Goal: Task Accomplishment & Management: Manage account settings

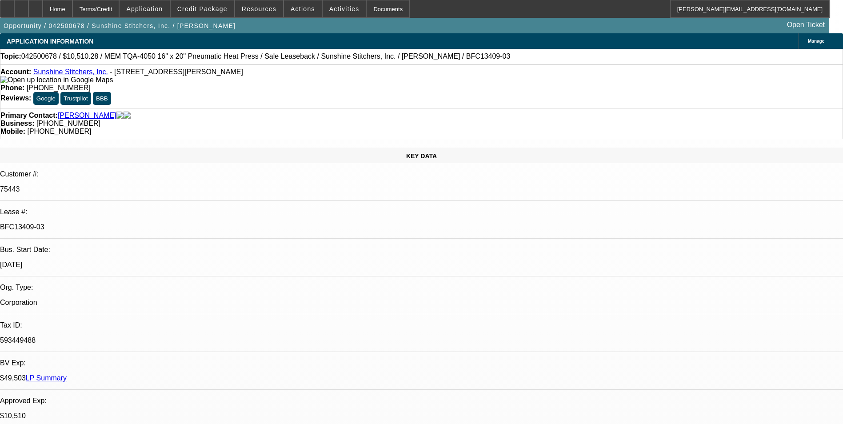
select select "0"
select select "6"
select select "0"
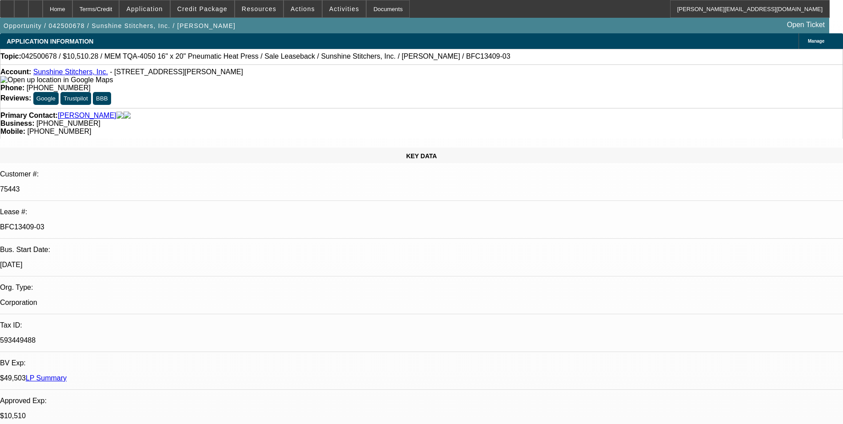
select select "0"
select select "6"
select select "0"
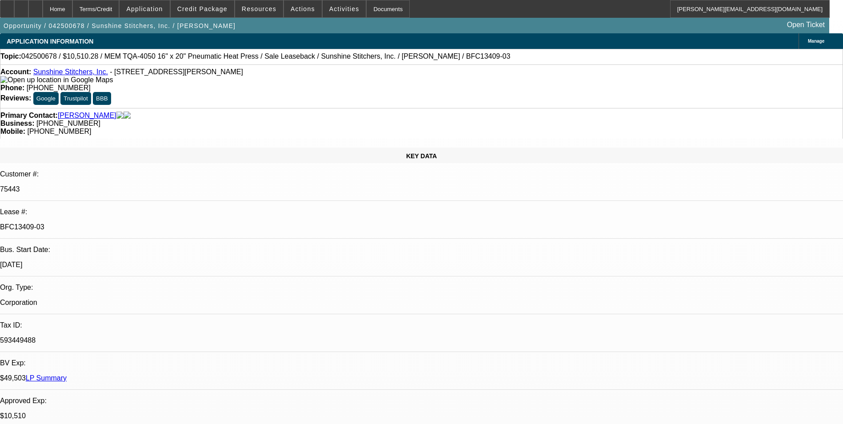
select select "0"
select select "6"
select select "0"
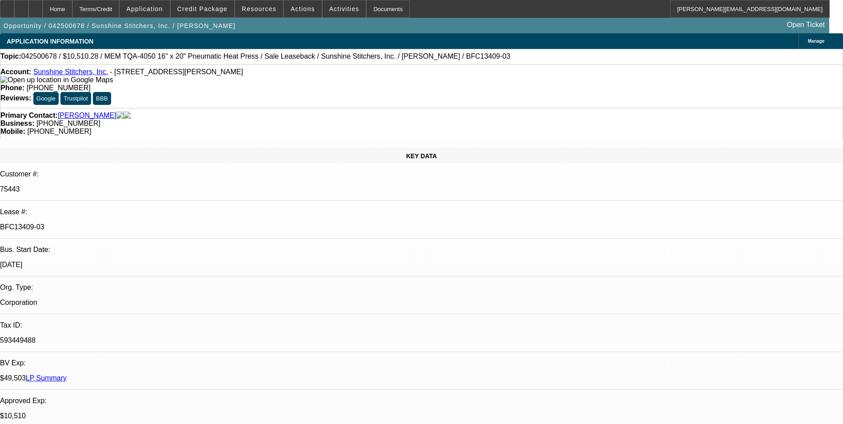
select select "6"
drag, startPoint x: 60, startPoint y: 12, endPoint x: 70, endPoint y: 13, distance: 10.3
click at [43, 12] on div at bounding box center [35, 9] width 14 height 18
select select "0"
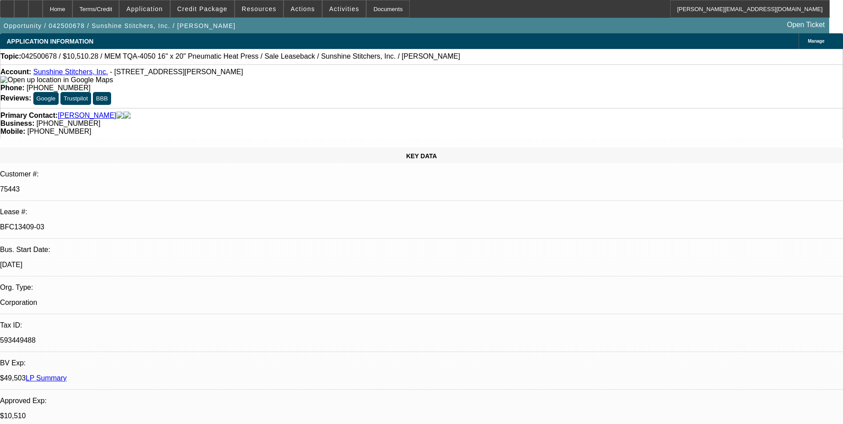
select select "0"
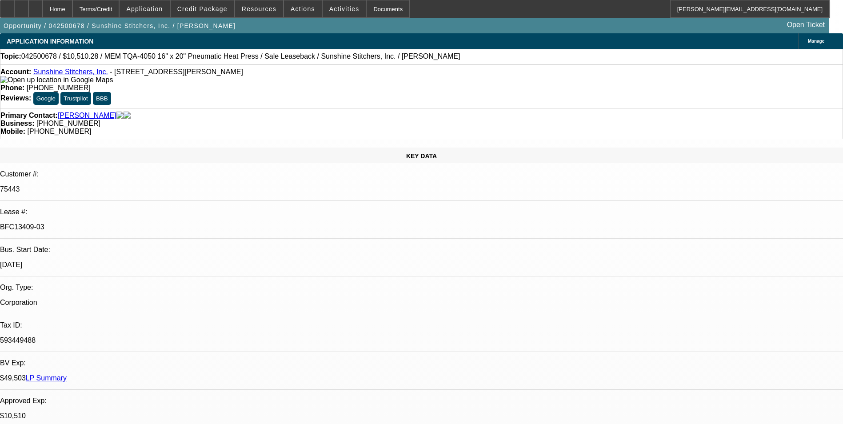
select select "0"
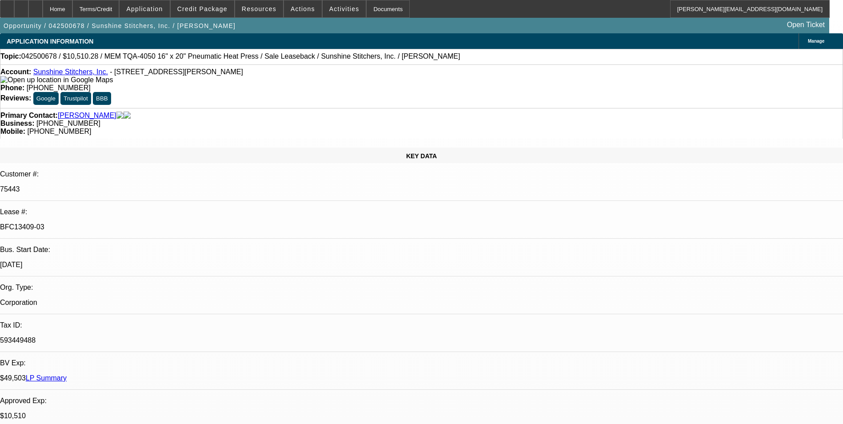
select select "1"
select select "6"
select select "1"
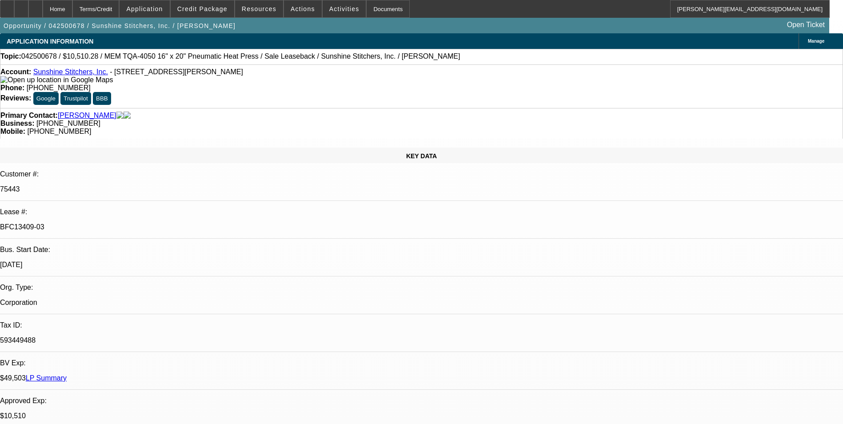
select select "6"
select select "1"
select select "6"
select select "1"
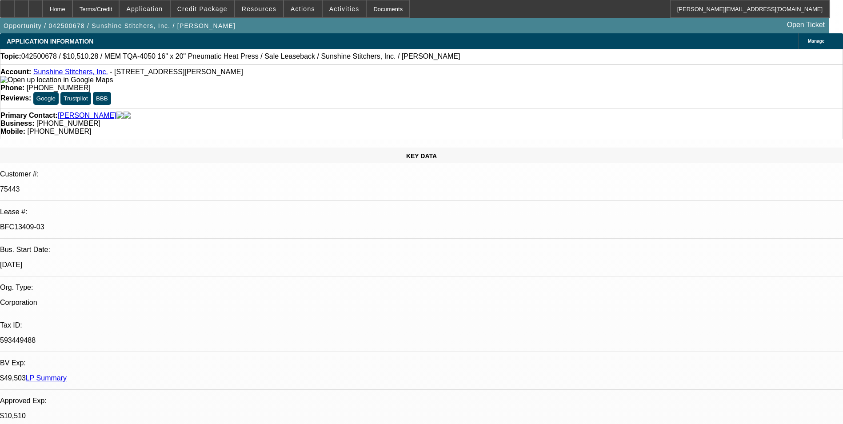
select select "1"
select select "6"
click at [43, 11] on div at bounding box center [35, 9] width 14 height 18
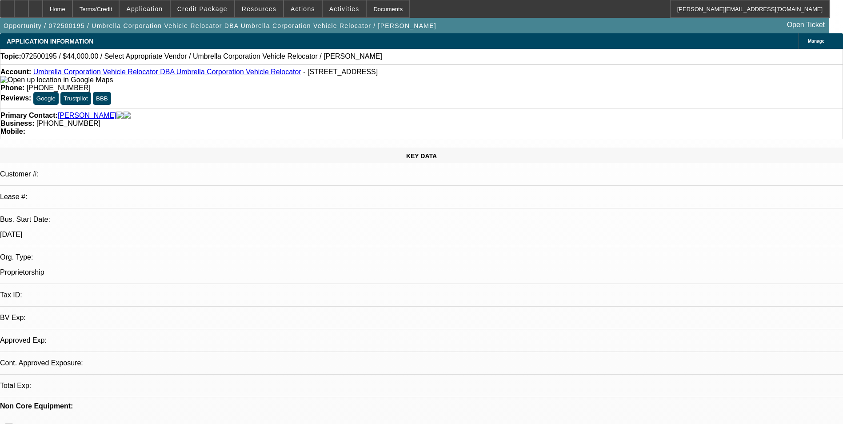
select select "0"
select select "2"
select select "0.1"
select select "4"
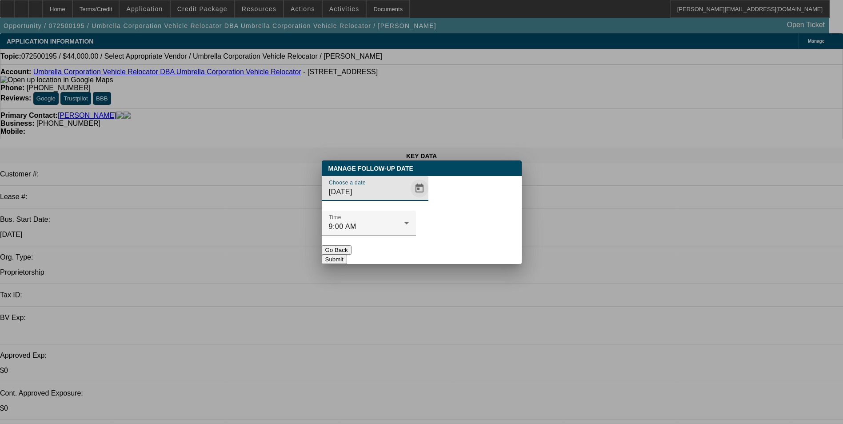
click at [409, 199] on span "Open calendar" at bounding box center [419, 188] width 21 height 21
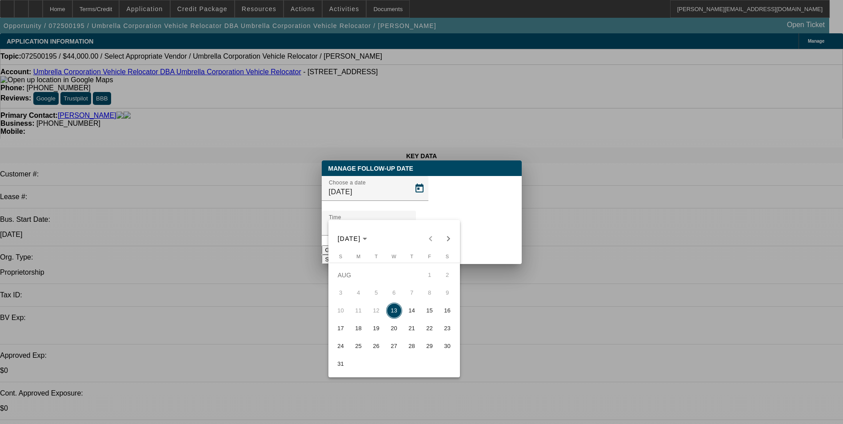
drag, startPoint x: 394, startPoint y: 331, endPoint x: 440, endPoint y: 286, distance: 63.8
click at [396, 328] on span "20" at bounding box center [394, 328] width 16 height 16
type input "8/20/2025"
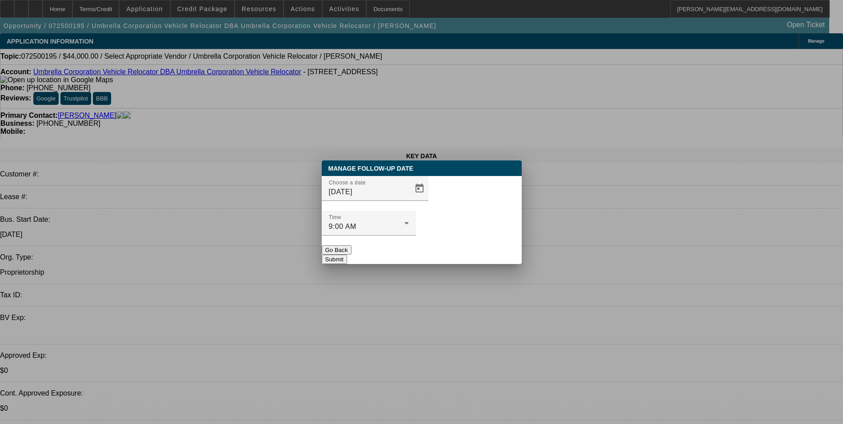
click at [347, 255] on button "Submit" at bounding box center [334, 259] width 25 height 9
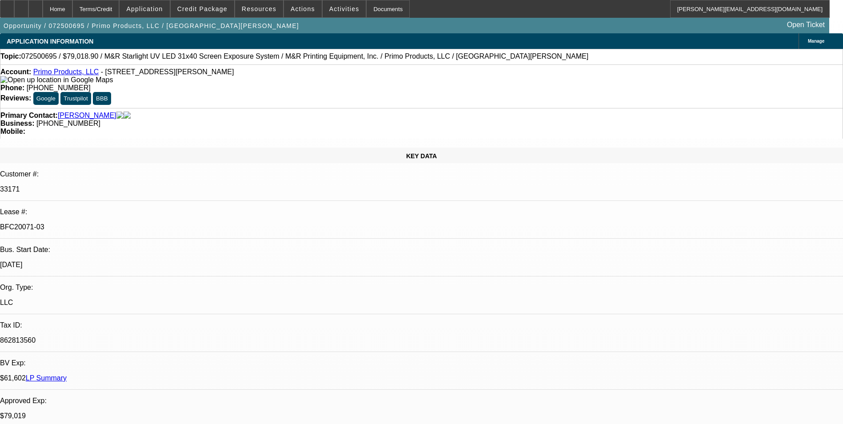
select select "0"
select select "2"
select select "0.1"
select select "0"
select select "2"
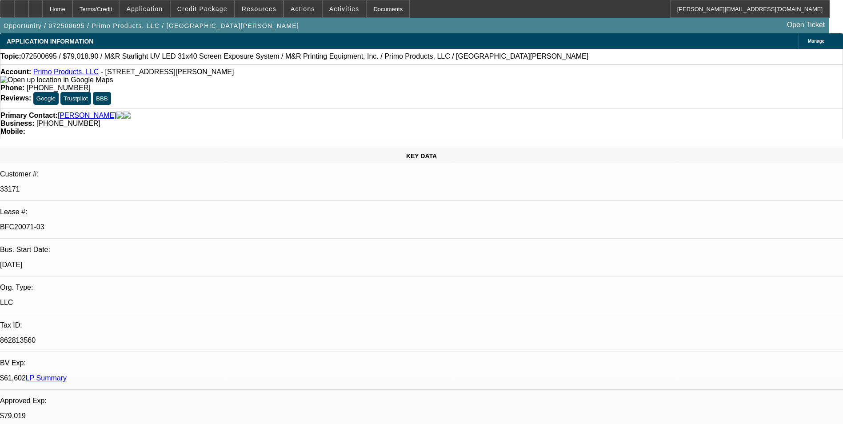
select select "0.1"
select select "0"
select select "2"
select select "0.1"
select select "0"
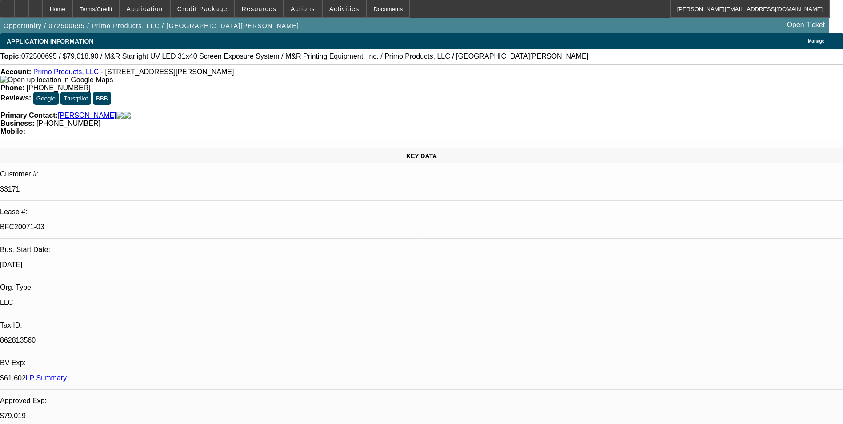
select select "2"
select select "0.1"
select select "1"
select select "2"
select select "4"
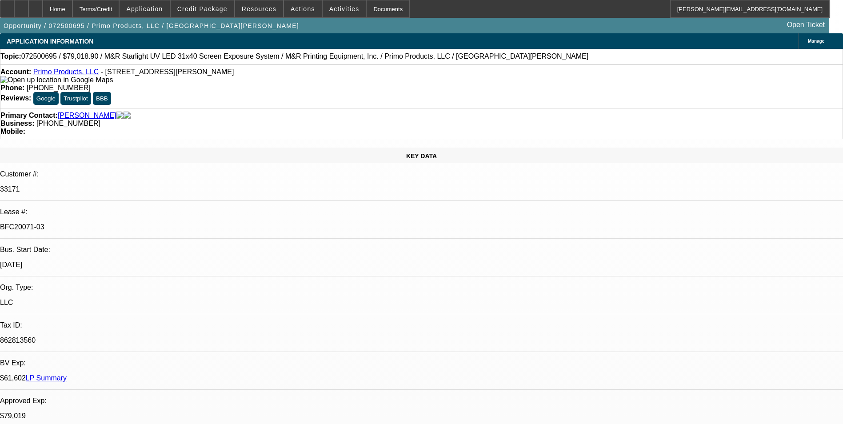
select select "1"
select select "2"
select select "4"
select select "1"
select select "2"
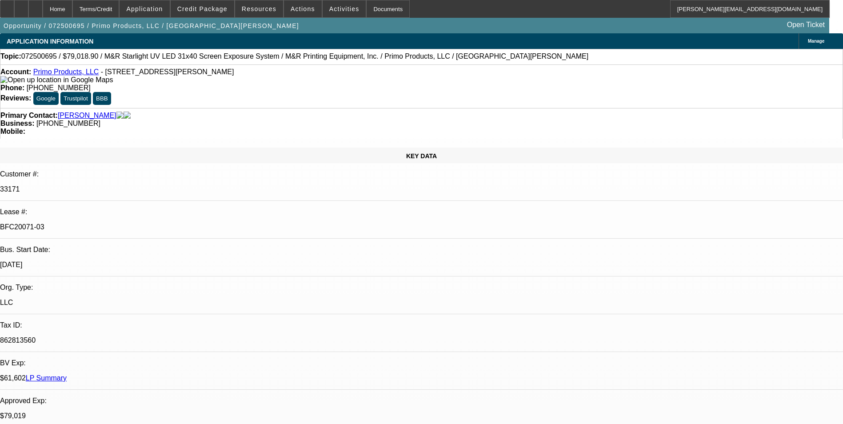
select select "4"
select select "1"
select select "2"
select select "4"
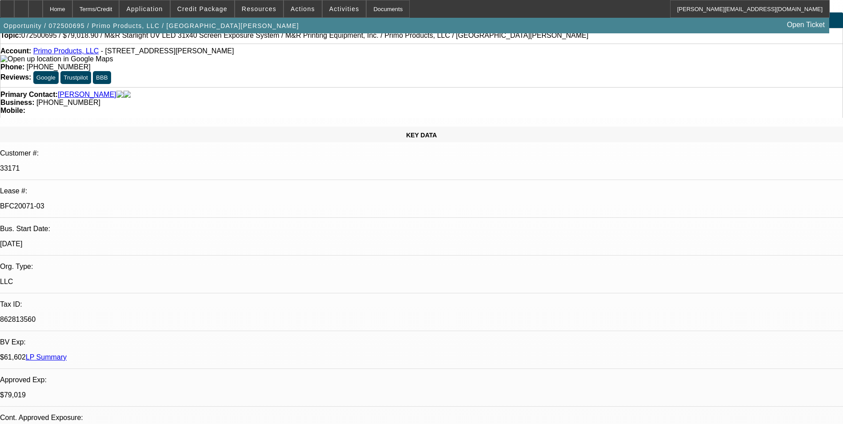
scroll to position [0, 0]
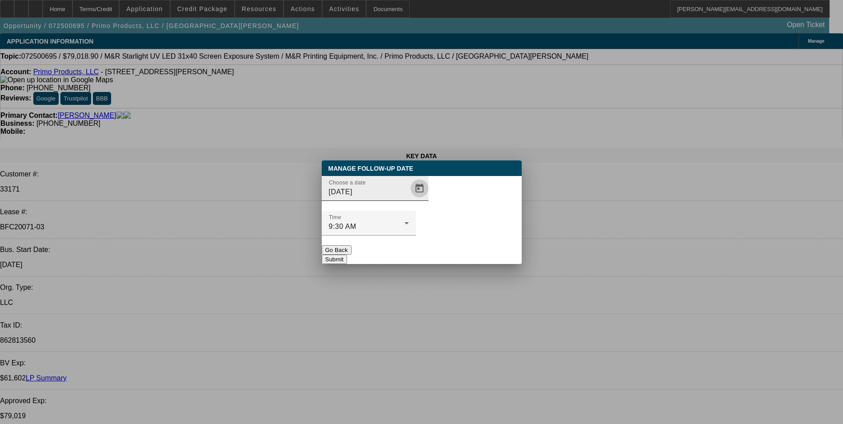
click at [409, 199] on span "Open calendar" at bounding box center [419, 188] width 21 height 21
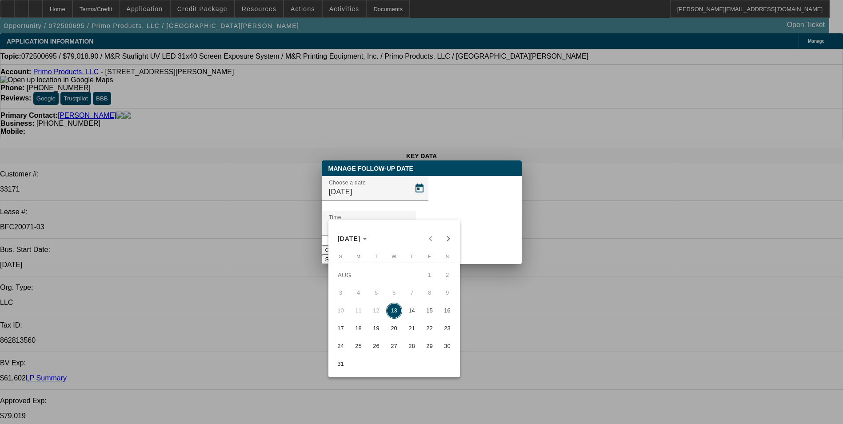
click at [358, 332] on span "18" at bounding box center [359, 328] width 16 height 16
type input "[DATE]"
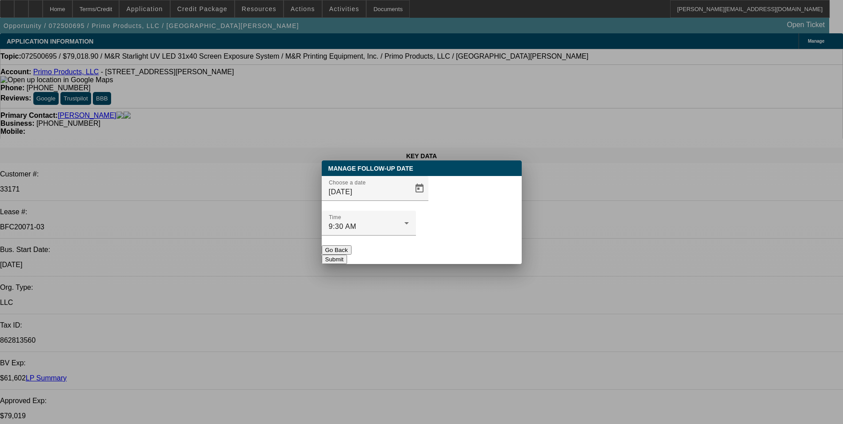
click at [347, 255] on button "Submit" at bounding box center [334, 259] width 25 height 9
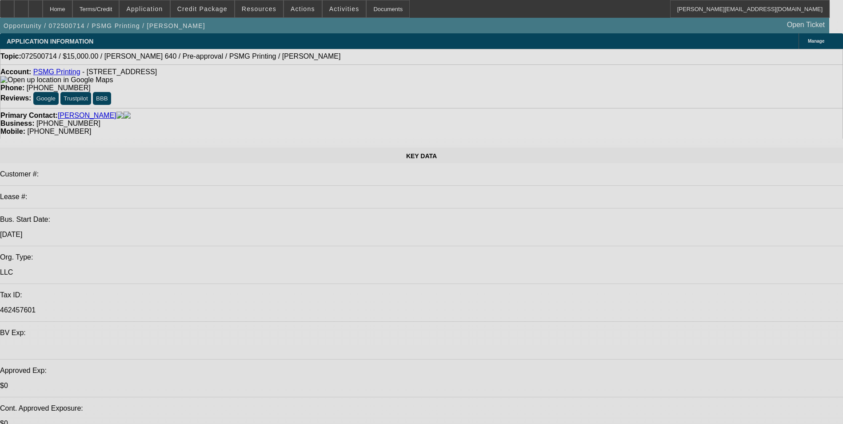
select select "2"
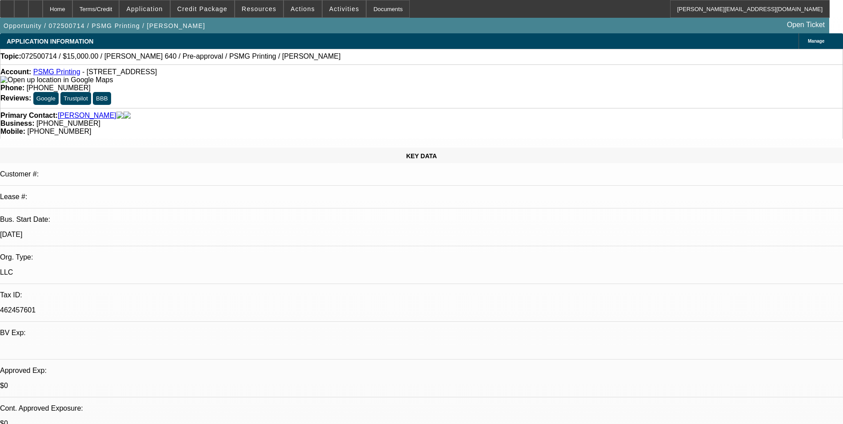
select select "0.1"
select select "2"
select select "0.1"
select select "0"
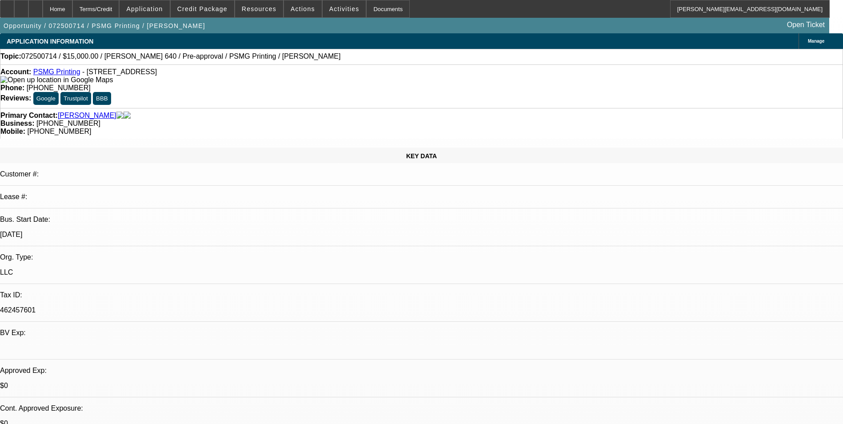
select select "2"
select select "0.1"
select select "1"
select select "2"
select select "4"
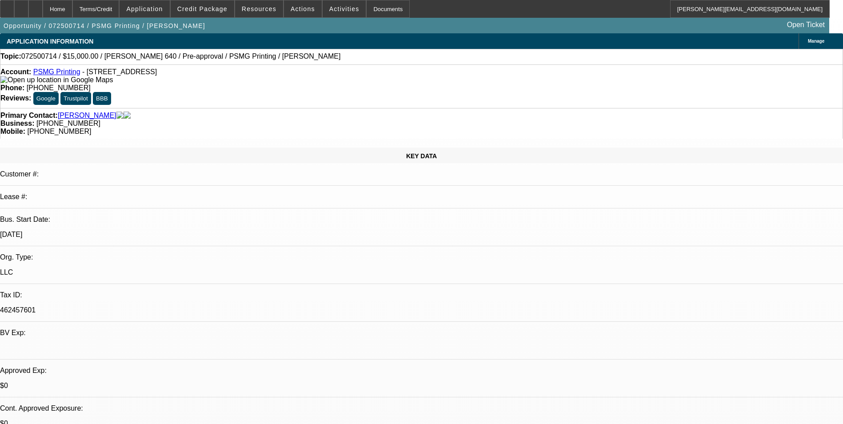
select select "1"
select select "2"
select select "4"
select select "1"
select select "2"
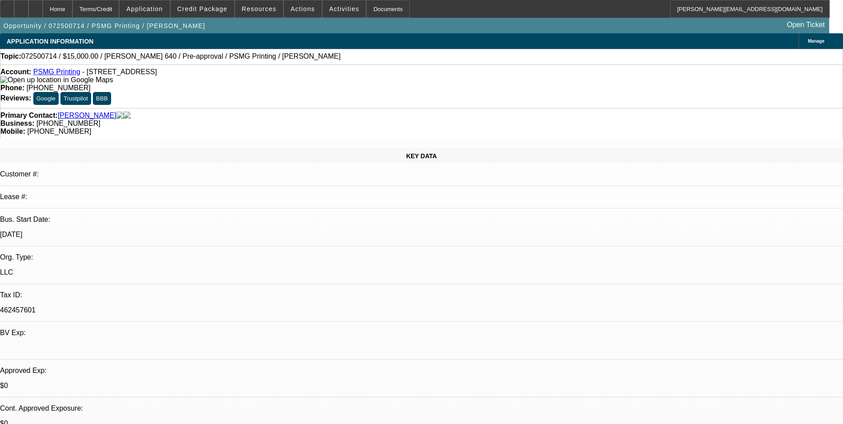
select select "4"
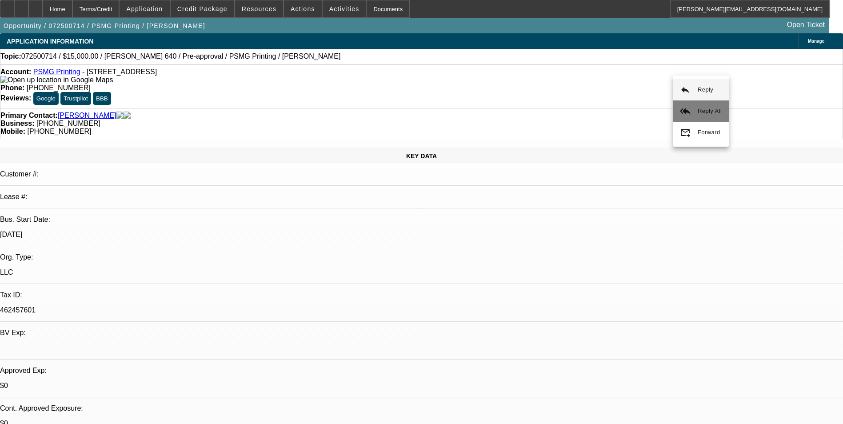
click at [697, 109] on button "reply_all Reply All" at bounding box center [701, 110] width 56 height 21
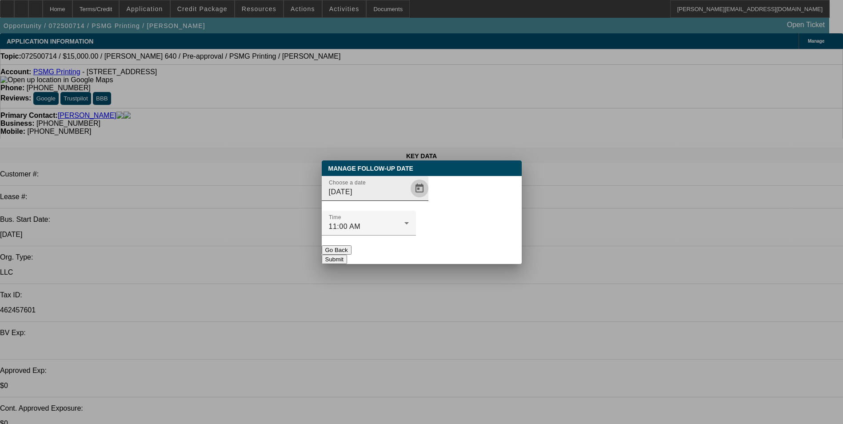
click at [409, 199] on span "Open calendar" at bounding box center [419, 188] width 21 height 21
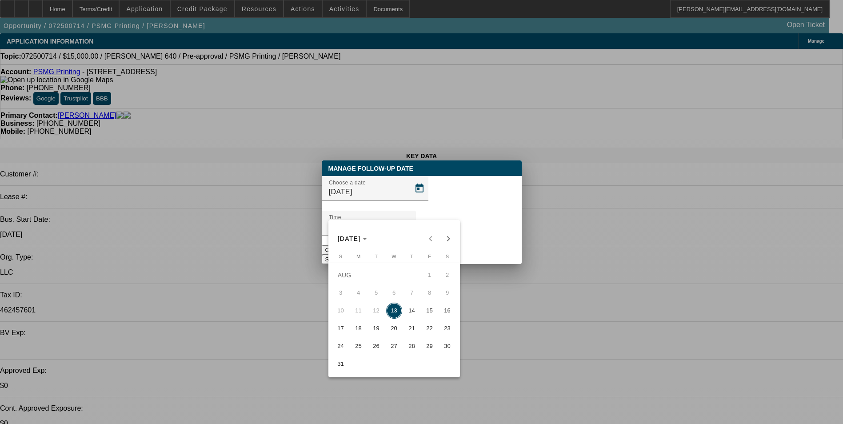
click at [378, 332] on span "19" at bounding box center [376, 328] width 16 height 16
type input "[DATE]"
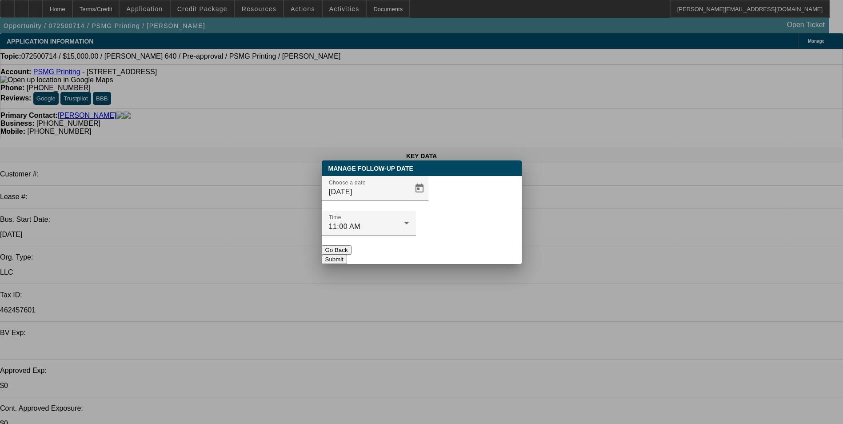
click at [347, 255] on button "Submit" at bounding box center [334, 259] width 25 height 9
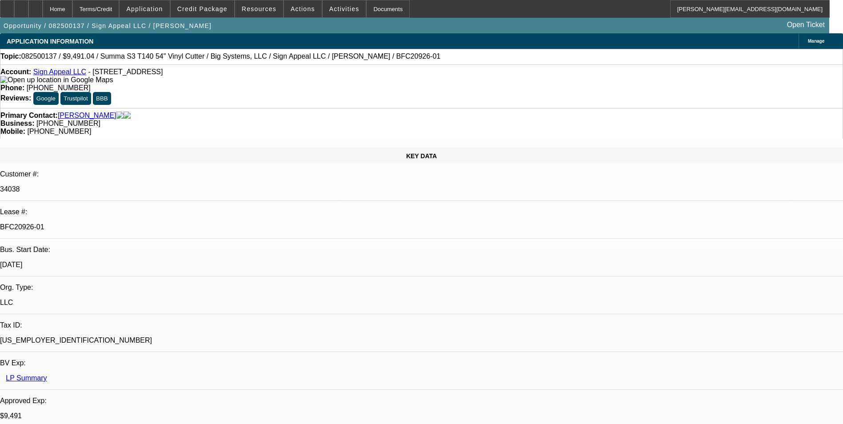
select select "0"
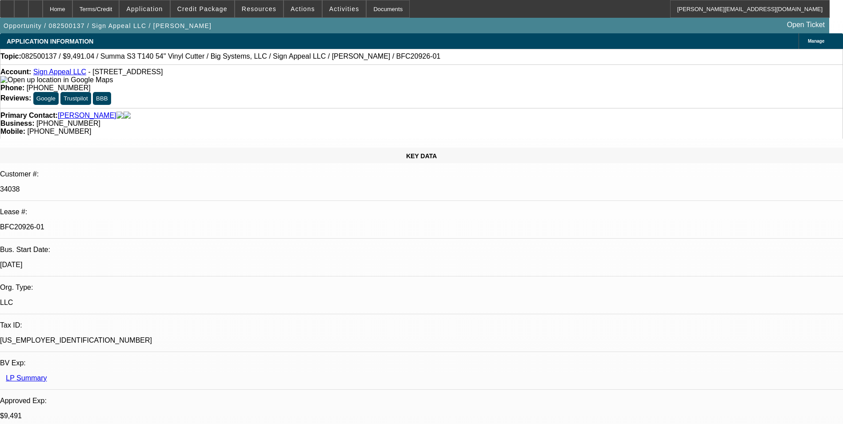
select select "0"
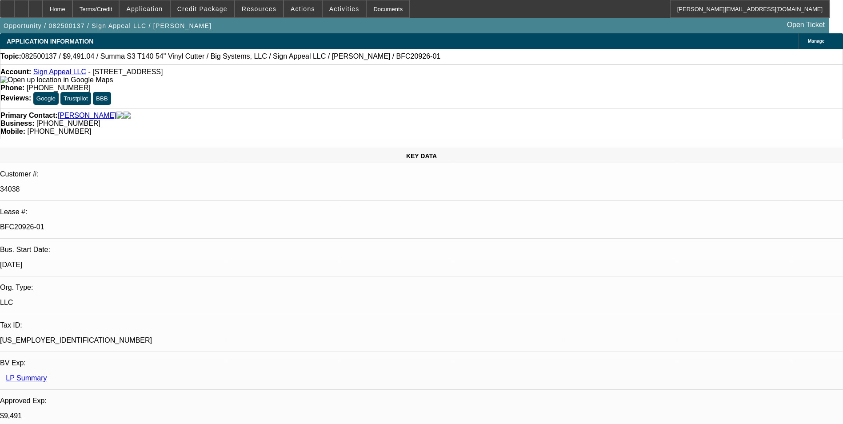
select select "2"
select select "0"
select select "1"
select select "6"
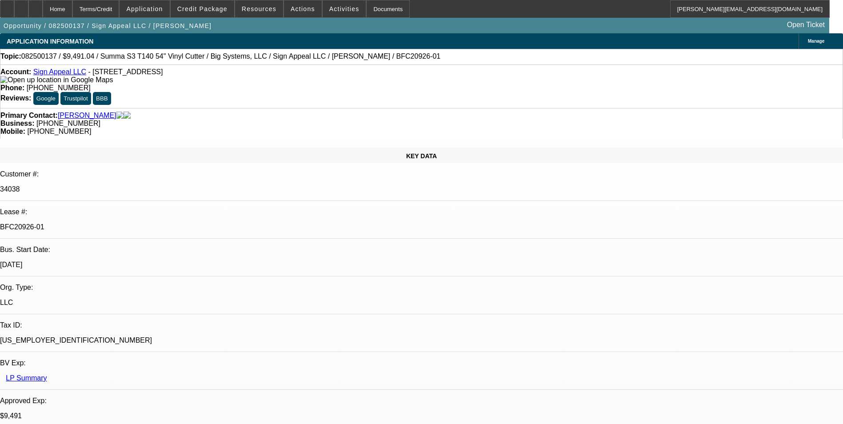
select select "1"
select select "6"
select select "1"
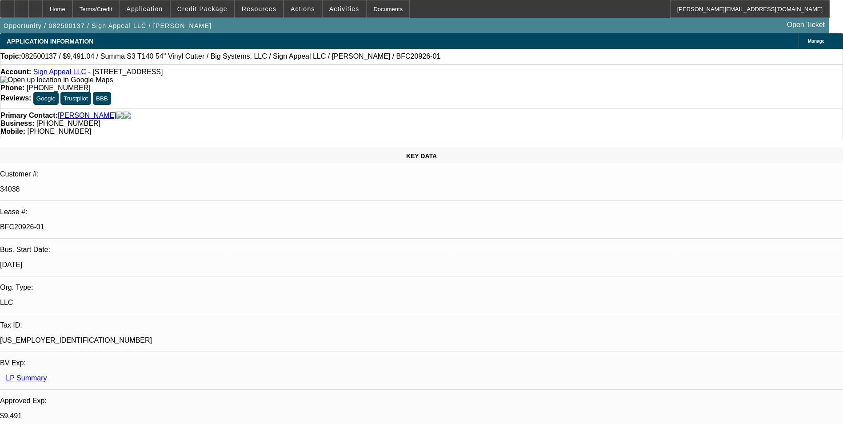
select select "6"
select select "1"
select select "2"
select select "6"
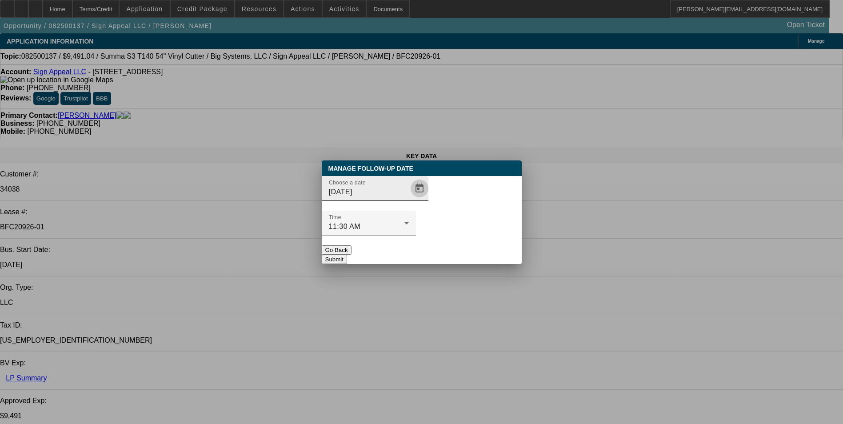
click at [409, 199] on span "Open calendar" at bounding box center [419, 188] width 21 height 21
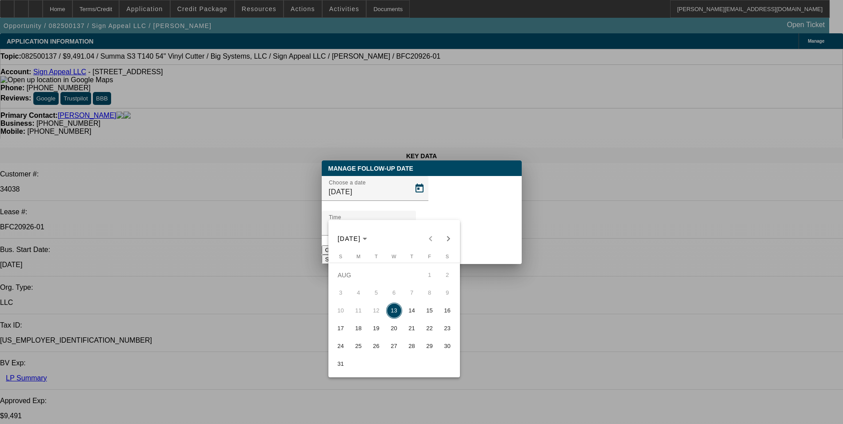
click at [359, 332] on span "18" at bounding box center [359, 328] width 16 height 16
type input "8/18/2025"
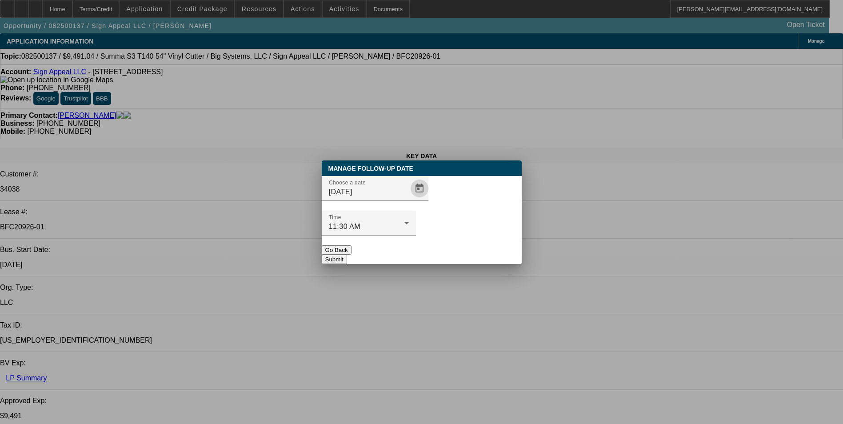
click at [347, 255] on button "Submit" at bounding box center [334, 259] width 25 height 9
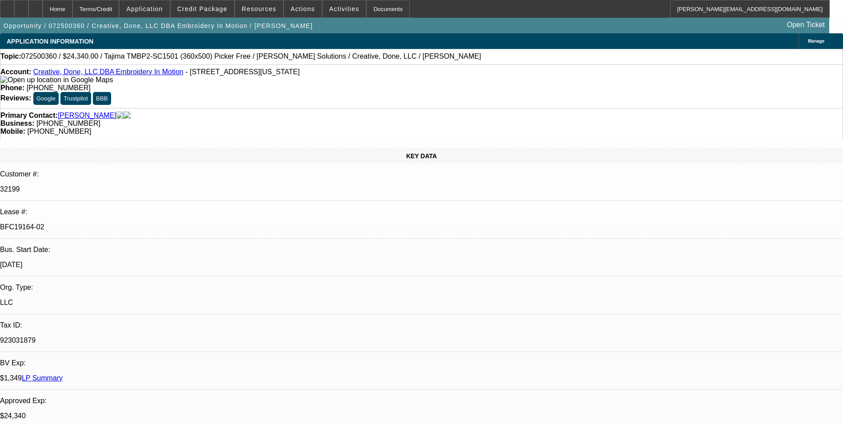
select select "0"
select select "2"
select select "0.1"
select select "0"
select select "2"
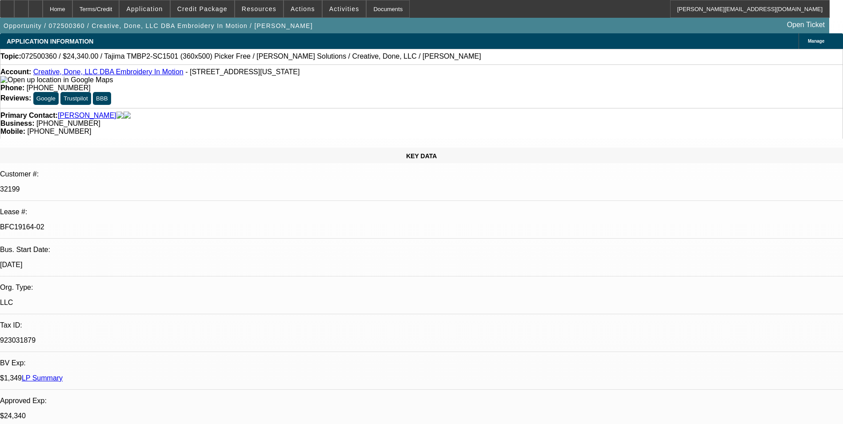
select select "0.1"
select select "1"
select select "2"
select select "4"
select select "1"
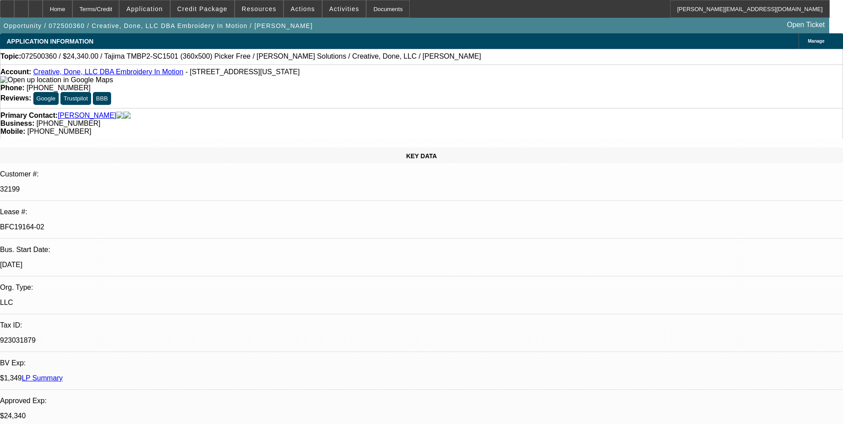
select select "2"
select select "4"
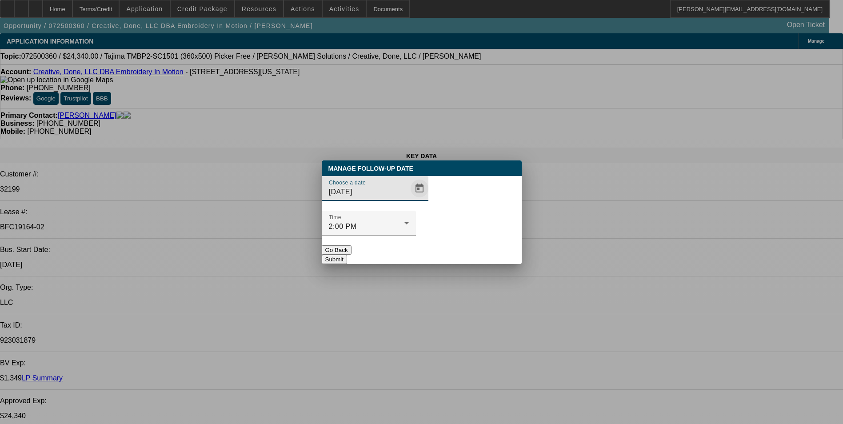
click at [409, 199] on span "Open calendar" at bounding box center [419, 188] width 21 height 21
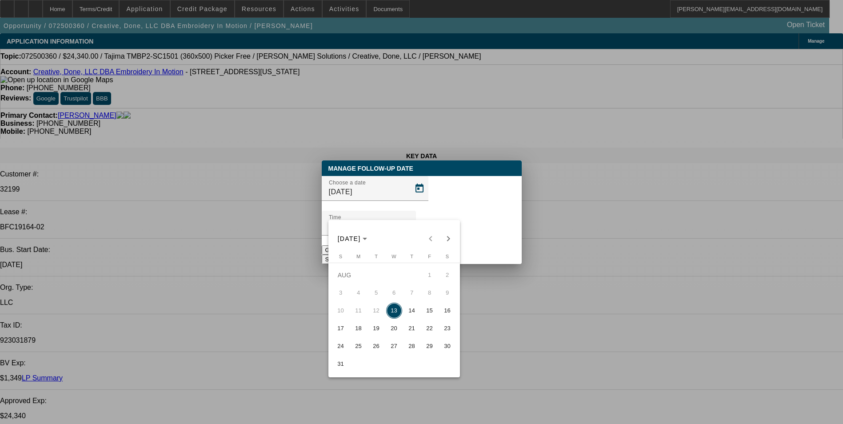
click at [376, 331] on span "19" at bounding box center [376, 328] width 16 height 16
type input "8/19/2025"
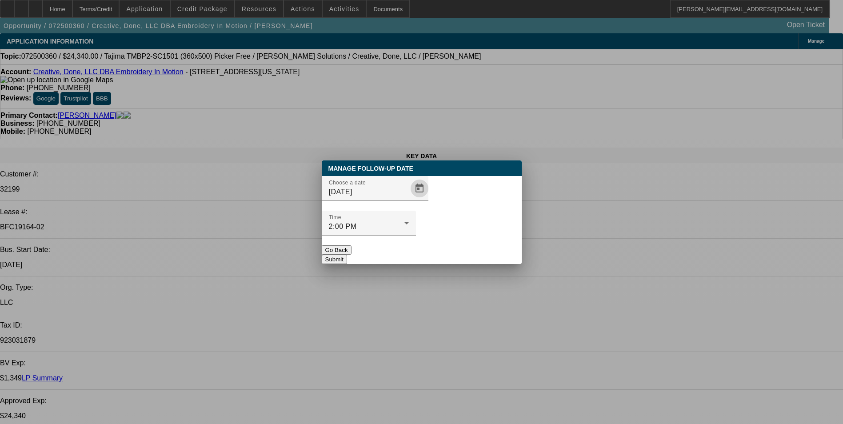
click at [347, 255] on button "Submit" at bounding box center [334, 259] width 25 height 9
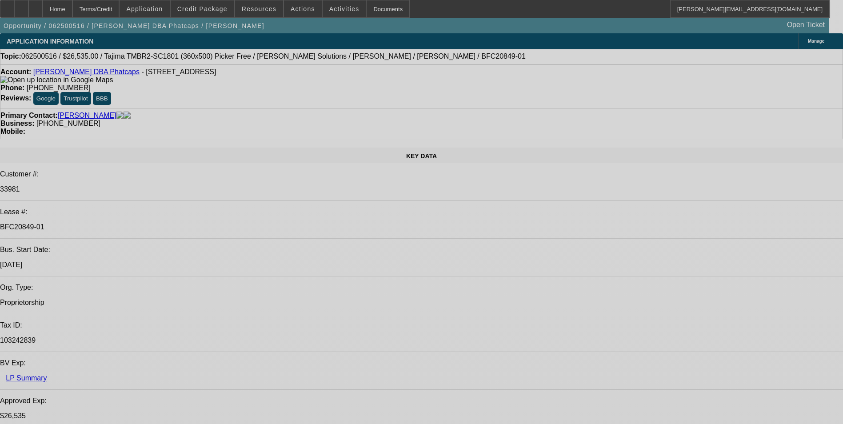
select select "0"
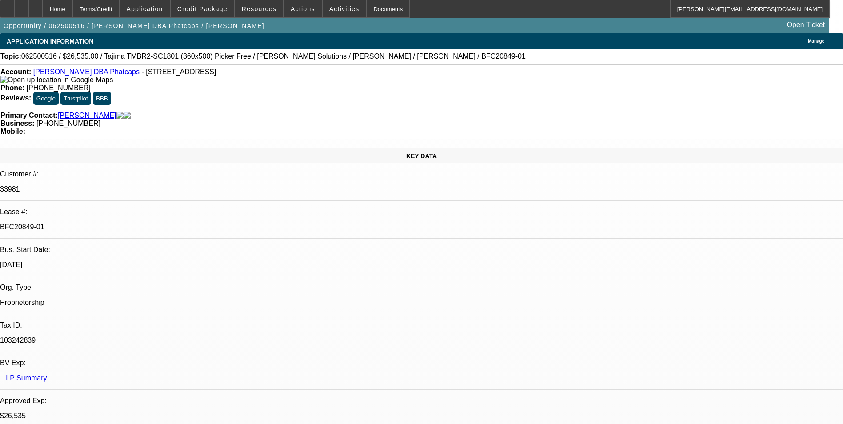
select select "0"
select select "0.1"
select select "0"
select select "0.1"
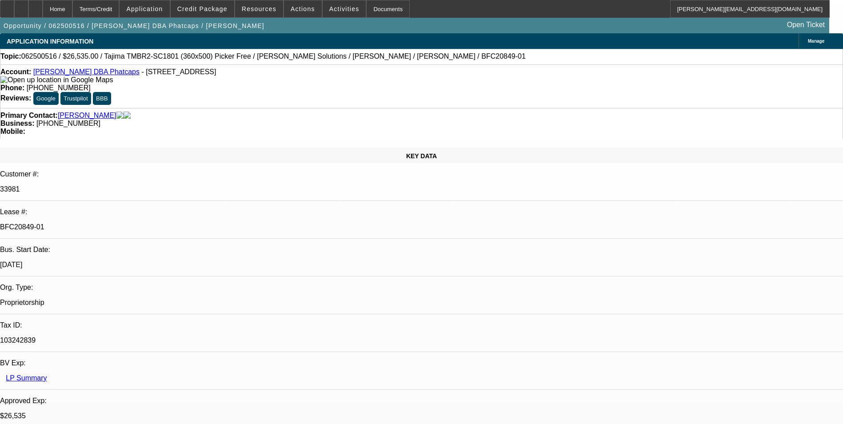
select select "0"
select select "0.1"
select select "0"
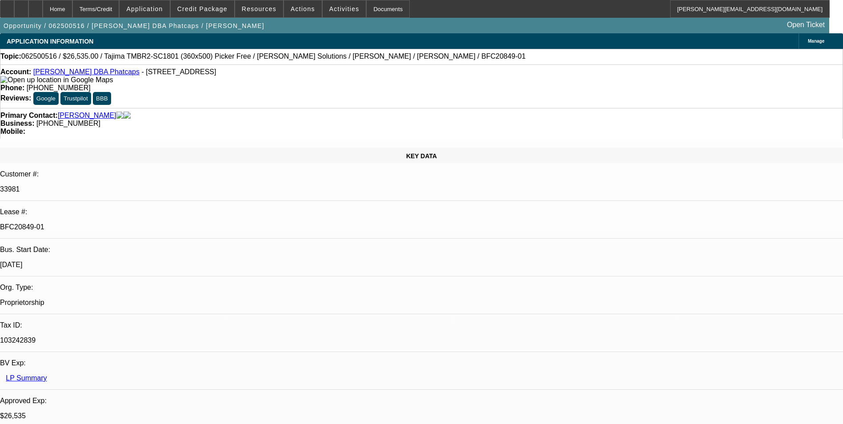
select select "0.1"
select select "1"
select select "5"
select select "1"
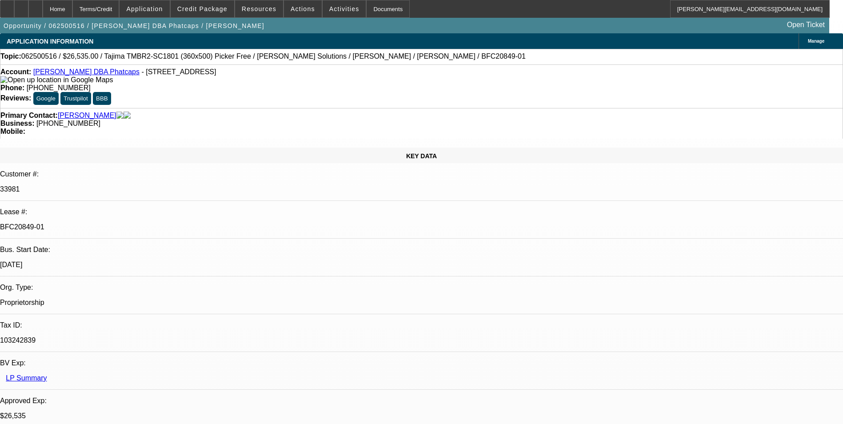
select select "1"
select select "5"
select select "1"
select select "5"
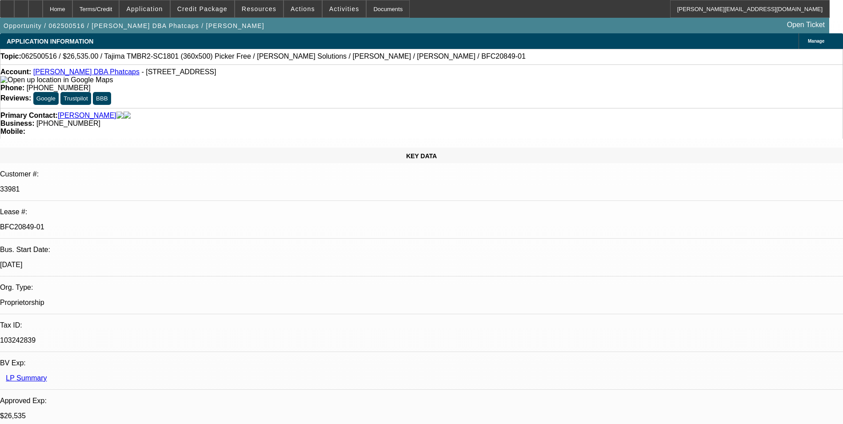
select select "1"
select select "5"
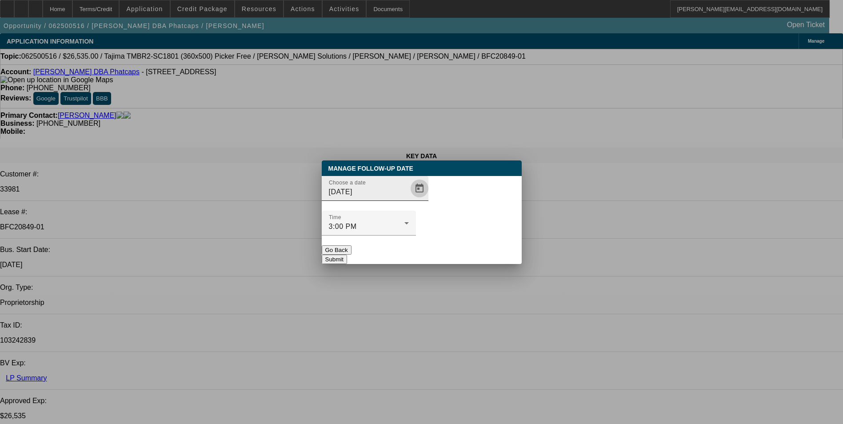
click at [413, 199] on span "Open calendar" at bounding box center [419, 188] width 21 height 21
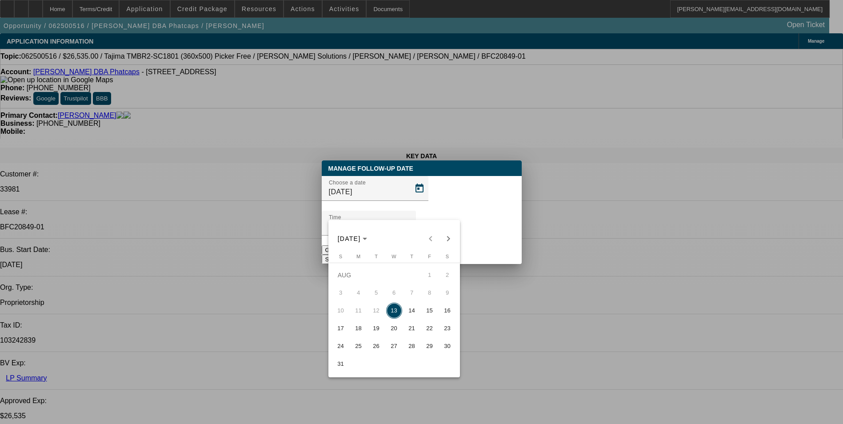
drag, startPoint x: 397, startPoint y: 330, endPoint x: 407, endPoint y: 316, distance: 17.2
click at [397, 330] on span "20" at bounding box center [394, 328] width 16 height 16
type input "[DATE]"
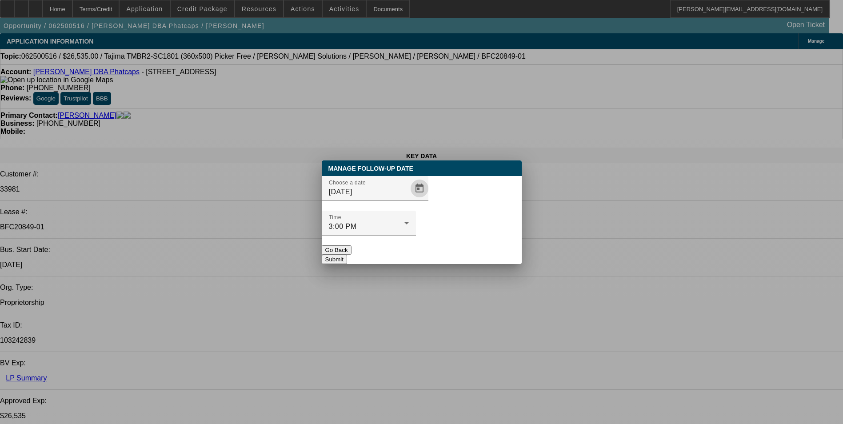
click at [347, 255] on button "Submit" at bounding box center [334, 259] width 25 height 9
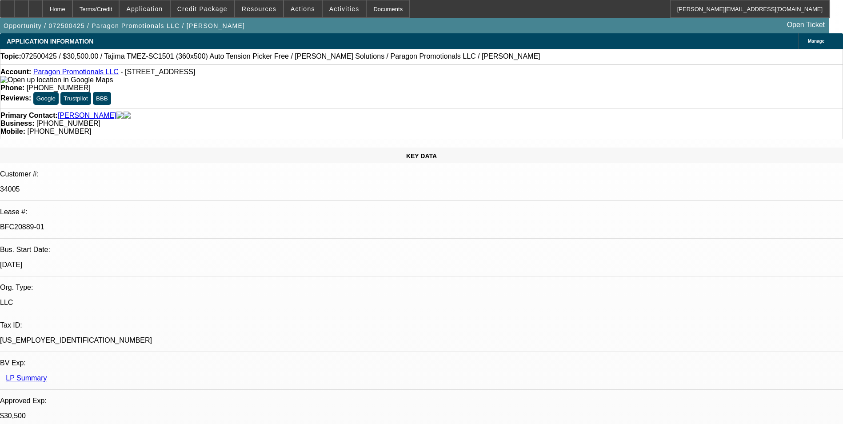
select select "0"
select select "2"
select select "0"
select select "2"
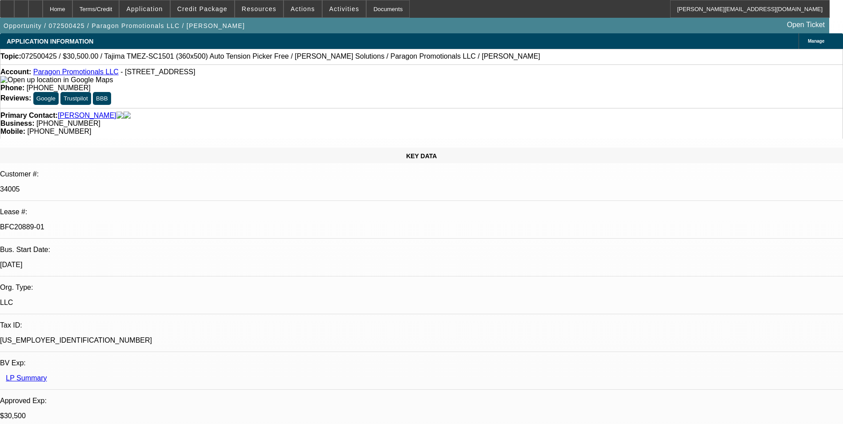
select select "0"
select select "2"
select select "0"
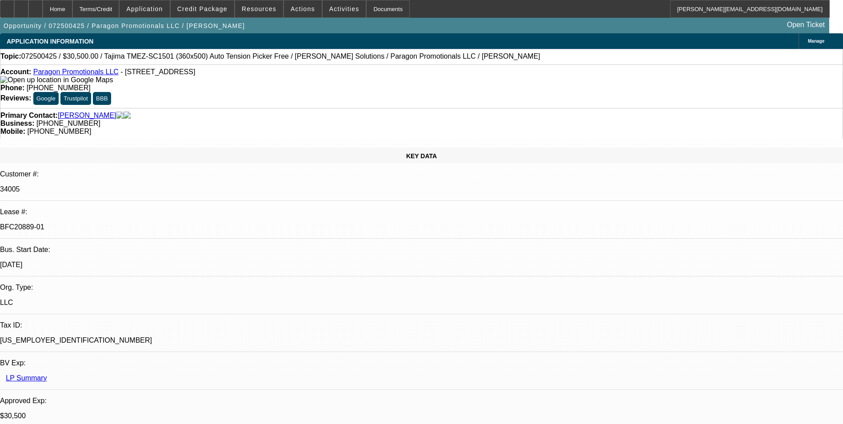
select select "2"
select select "0"
select select "1"
select select "2"
select select "6"
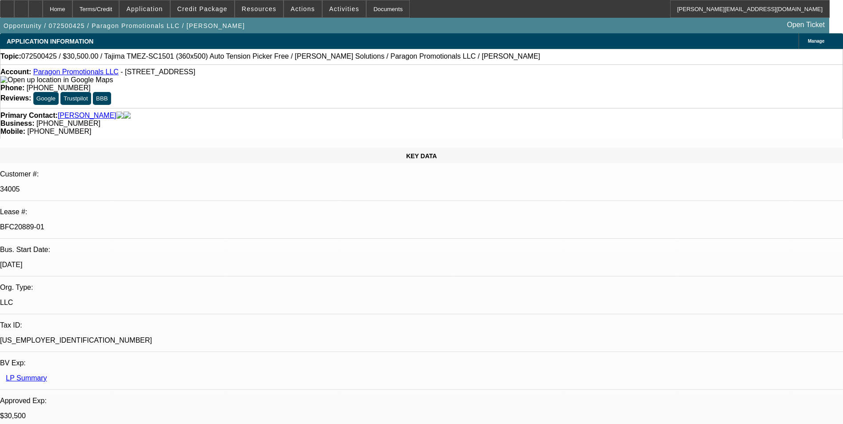
select select "1"
select select "2"
select select "6"
select select "1"
select select "2"
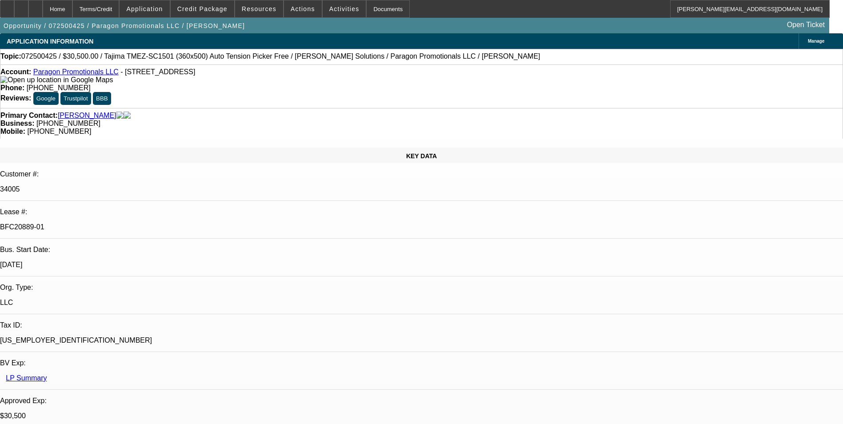
select select "6"
select select "1"
select select "2"
select select "6"
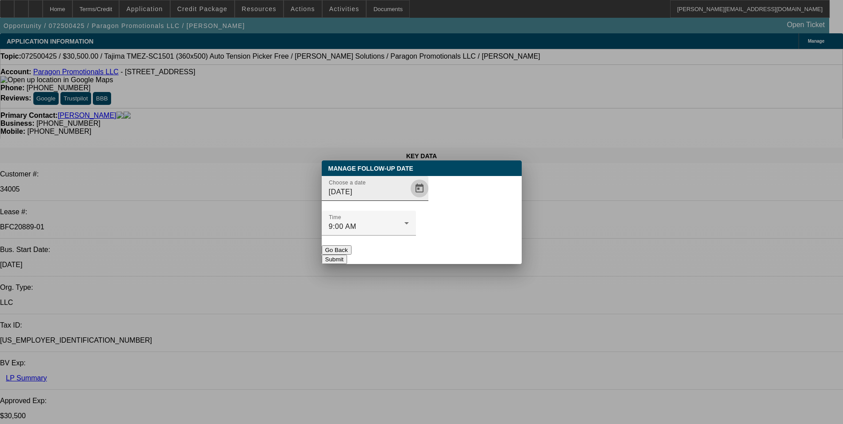
click at [409, 199] on span "Open calendar" at bounding box center [419, 188] width 21 height 21
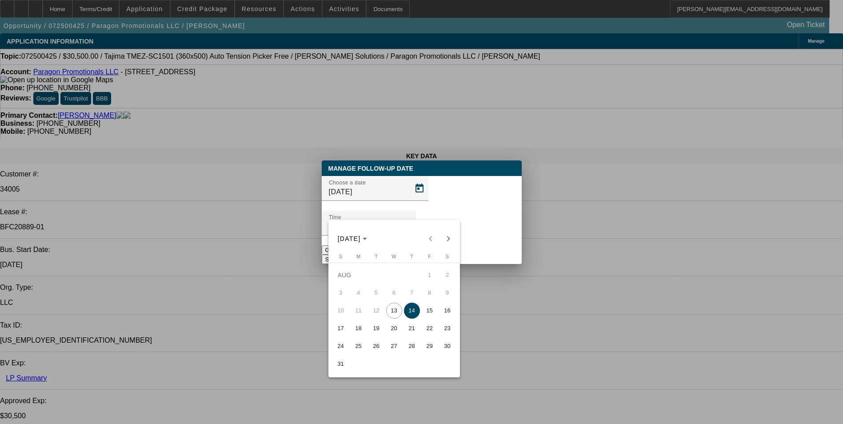
click at [515, 275] on div at bounding box center [421, 212] width 843 height 424
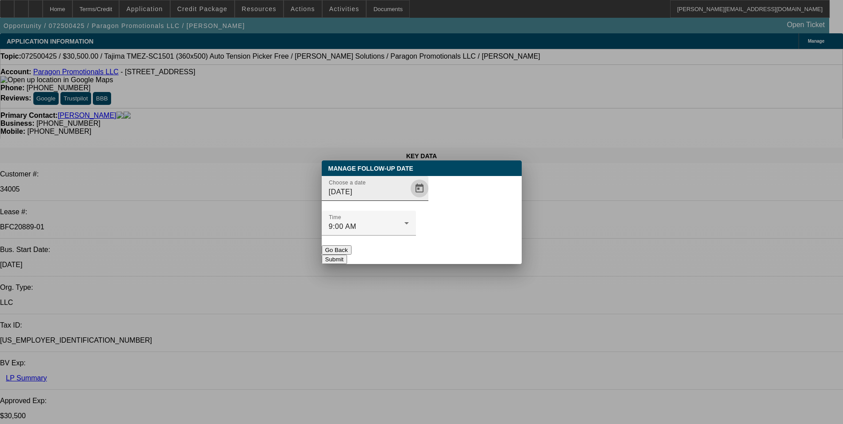
click at [412, 199] on span "Open calendar" at bounding box center [419, 188] width 21 height 21
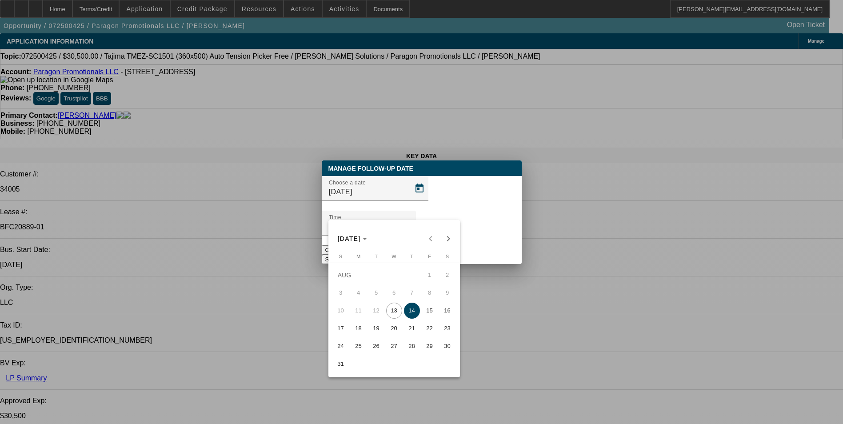
click at [396, 330] on span "20" at bounding box center [394, 328] width 16 height 16
type input "8/20/2025"
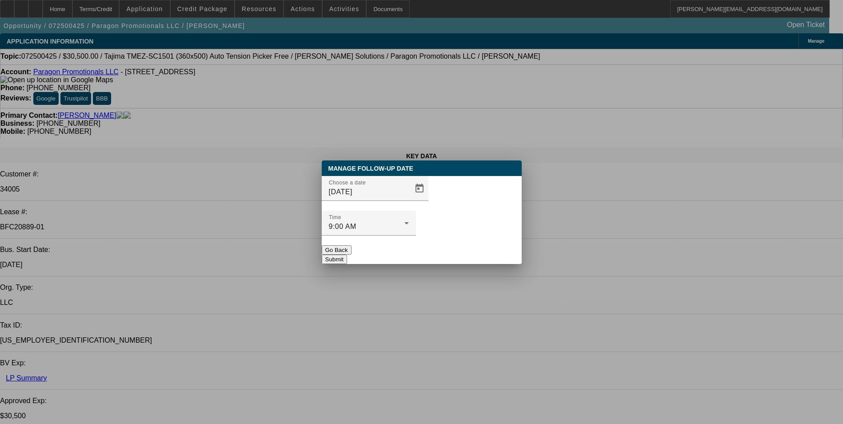
click at [347, 255] on button "Submit" at bounding box center [334, 259] width 25 height 9
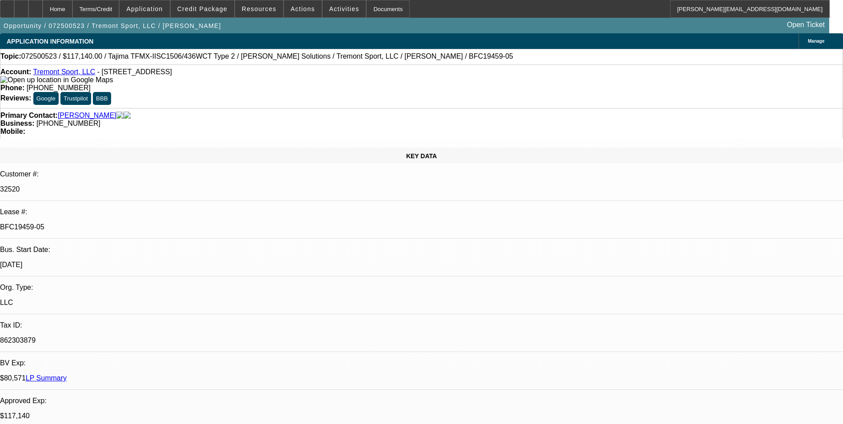
select select "0"
select select "2"
select select "0"
select select "2"
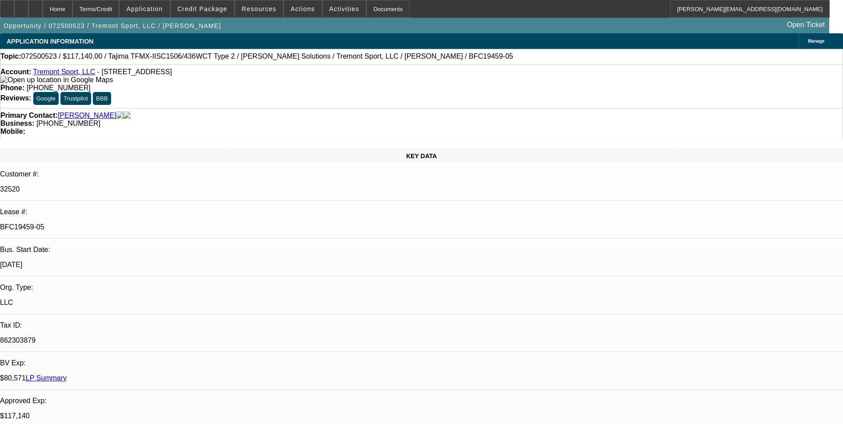
select select "0"
select select "2"
select select "0"
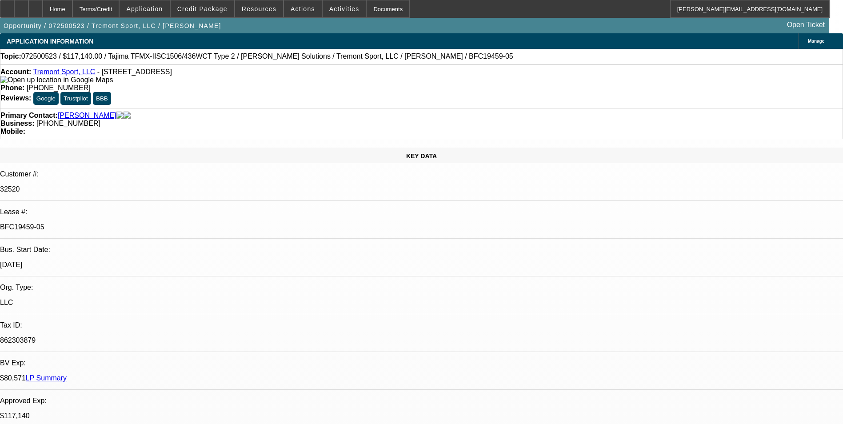
select select "2"
select select "0"
select select "1"
select select "2"
select select "6"
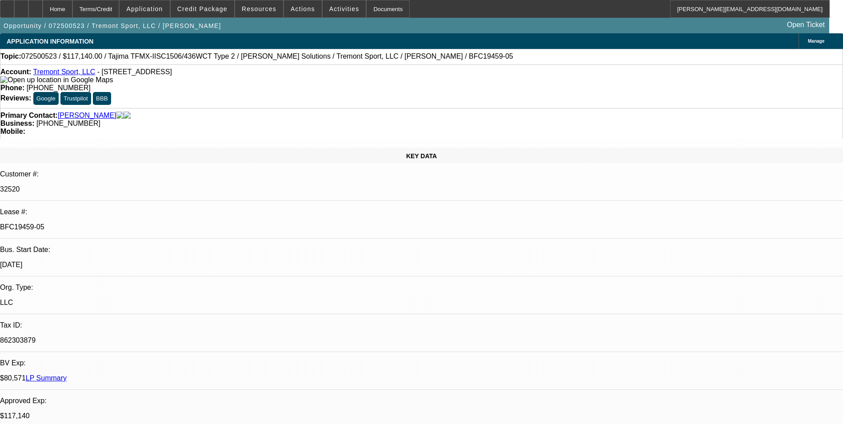
select select "1"
select select "2"
select select "6"
select select "1"
select select "2"
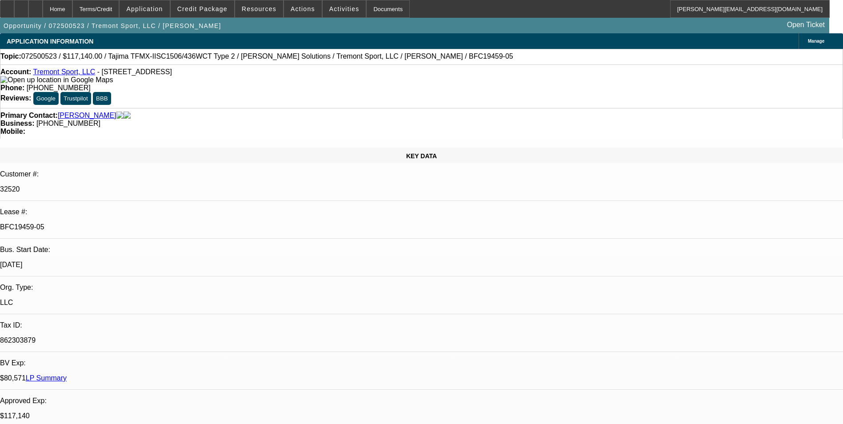
select select "6"
select select "1"
select select "2"
select select "6"
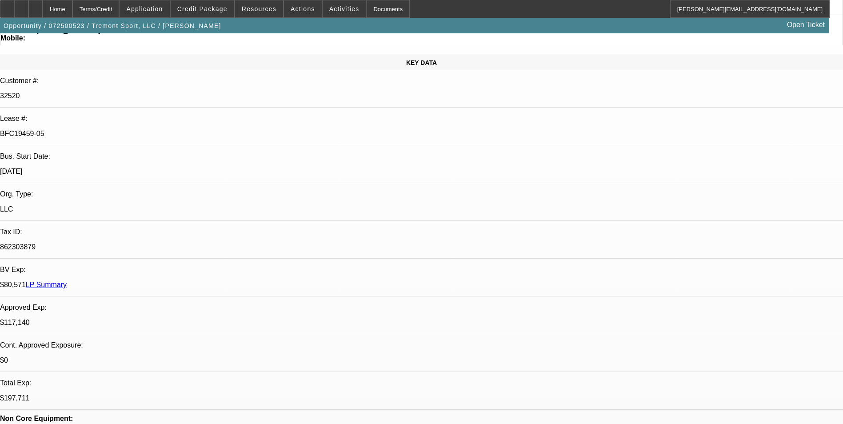
scroll to position [93, 0]
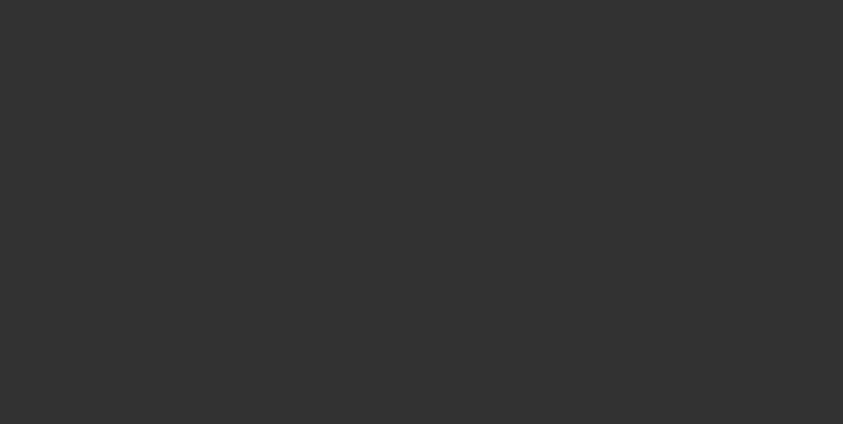
scroll to position [0, 0]
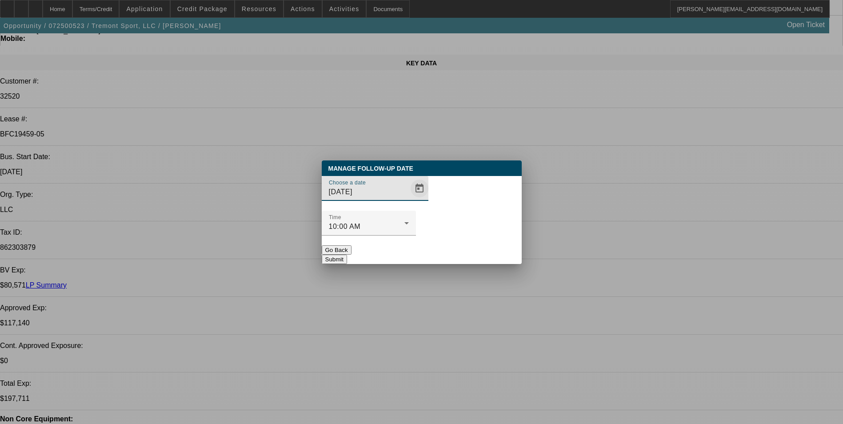
click at [409, 199] on span "Open calendar" at bounding box center [419, 188] width 21 height 21
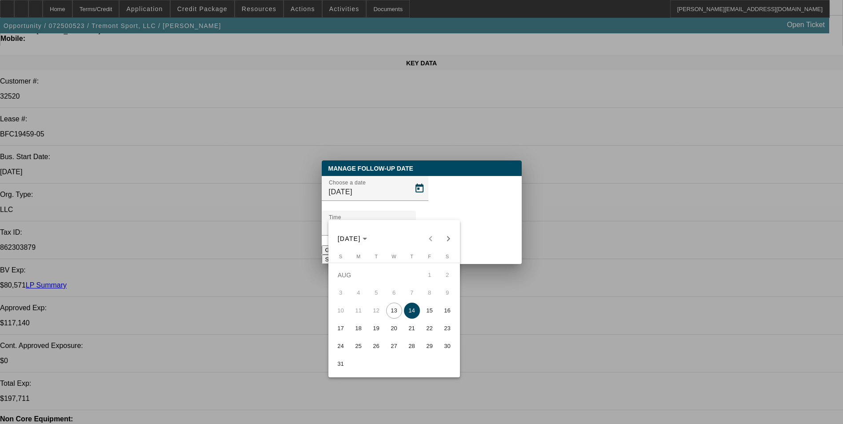
click at [394, 332] on span "20" at bounding box center [394, 328] width 16 height 16
type input "8/20/2025"
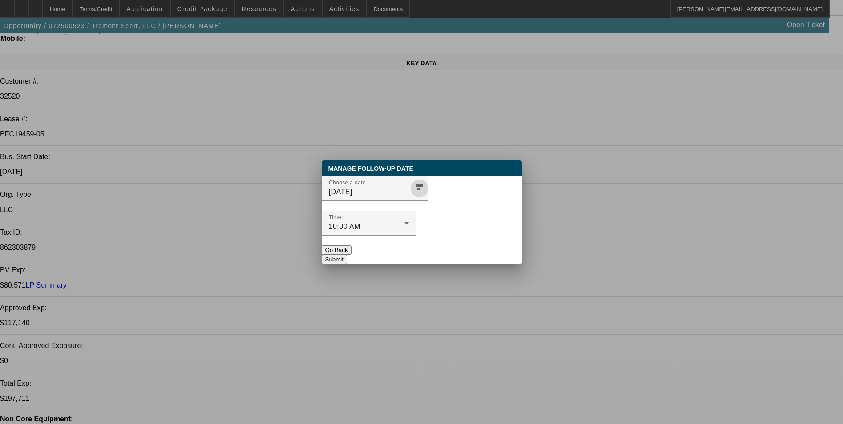
click at [347, 255] on button "Submit" at bounding box center [334, 259] width 25 height 9
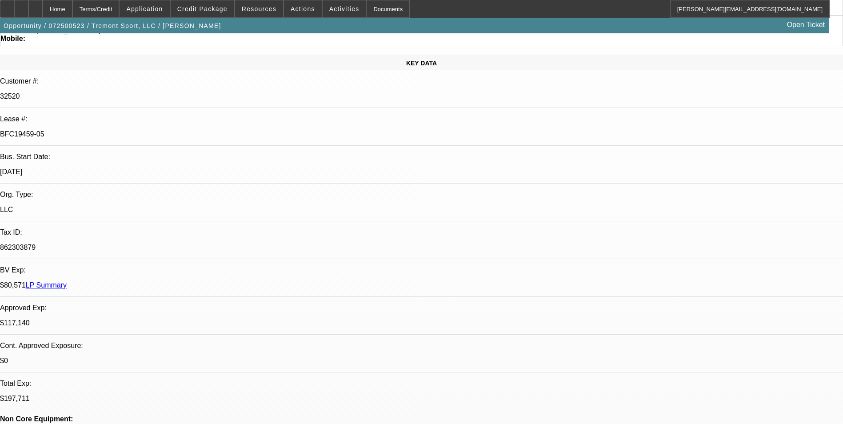
scroll to position [93, 0]
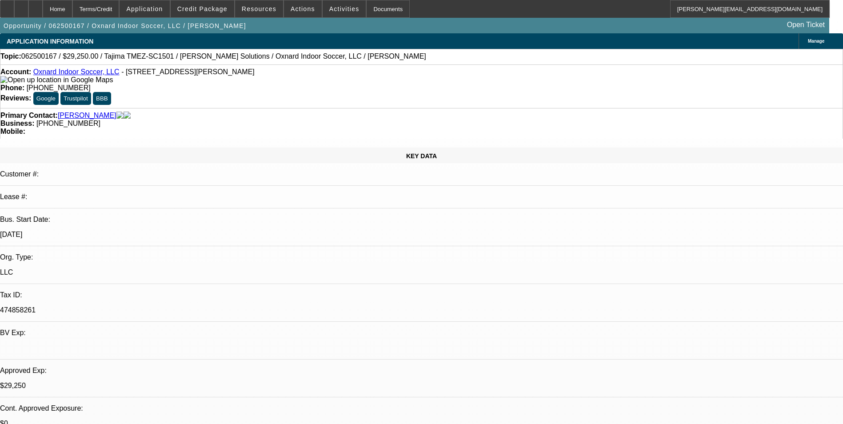
select select "0"
select select "2"
select select "0.1"
select select "0"
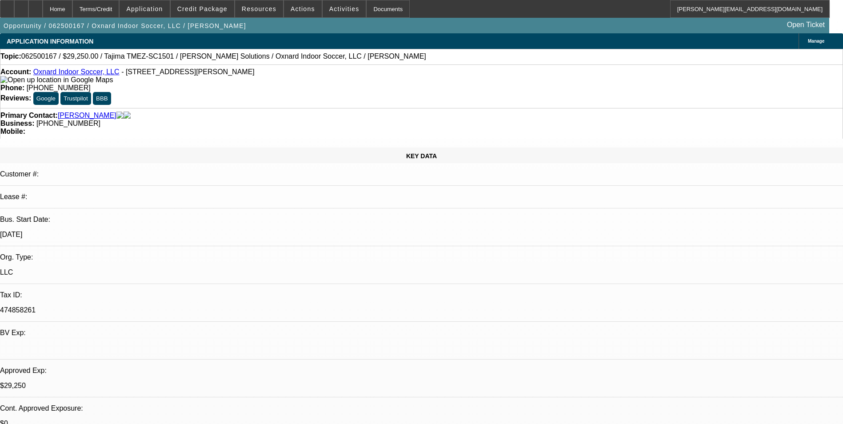
select select "0.1"
select select "0"
select select "0.1"
select select "0"
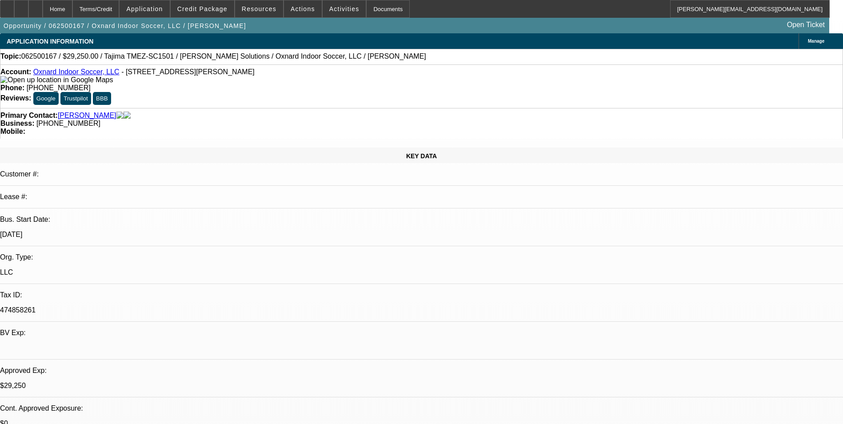
select select "2"
select select "0.1"
select select "1"
select select "2"
select select "4"
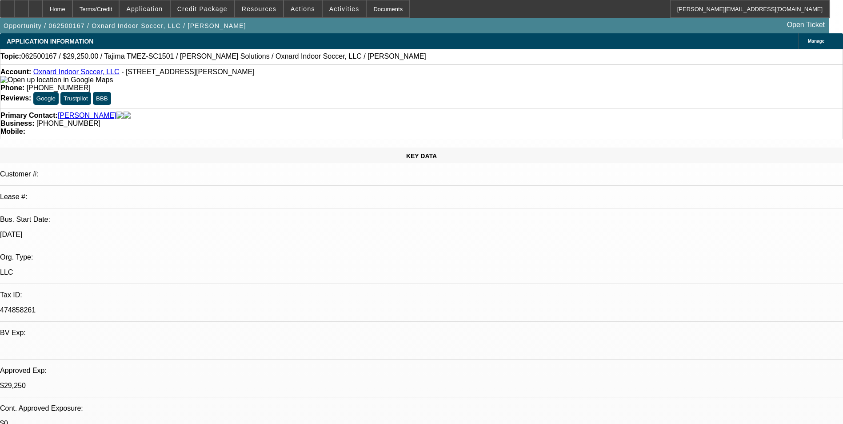
select select "1"
select select "4"
select select "1"
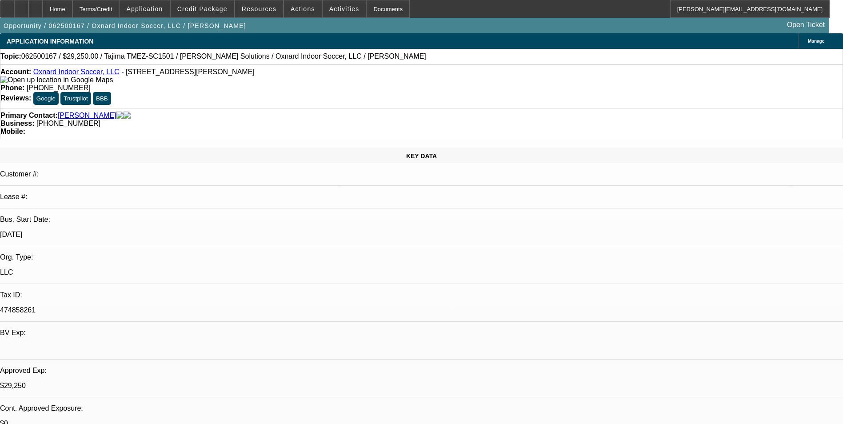
select select "4"
select select "1"
select select "2"
select select "4"
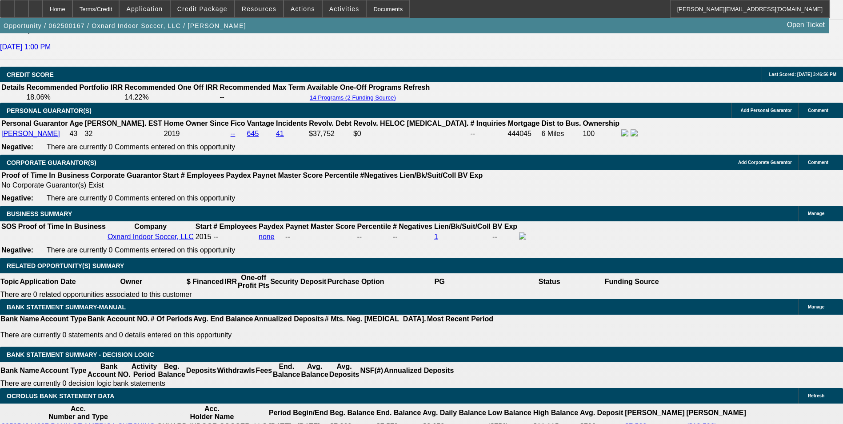
scroll to position [1156, 0]
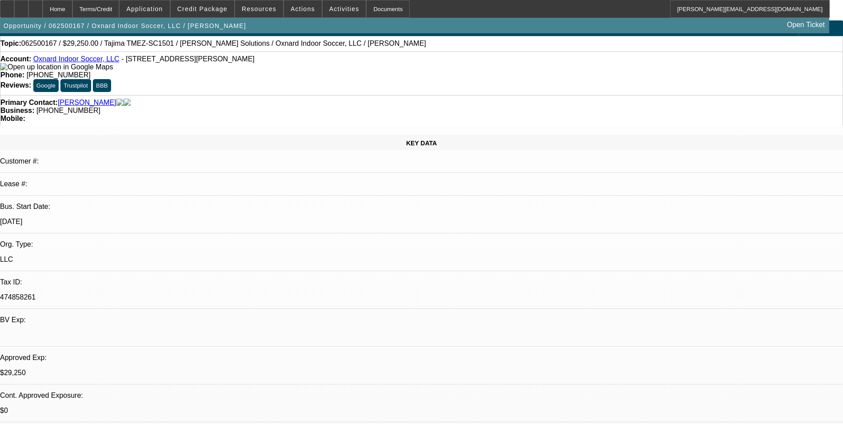
scroll to position [0, 0]
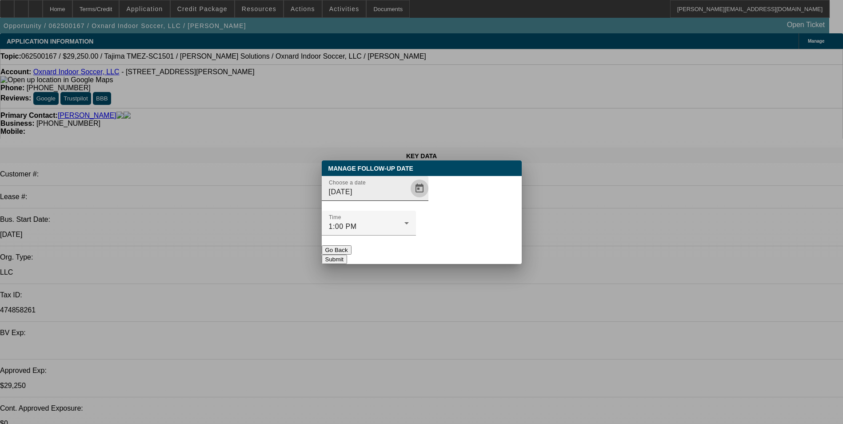
click at [409, 199] on span "Open calendar" at bounding box center [419, 188] width 21 height 21
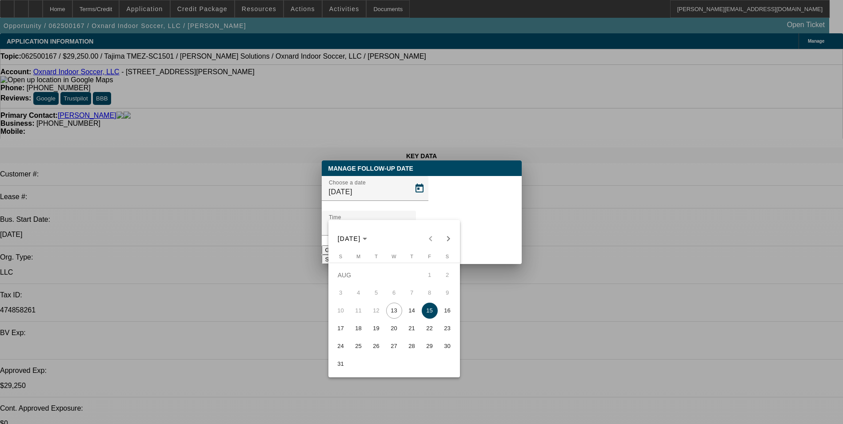
click at [359, 351] on span "25" at bounding box center [359, 346] width 16 height 16
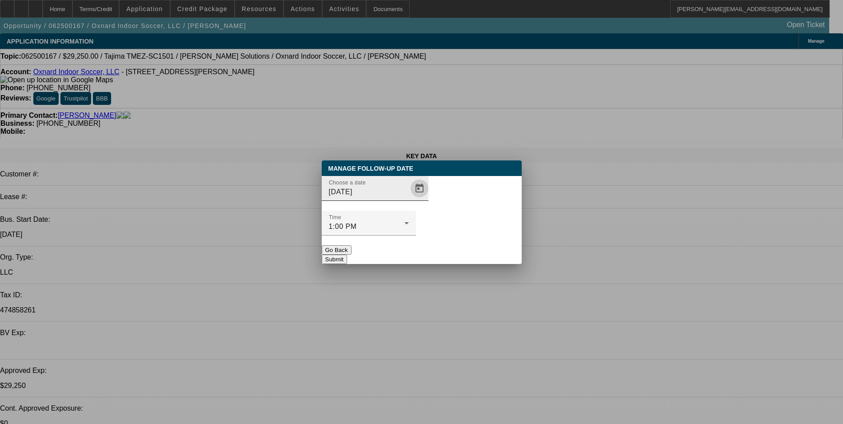
click at [409, 199] on span "Open calendar" at bounding box center [419, 188] width 21 height 21
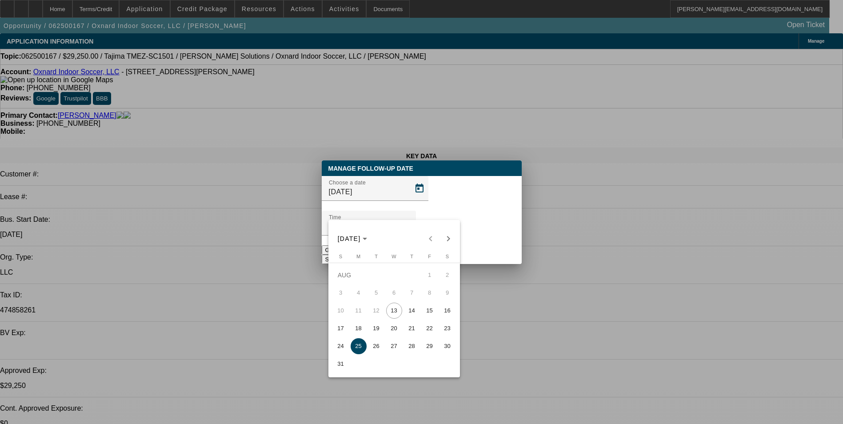
click at [372, 348] on span "26" at bounding box center [376, 346] width 16 height 16
type input "8/26/2025"
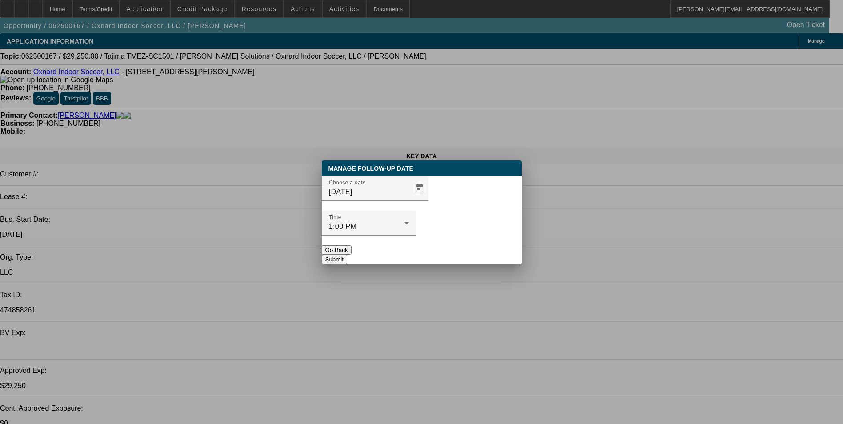
click at [347, 255] on button "Submit" at bounding box center [334, 259] width 25 height 9
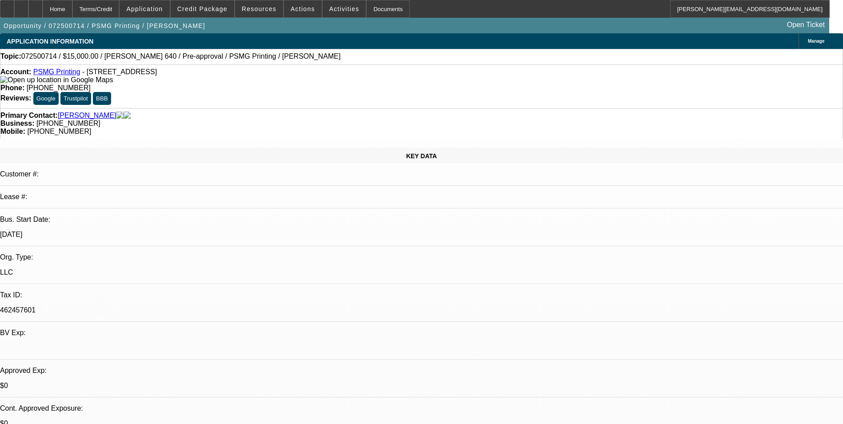
select select "2"
select select "0.1"
select select "2"
select select "0.1"
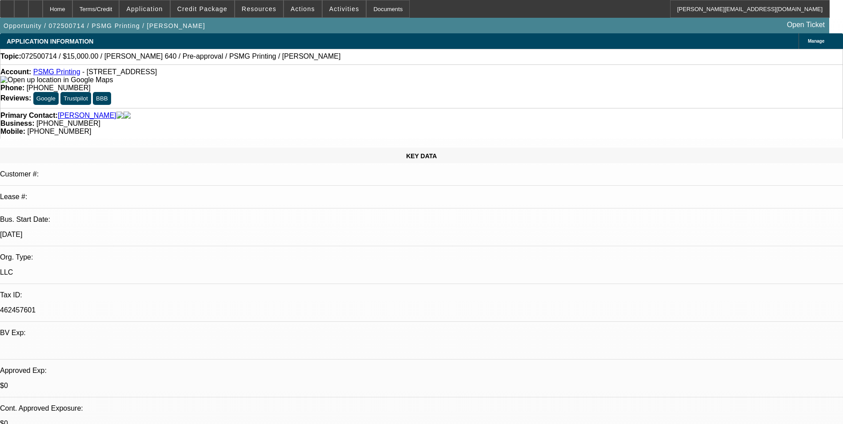
select select "0"
select select "2"
select select "0.1"
select select "1"
select select "2"
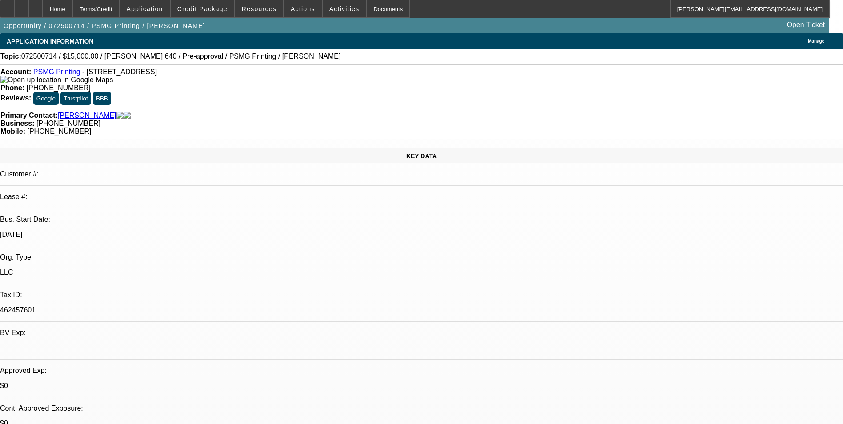
select select "4"
select select "1"
select select "2"
select select "4"
select select "1"
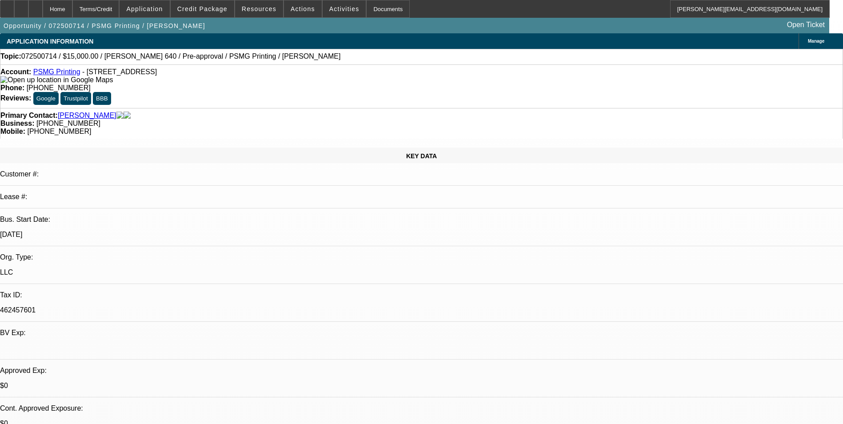
select select "2"
select select "4"
drag, startPoint x: 674, startPoint y: 173, endPoint x: 687, endPoint y: 164, distance: 16.0
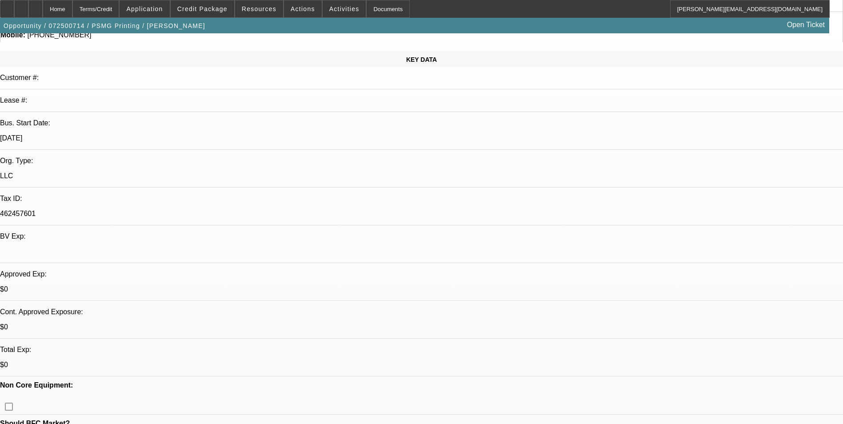
scroll to position [178, 0]
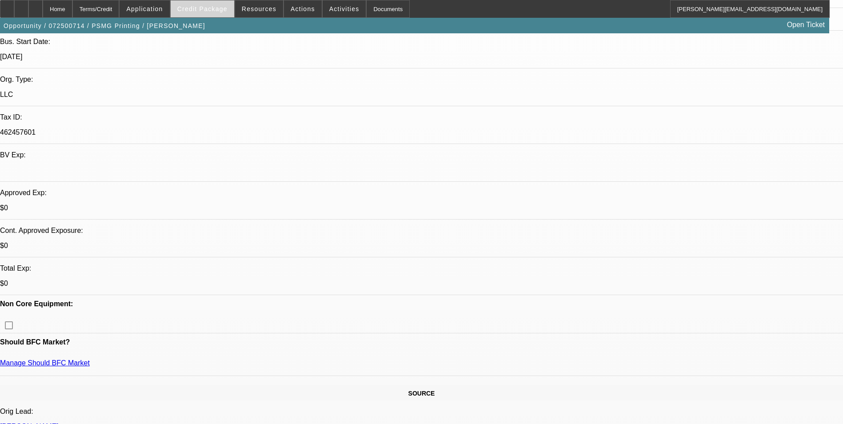
click at [216, 11] on span "Credit Package" at bounding box center [202, 8] width 50 height 7
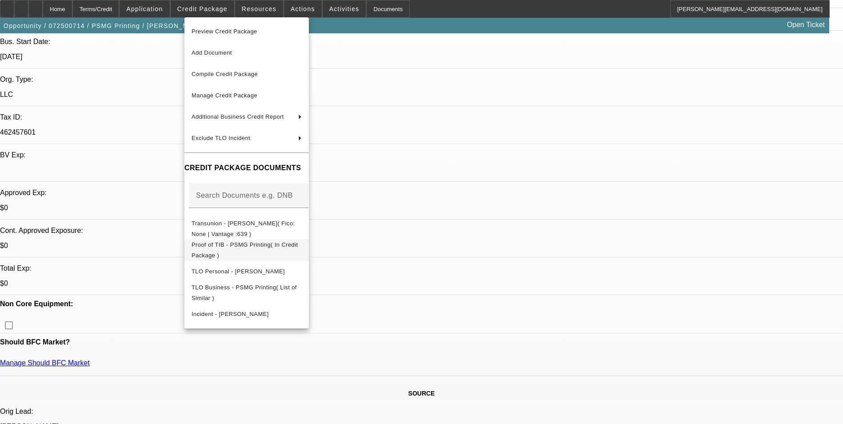
click at [302, 248] on span "Proof of TIB - PSMG Printing( In Credit Package )" at bounding box center [247, 250] width 110 height 21
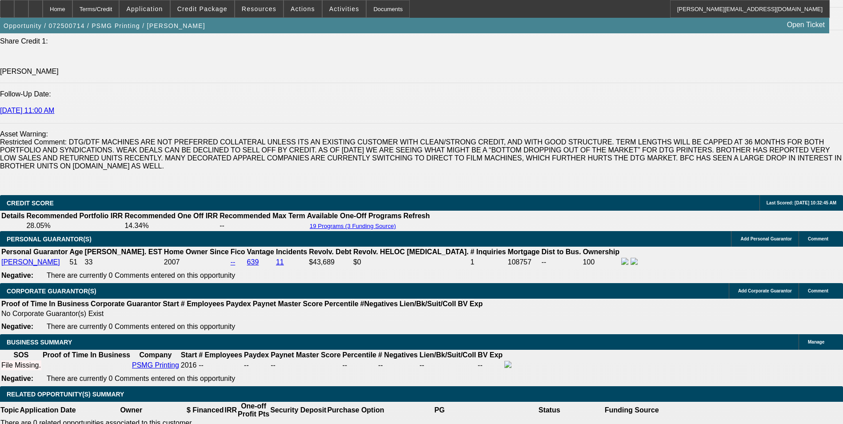
scroll to position [1200, 0]
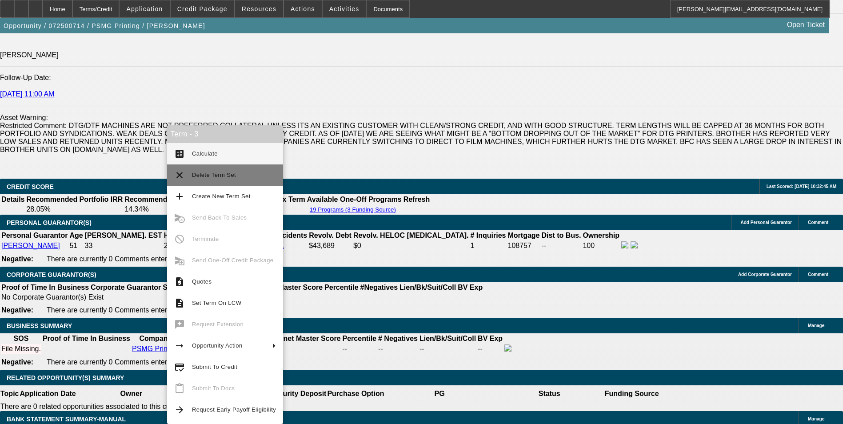
click at [225, 173] on span "Delete Term Set" at bounding box center [214, 175] width 44 height 7
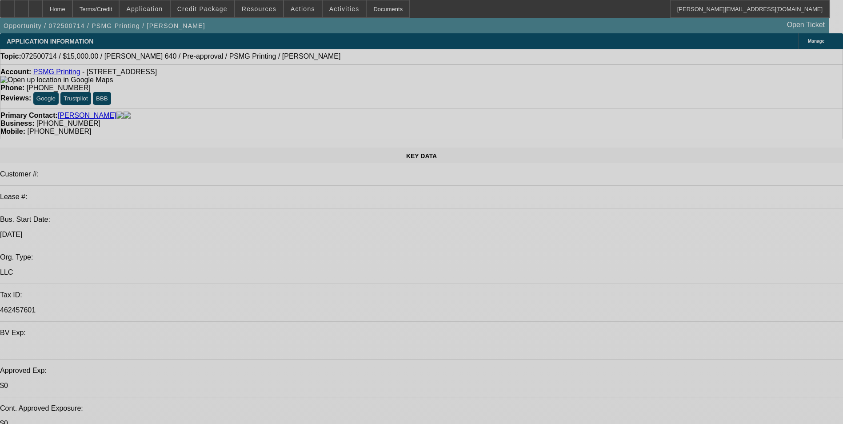
select select "0.1"
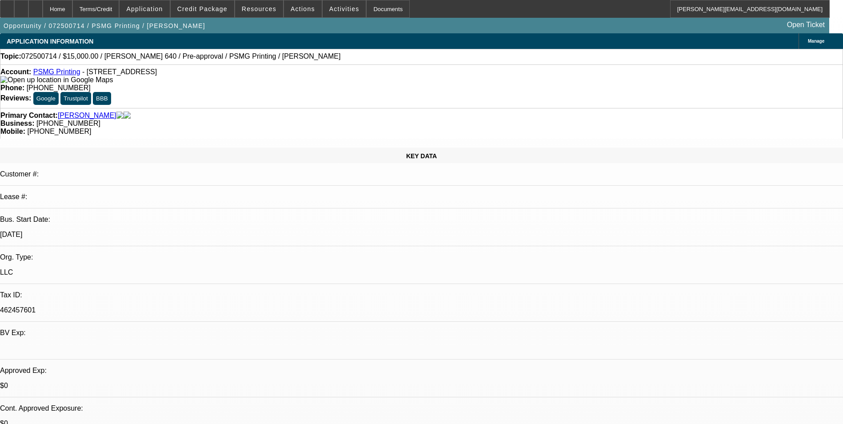
select select "2"
select select "0.1"
select select "4"
select select "0"
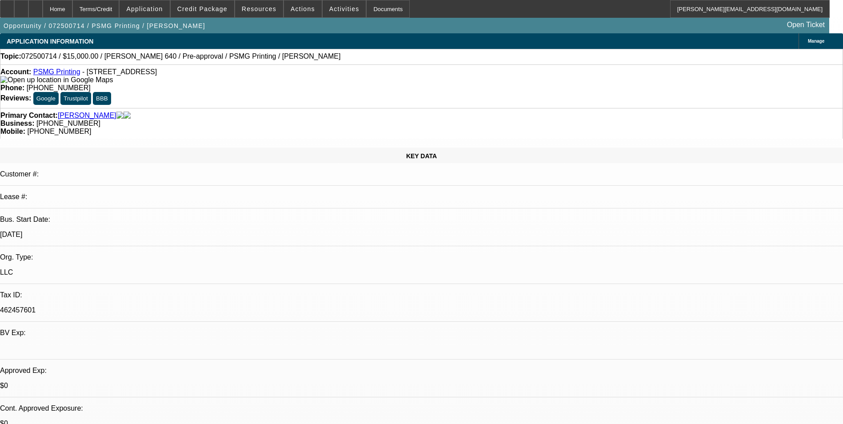
select select "2"
select select "0.1"
select select "4"
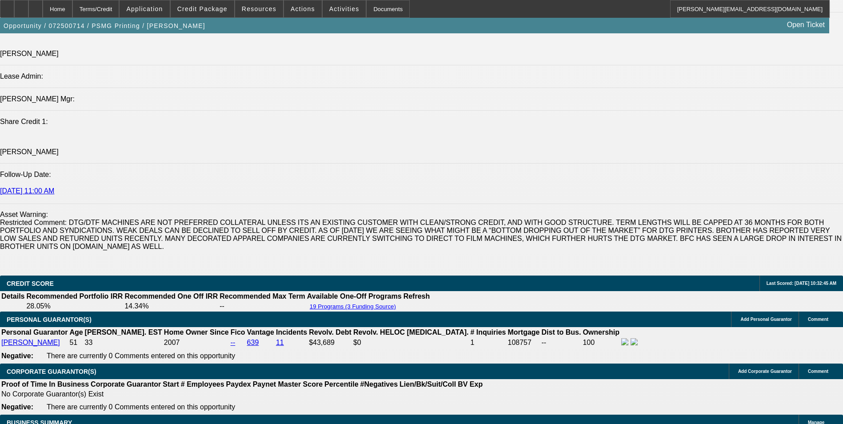
scroll to position [1156, 0]
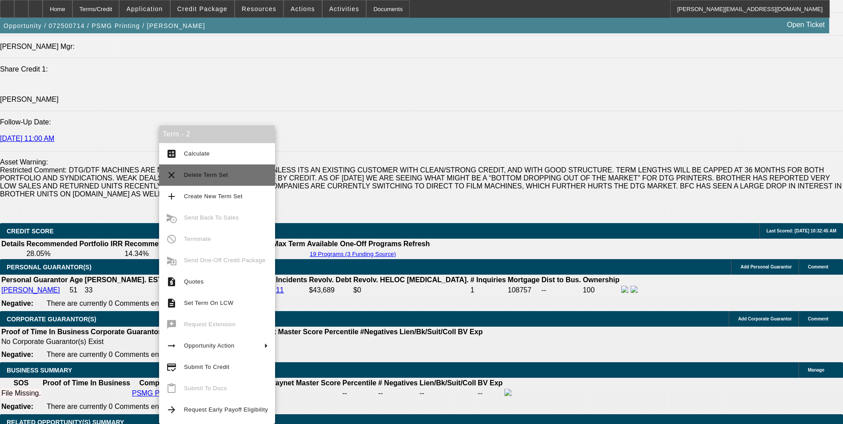
click at [238, 173] on span "Delete Term Set" at bounding box center [226, 175] width 84 height 11
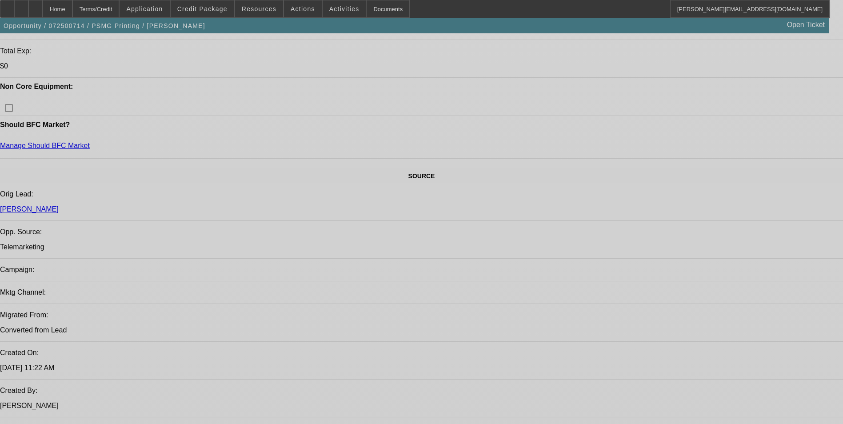
select select "0"
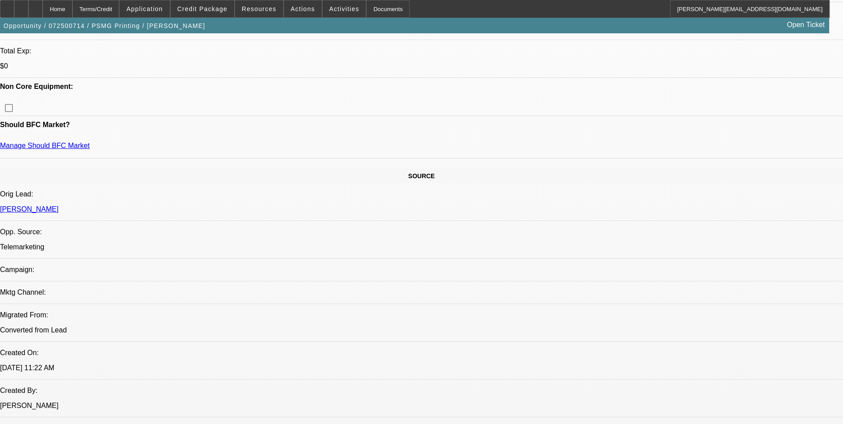
select select "2"
select select "0.1"
select select "4"
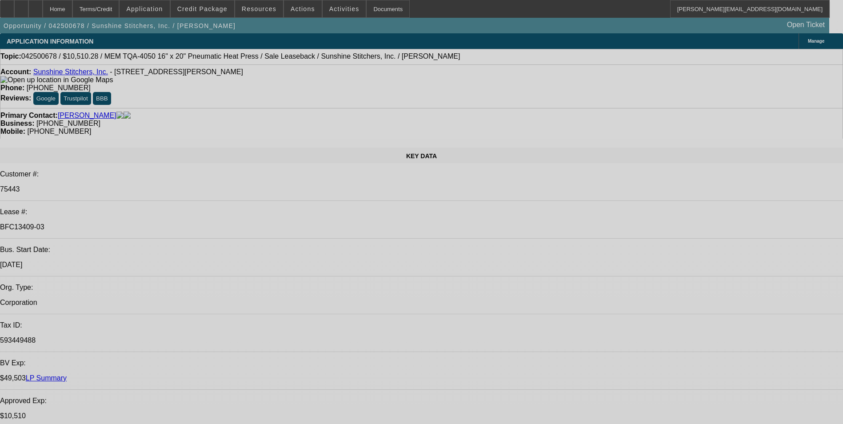
select select "0"
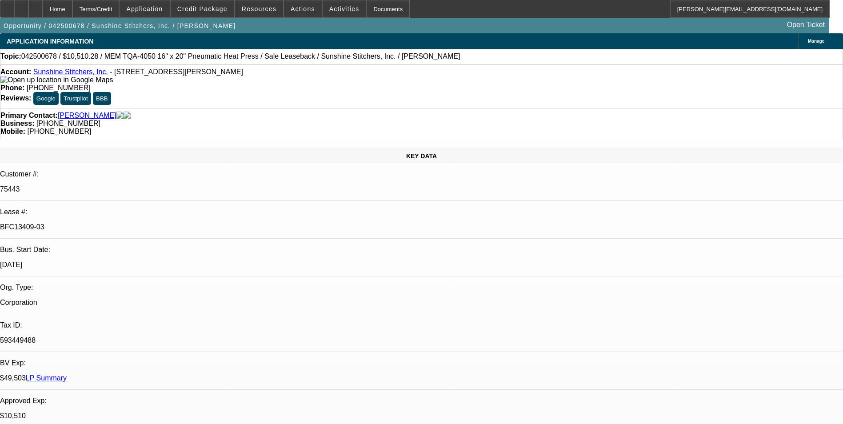
select select "0"
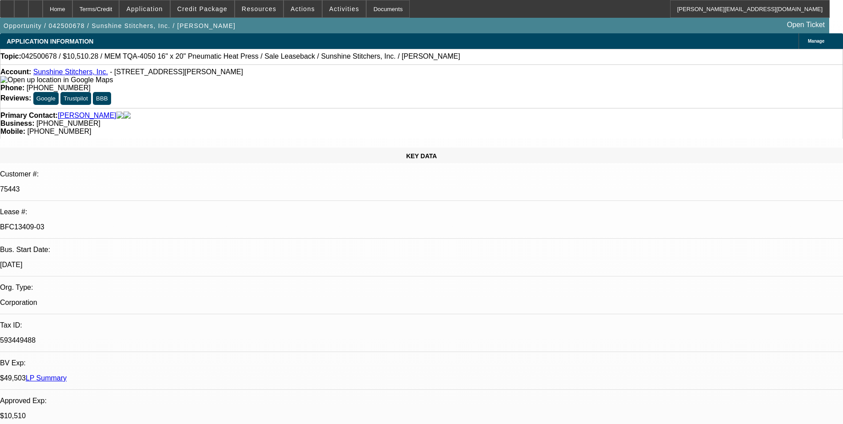
select select "0"
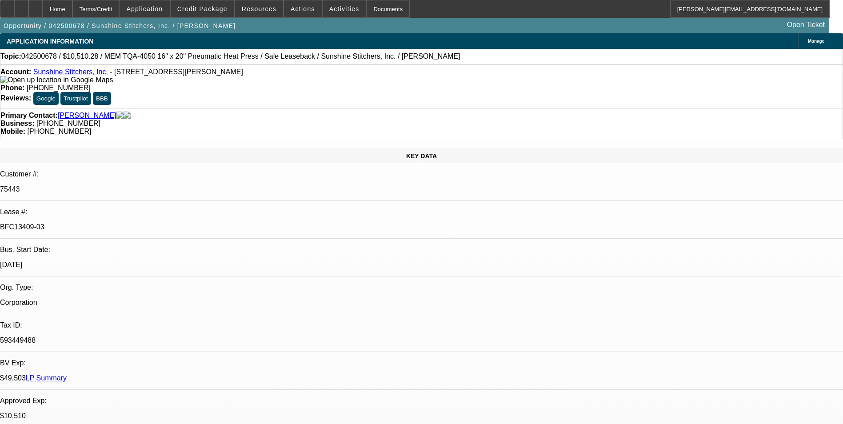
select select "0"
select select "1"
select select "6"
select select "1"
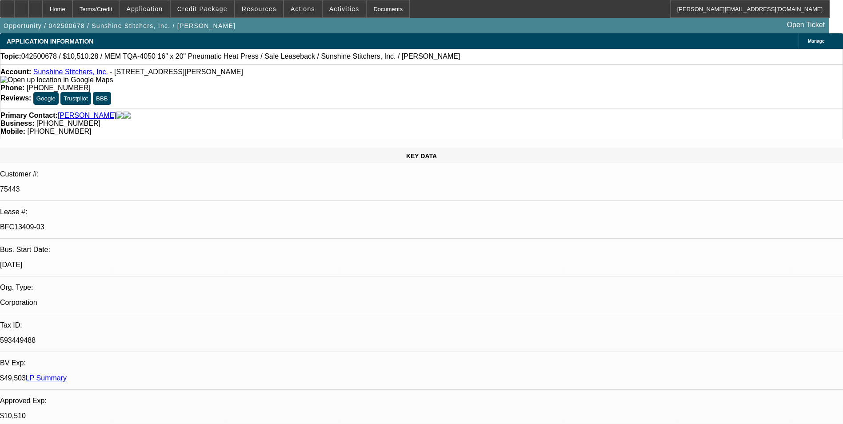
select select "1"
select select "6"
select select "1"
select select "6"
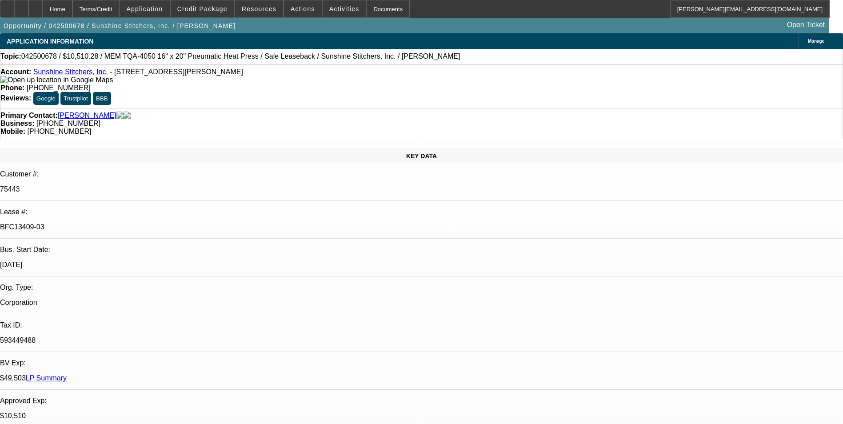
select select "1"
select select "6"
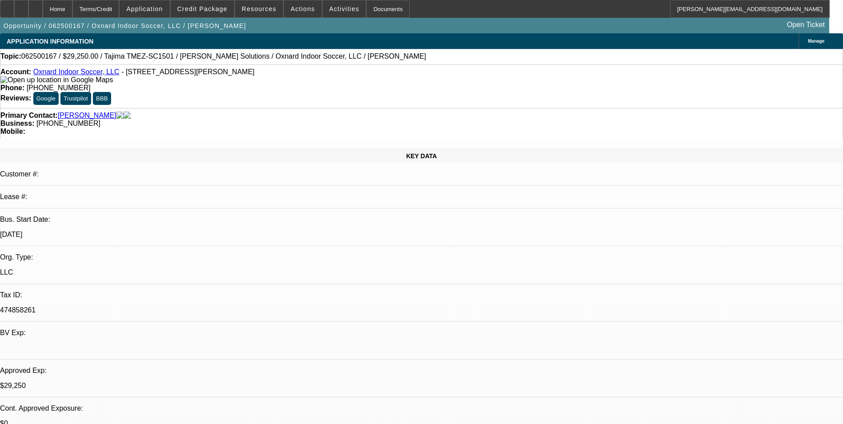
select select "0"
select select "2"
select select "0.1"
select select "0"
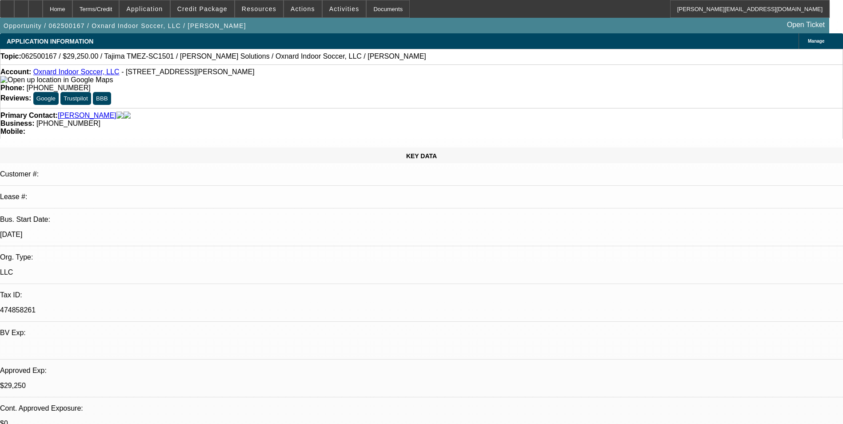
select select "0.1"
select select "0"
select select "0.1"
select select "0"
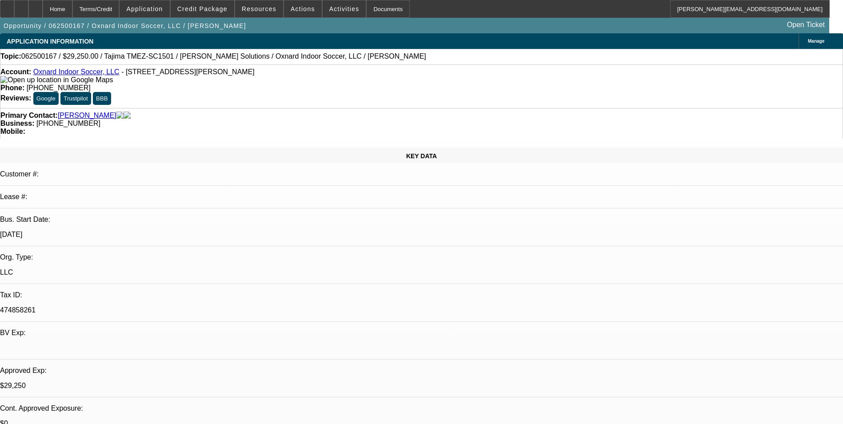
select select "2"
select select "0.1"
select select "1"
select select "2"
select select "4"
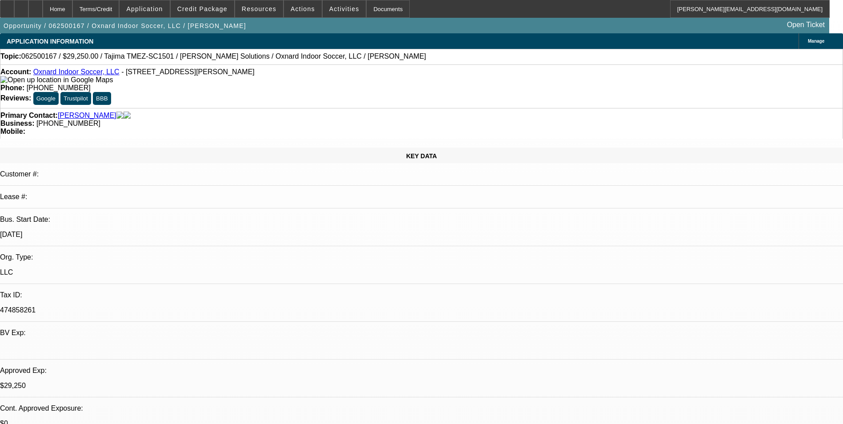
select select "1"
select select "4"
select select "1"
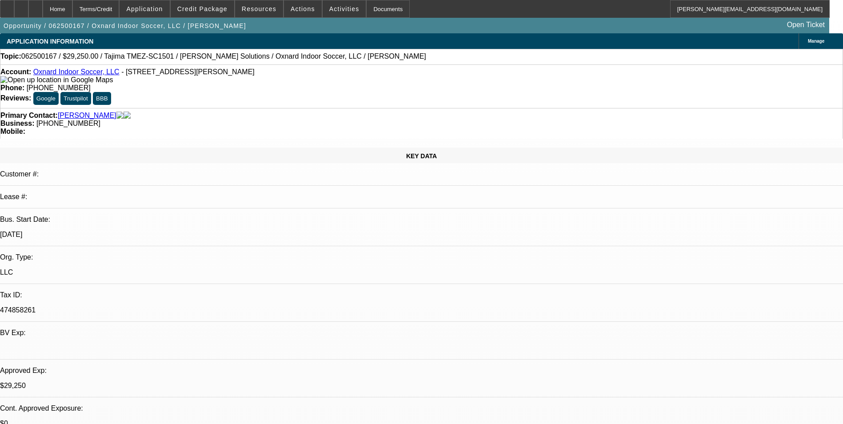
select select "4"
select select "1"
select select "2"
select select "4"
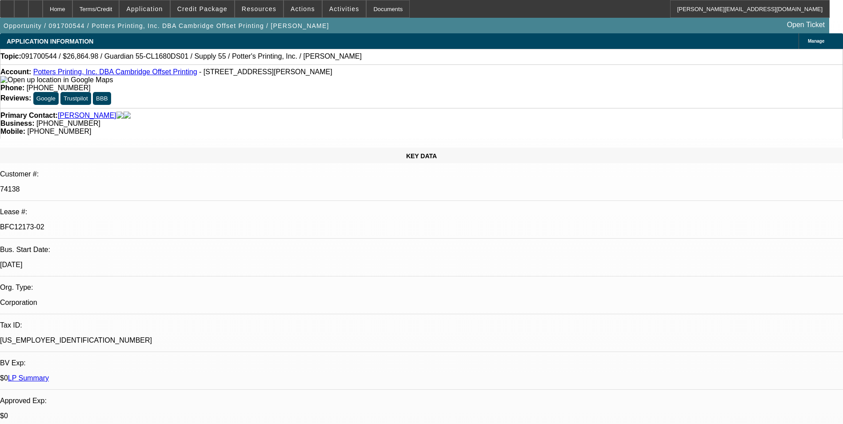
select select "0"
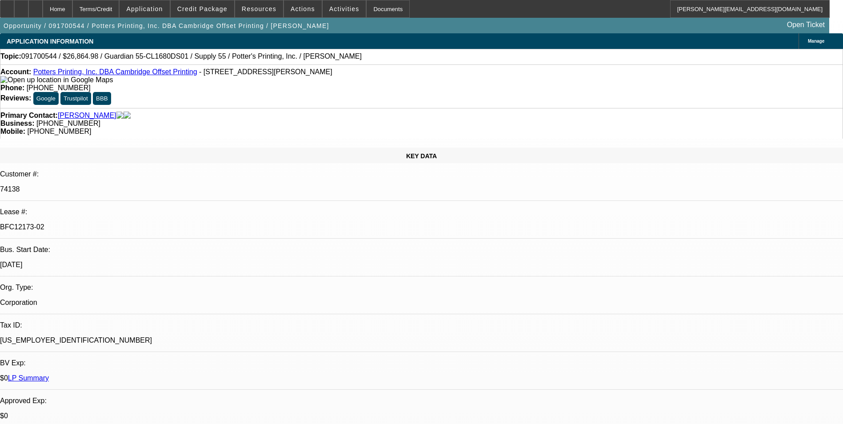
select select "0"
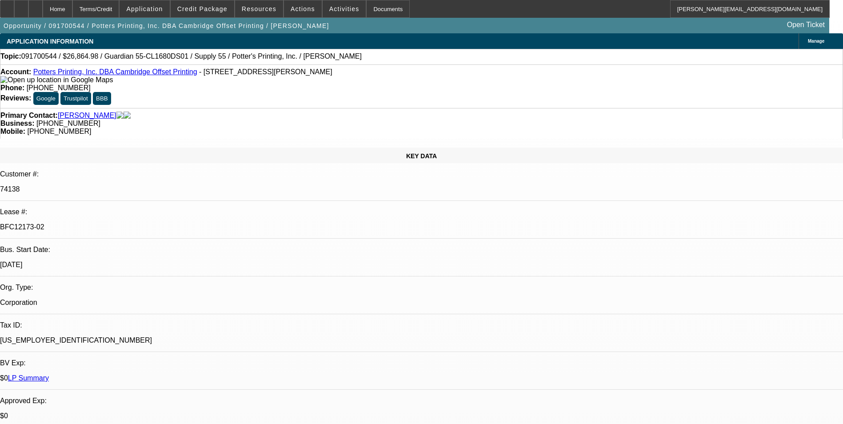
select select "0"
select select "1"
select select "2"
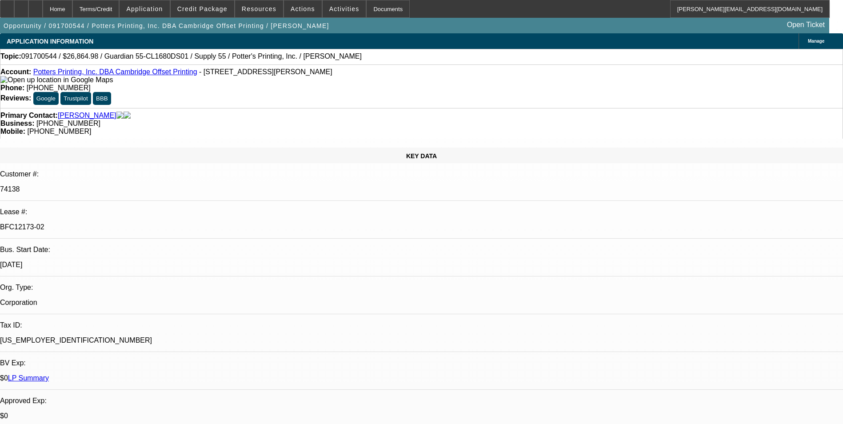
select select "1"
select select "2"
select select "1"
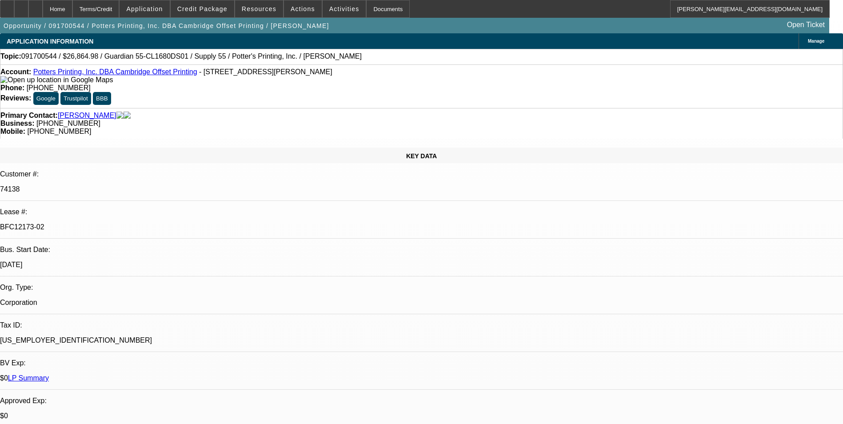
select select "2"
select select "1"
select select "2"
click at [206, 10] on span "Credit Package" at bounding box center [202, 8] width 50 height 7
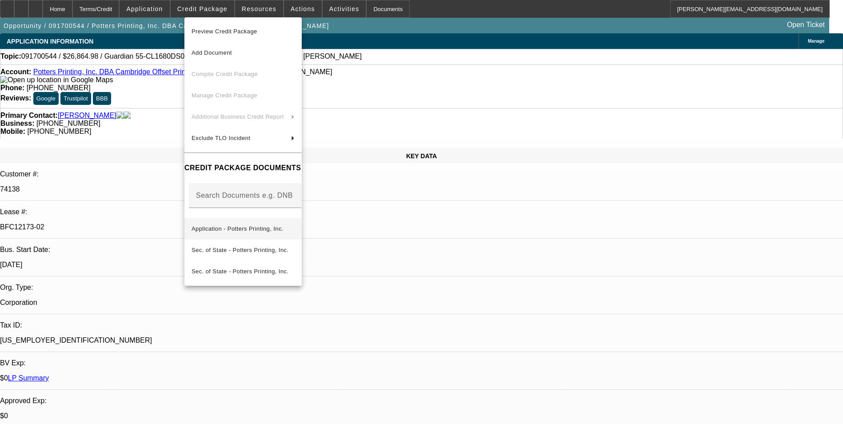
click at [280, 226] on span "Application - Potters Printing, Inc." at bounding box center [238, 228] width 92 height 7
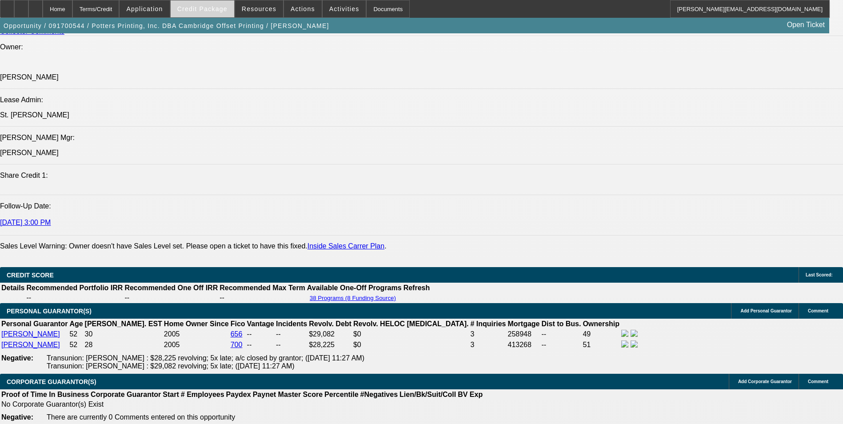
scroll to position [1111, 0]
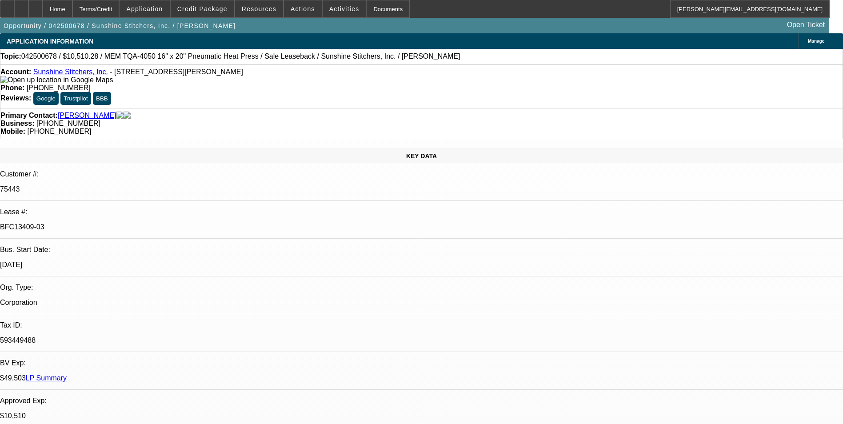
select select "0"
select select "6"
select select "0"
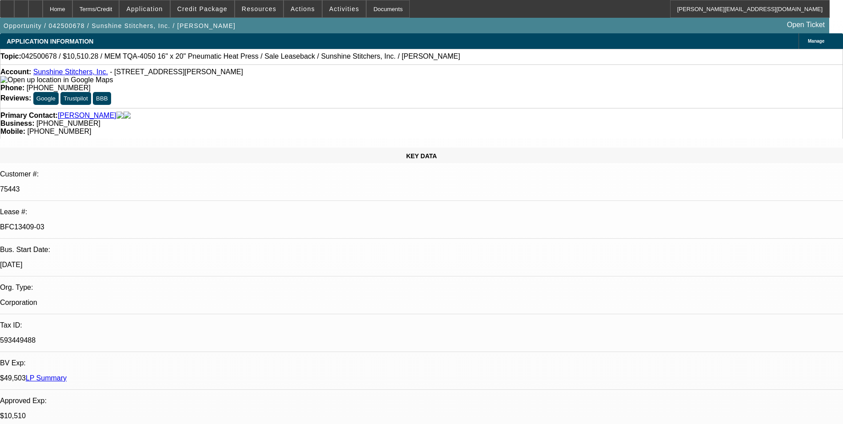
select select "0"
select select "6"
select select "0"
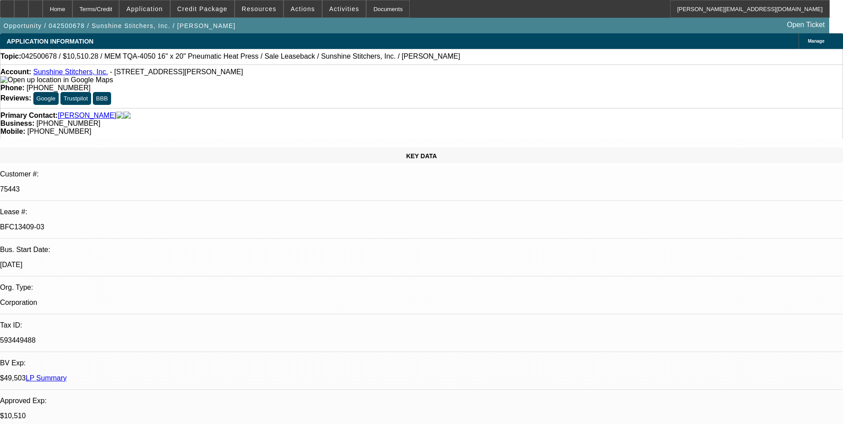
select select "0"
select select "6"
select select "0"
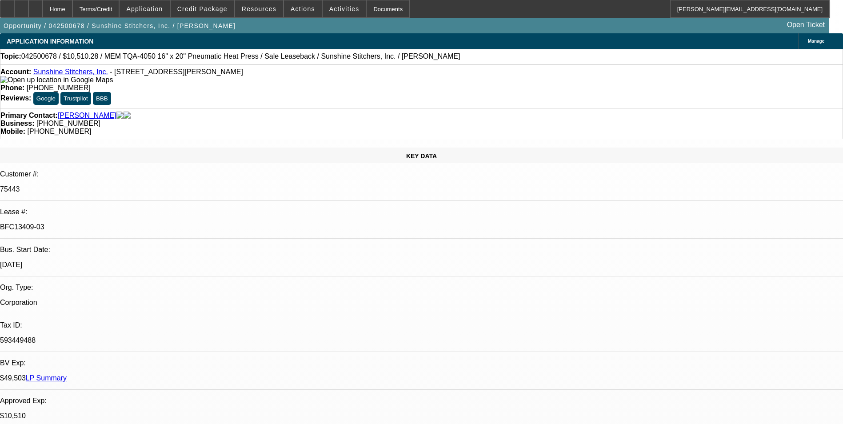
select select "6"
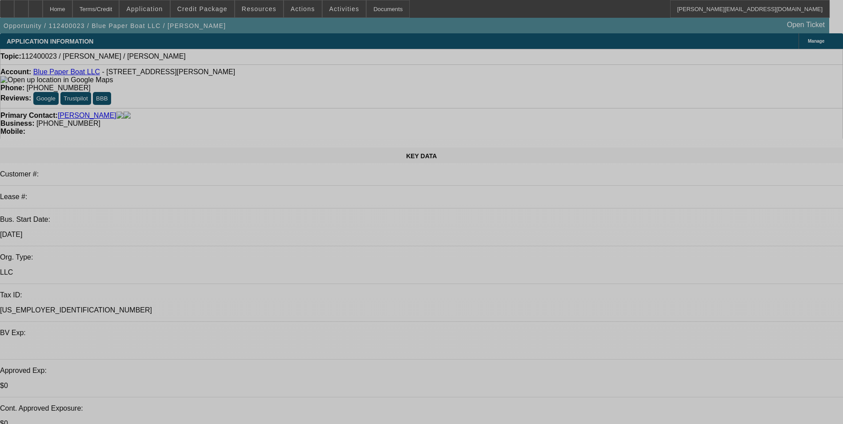
select select "0"
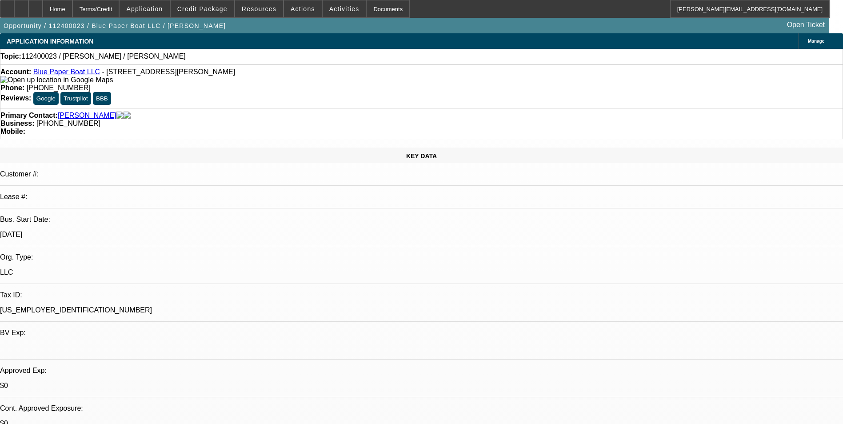
select select "2"
select select "0.1"
select select "1"
select select "2"
select select "4"
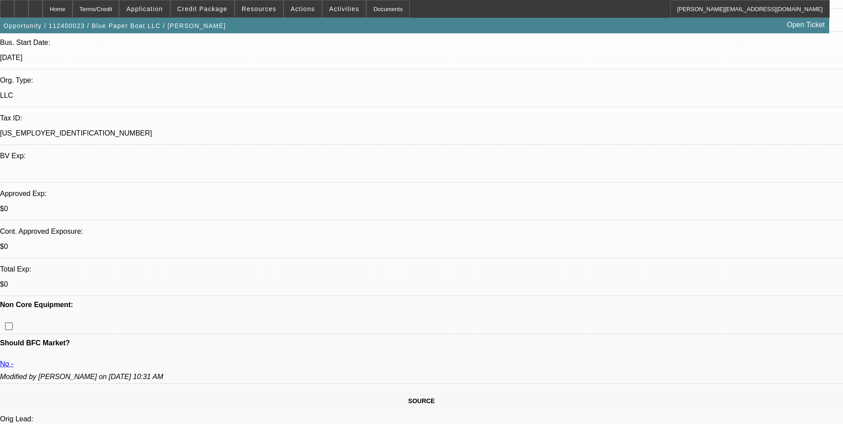
scroll to position [178, 0]
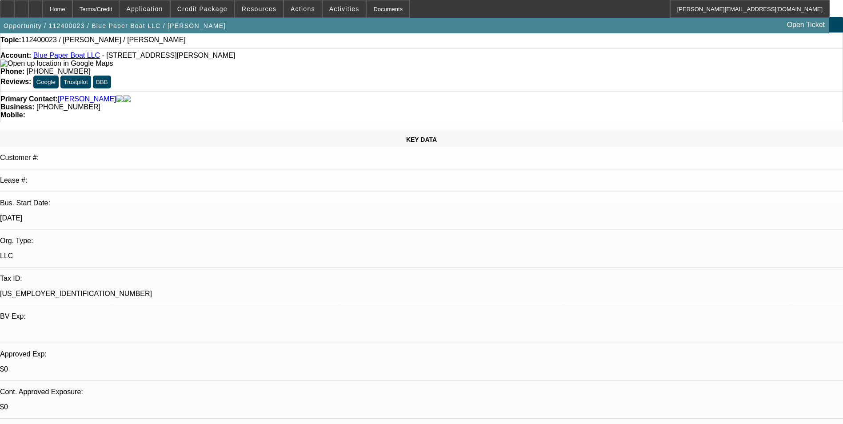
scroll to position [0, 0]
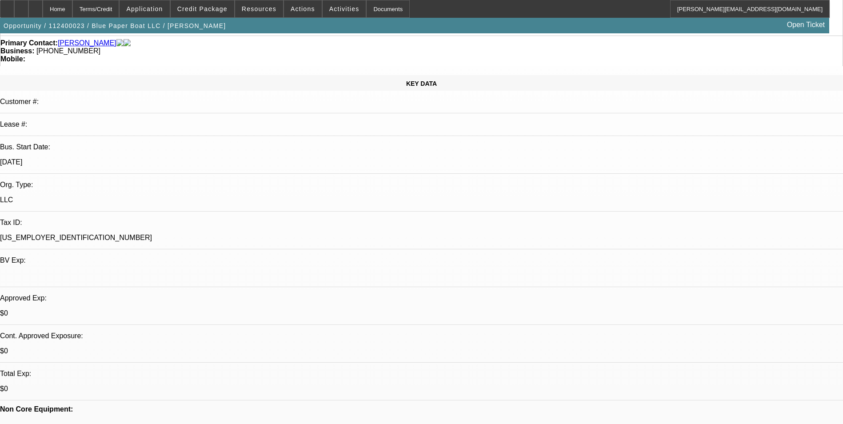
scroll to position [178, 0]
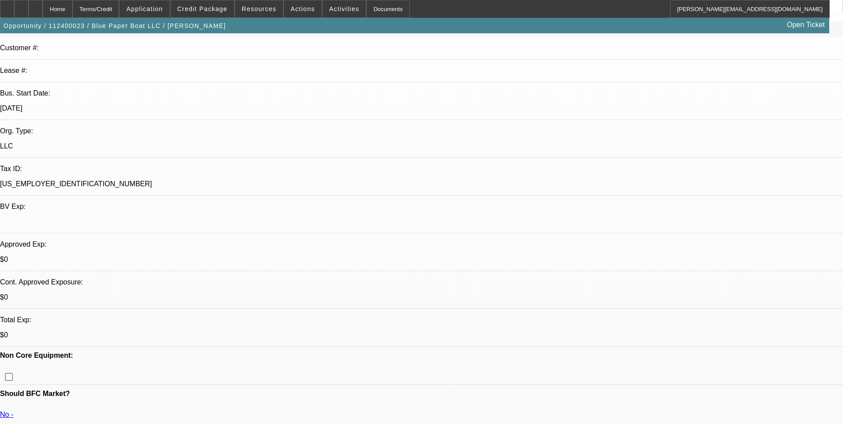
scroll to position [222, 0]
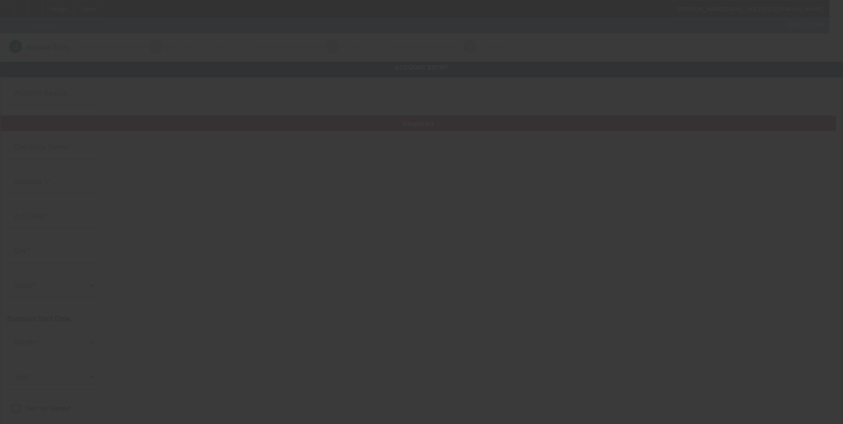
type input "KBR RENOVATION"
type input "[STREET_ADDRESS]"
type input "22124"
type input "Oakton"
type input "[PHONE_NUMBER]"
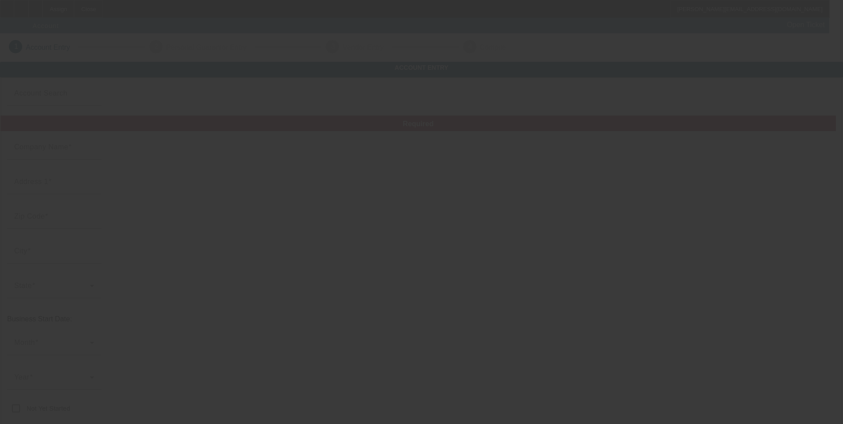
type input "[EMAIL_ADDRESS][DOMAIN_NAME]"
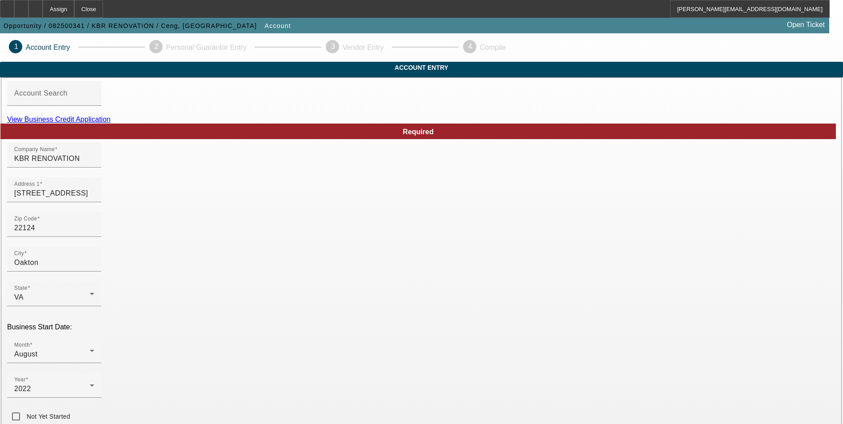
click at [111, 123] on link "View Business Credit Application" at bounding box center [59, 120] width 104 height 8
drag, startPoint x: 252, startPoint y: 176, endPoint x: 194, endPoint y: 176, distance: 57.3
click at [94, 164] on input "KBR RENOVATION" at bounding box center [54, 158] width 80 height 11
click at [94, 168] on div "Company Name KBR Renovation" at bounding box center [54, 155] width 80 height 25
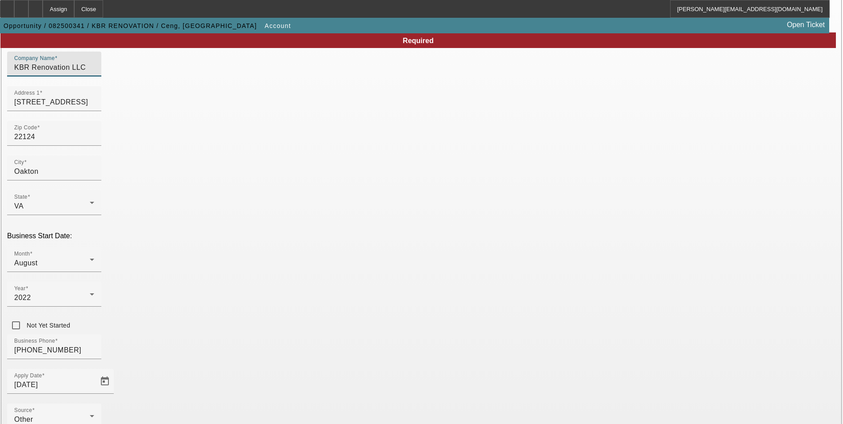
scroll to position [89, 0]
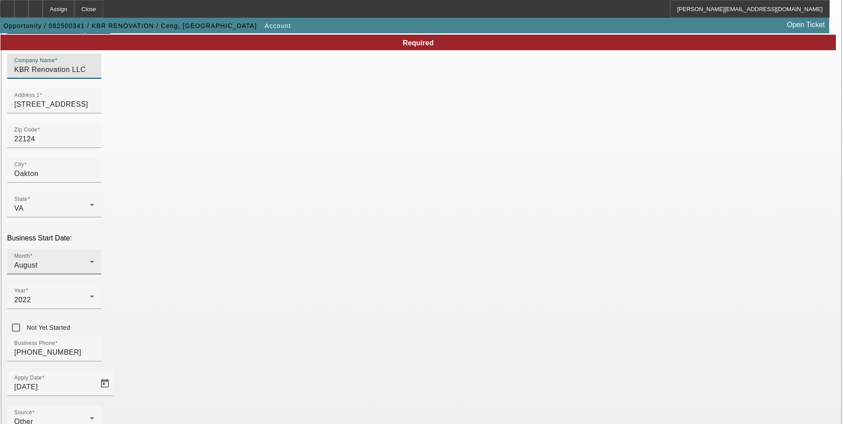
type input "KBR Renovation LLC"
click at [90, 260] on div "August" at bounding box center [52, 265] width 76 height 11
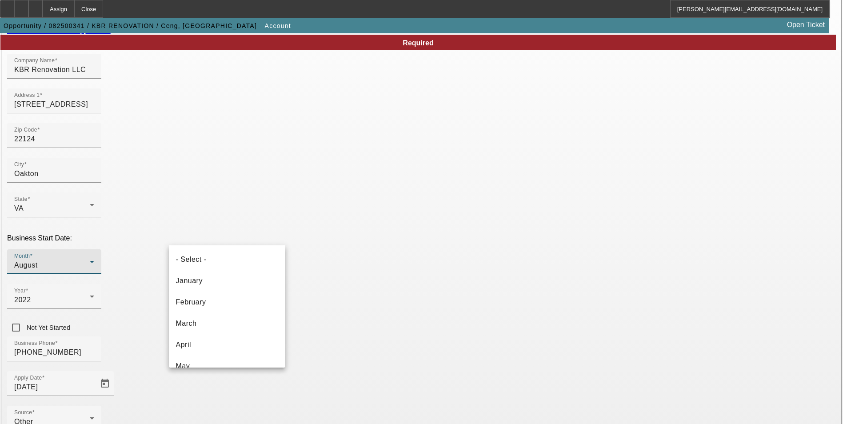
scroll to position [73, 0]
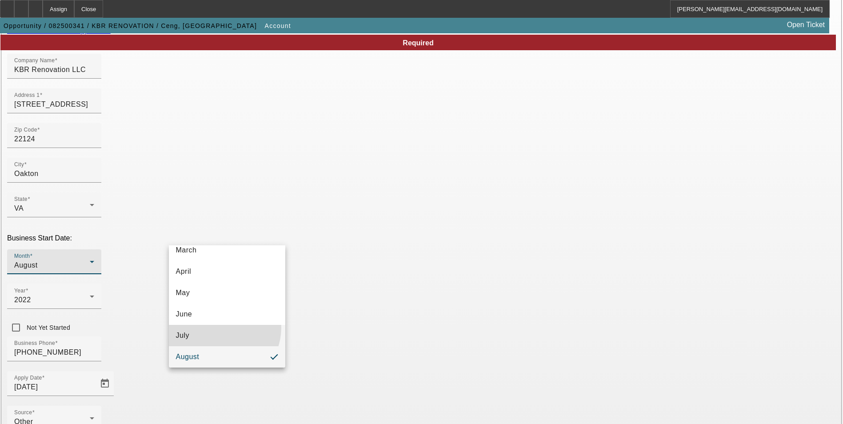
click at [219, 328] on mat-option "July" at bounding box center [227, 335] width 116 height 21
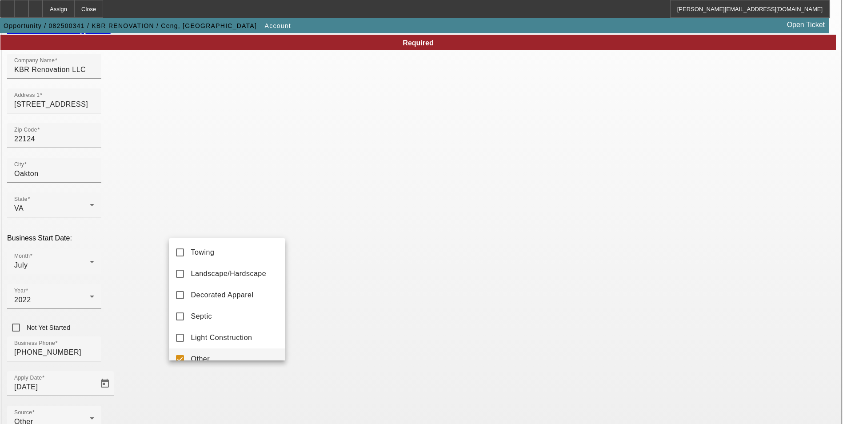
scroll to position [9, 0]
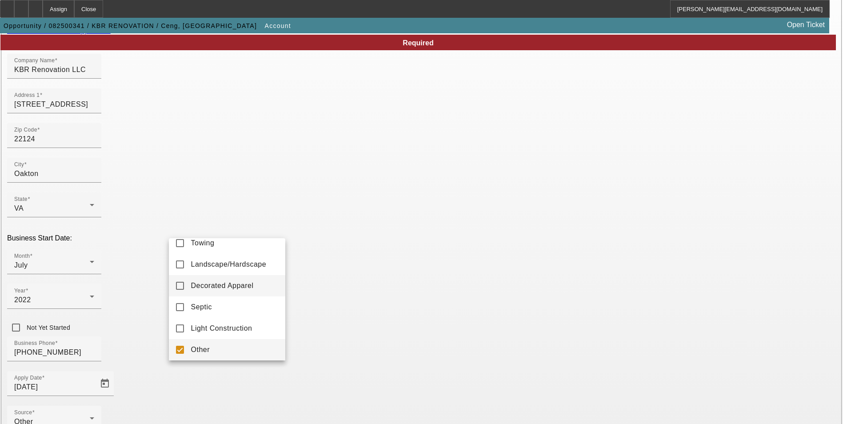
click at [248, 287] on span "Decorated Apparel" at bounding box center [222, 285] width 63 height 11
click at [178, 349] on mat-pseudo-checkbox at bounding box center [180, 350] width 8 height 8
click at [112, 349] on div at bounding box center [421, 212] width 843 height 424
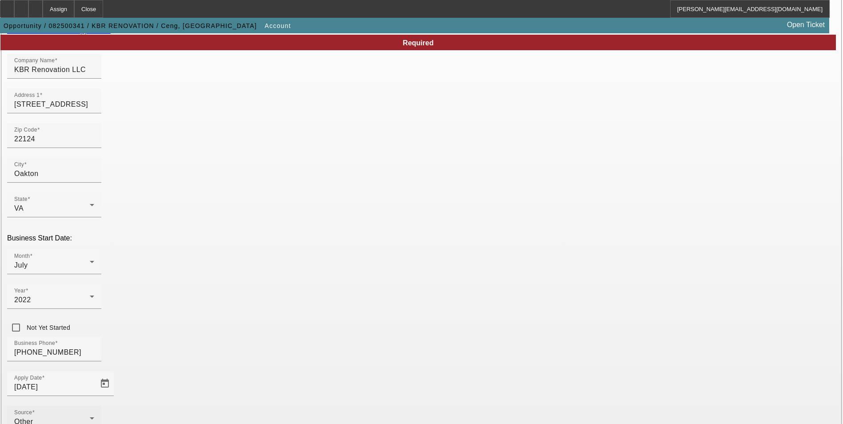
click at [94, 406] on div "Source Other" at bounding box center [54, 418] width 80 height 25
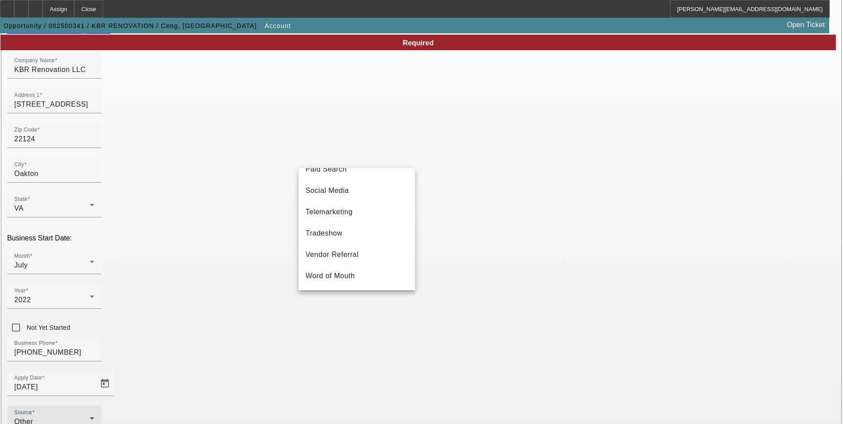
scroll to position [316, 0]
click at [346, 252] on span "Vendor Referral" at bounding box center [332, 254] width 53 height 11
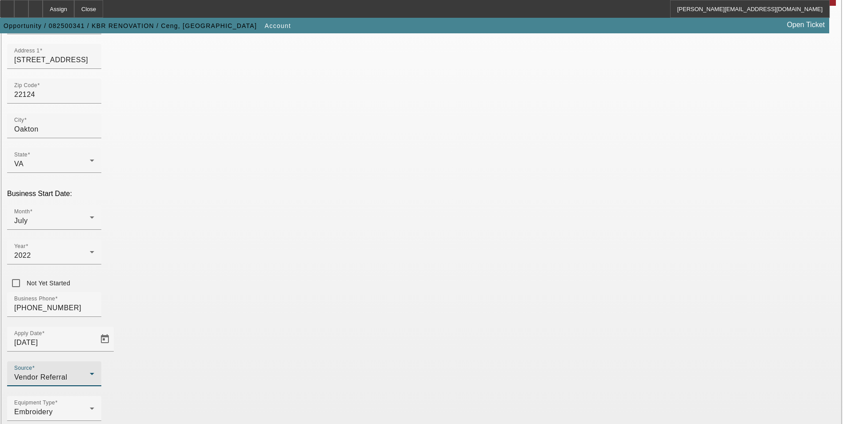
scroll to position [145, 0]
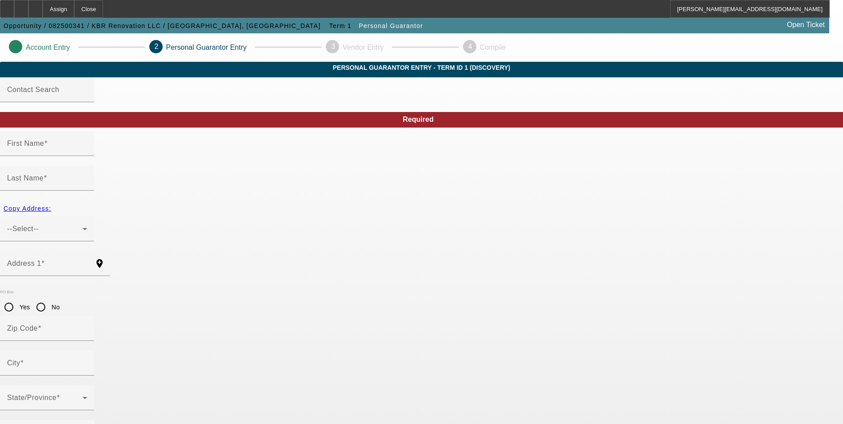
type input "Munur"
type input "Ceng"
type input "2962 Paddock Wood Court"
radio input "true"
type input "22124"
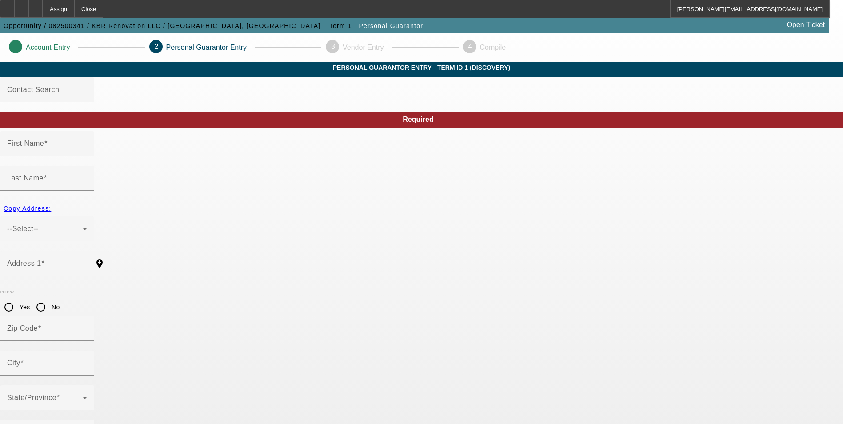
type input "Oakton"
type input "(571) 538-9166"
type input "100"
type input "139-57-6205"
type input "kbrrenovationusa@gmail.com"
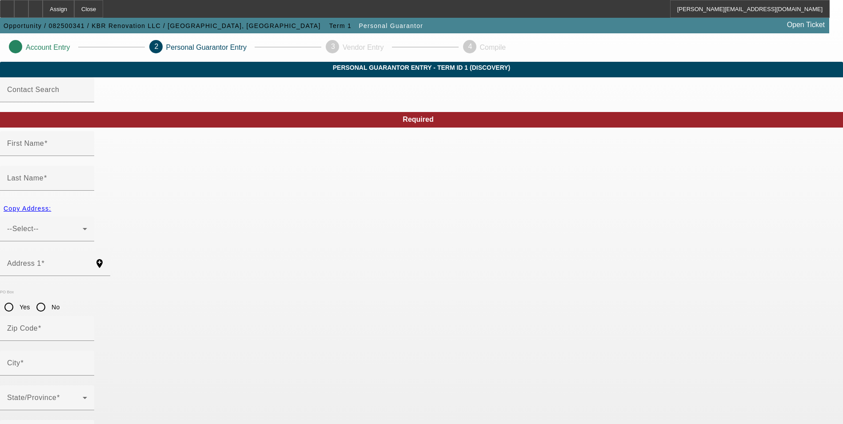
type input "(571) 538-9166"
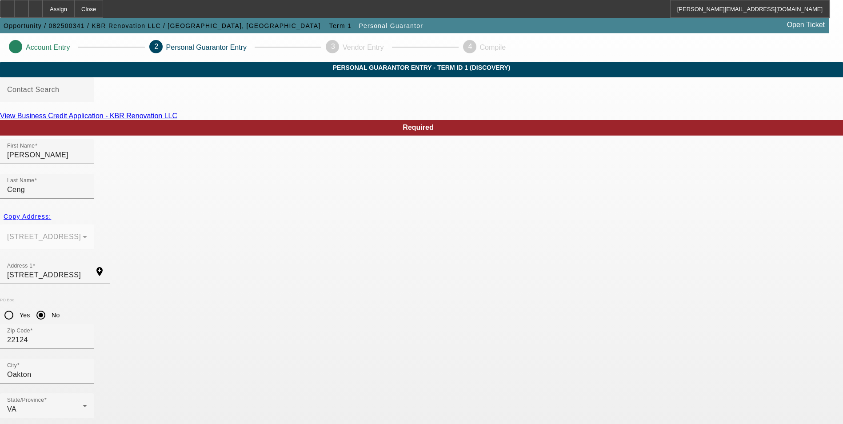
click at [177, 120] on link "View Business Credit Application - KBR Renovation LLC" at bounding box center [88, 116] width 177 height 8
click at [87, 270] on input "2962 Paddock Wood Court" at bounding box center [47, 275] width 80 height 11
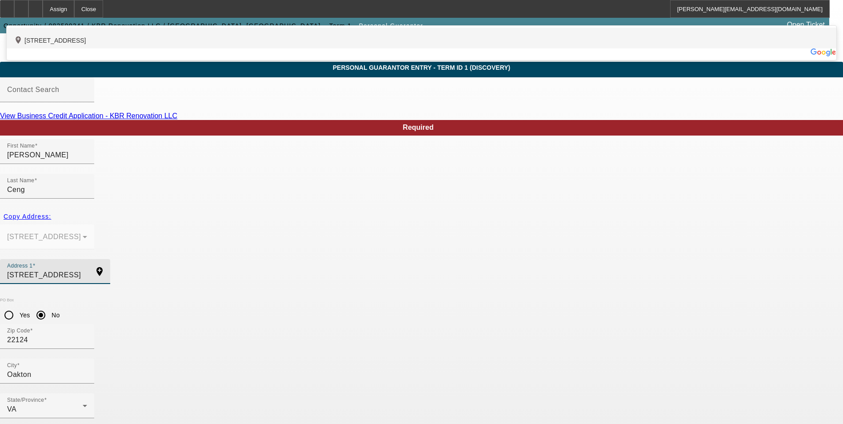
click at [276, 48] on div "add_location 2962 Paddock Wood Court, Oakton, VA 22124, US" at bounding box center [422, 38] width 830 height 21
type input "2962 Paddock Wood Court"
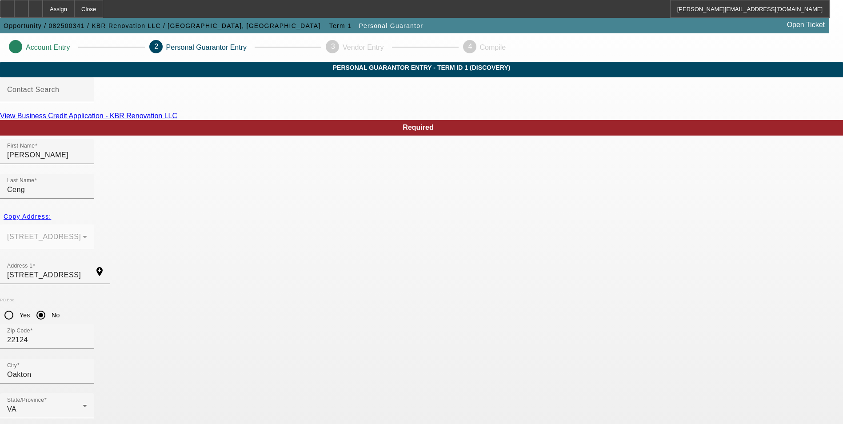
scroll to position [11, 0]
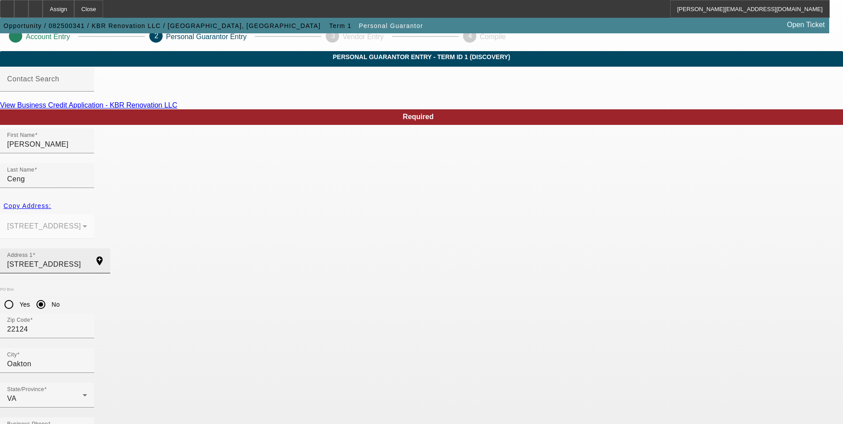
drag, startPoint x: 489, startPoint y: 238, endPoint x: 409, endPoint y: 241, distance: 80.1
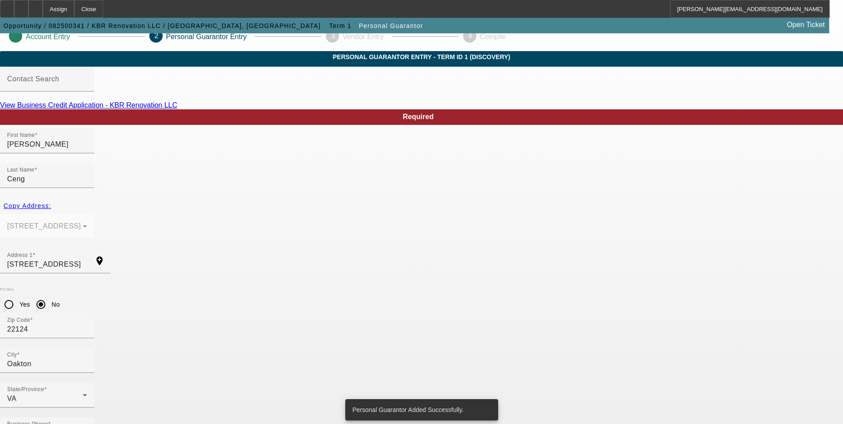
scroll to position [0, 0]
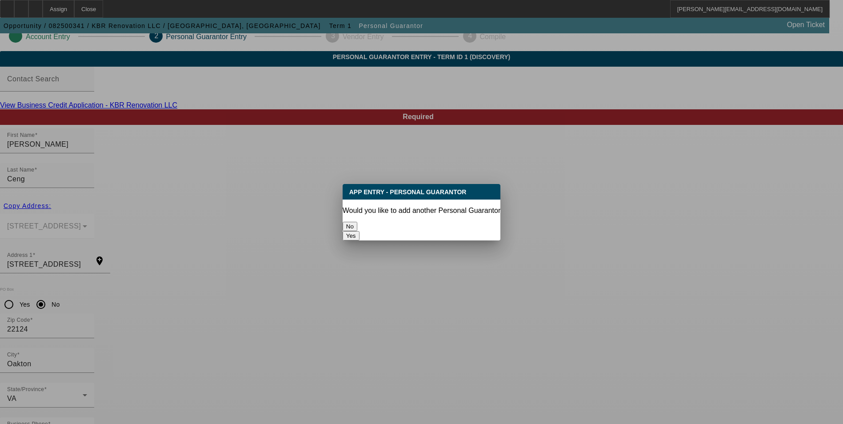
click at [357, 224] on button "No" at bounding box center [350, 226] width 15 height 9
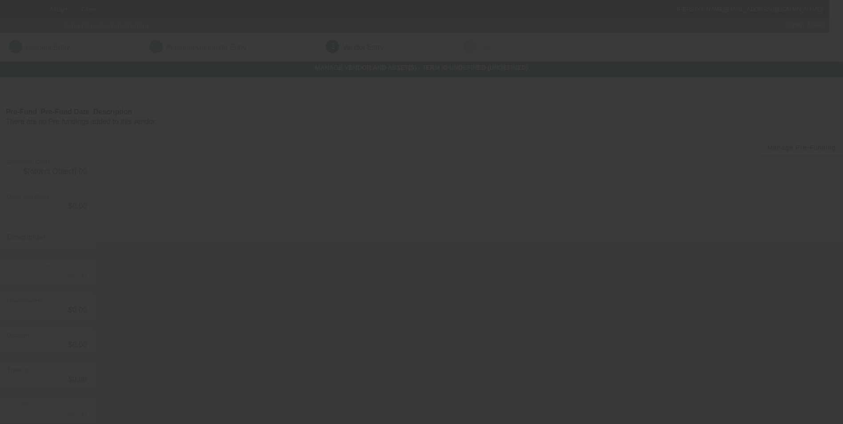
type input "$12,790.00"
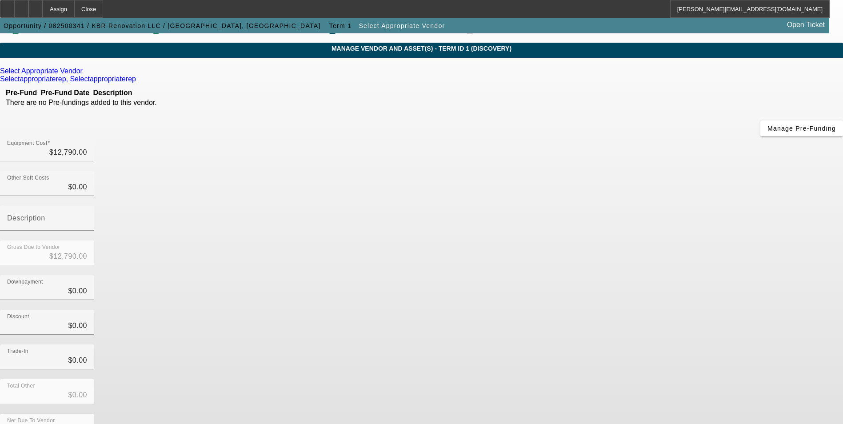
scroll to position [30, 0]
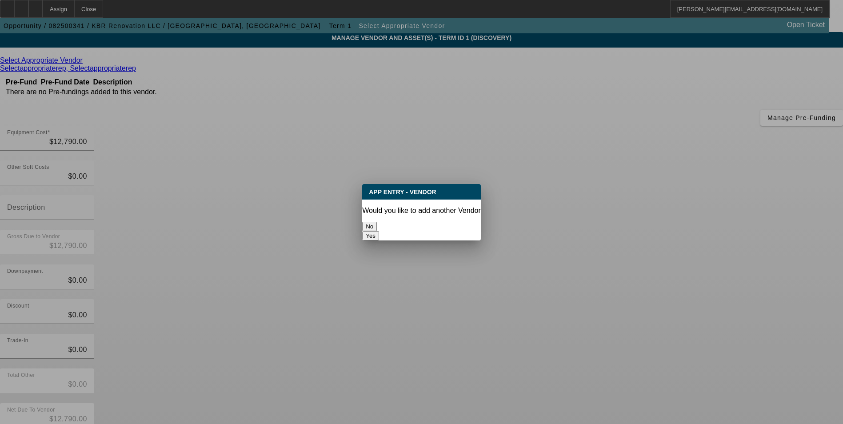
scroll to position [0, 0]
click at [377, 222] on button "No" at bounding box center [369, 226] width 15 height 9
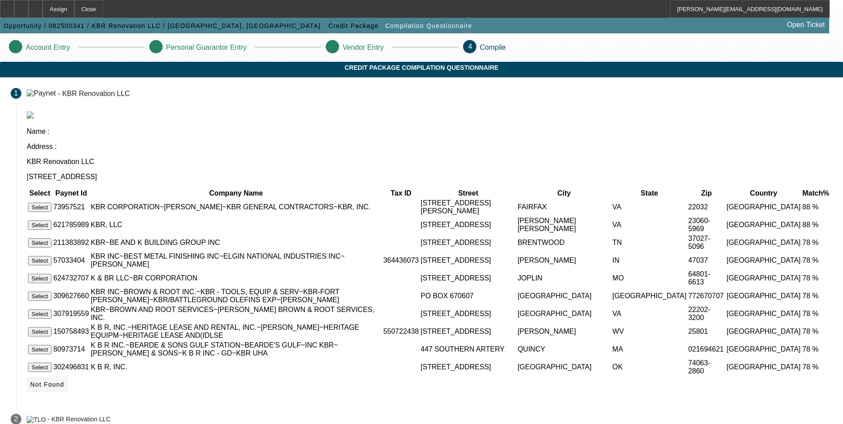
click at [64, 388] on span "Not Found" at bounding box center [47, 384] width 34 height 7
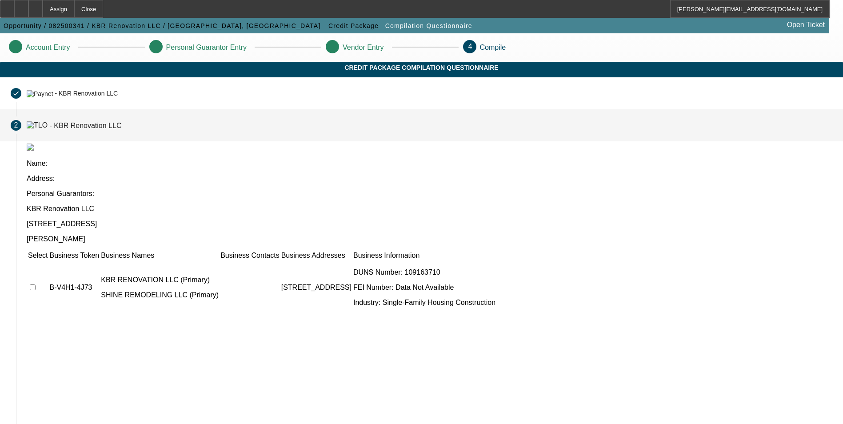
scroll to position [13, 0]
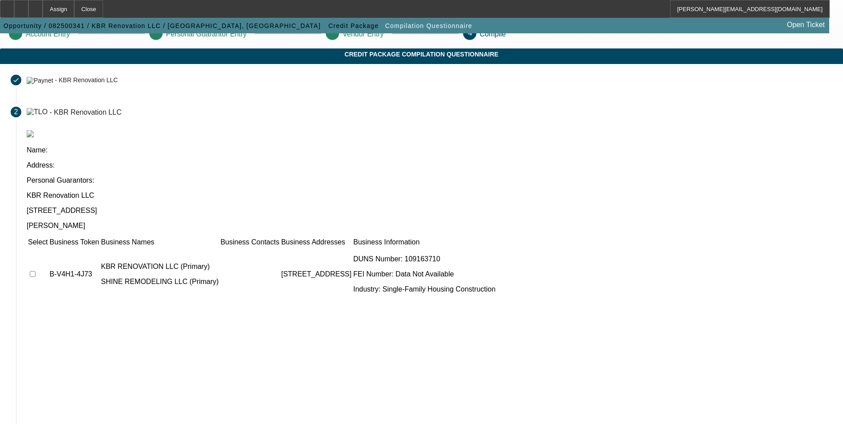
click at [36, 271] on input "checkbox" at bounding box center [33, 274] width 6 height 6
checkbox input "true"
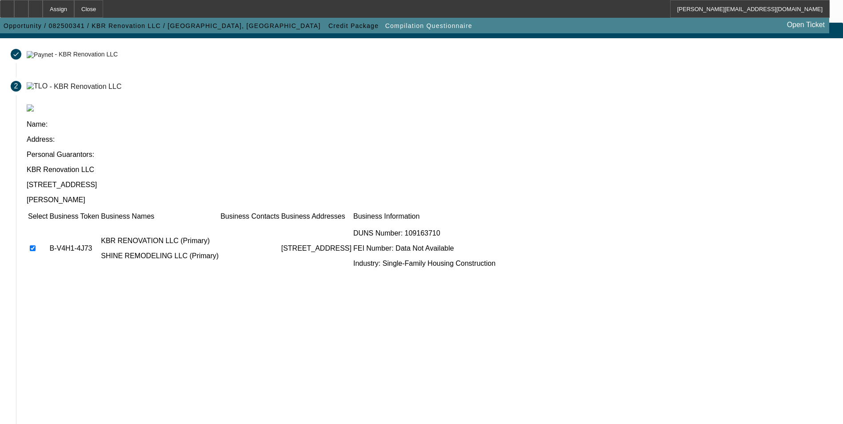
scroll to position [68, 0]
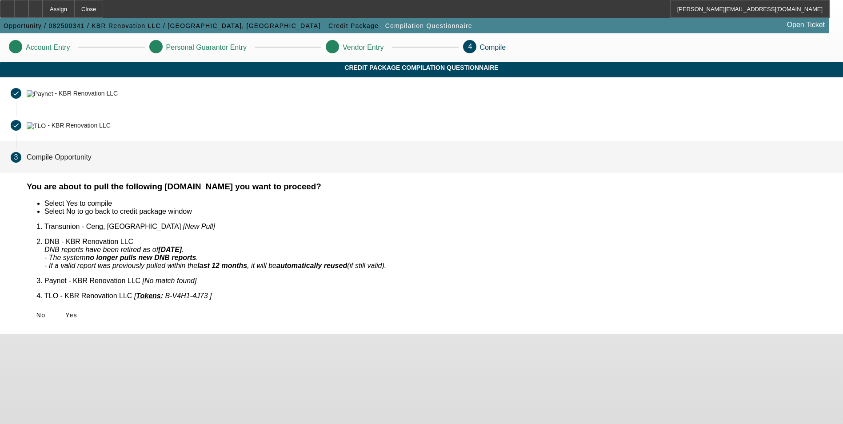
scroll to position [0, 0]
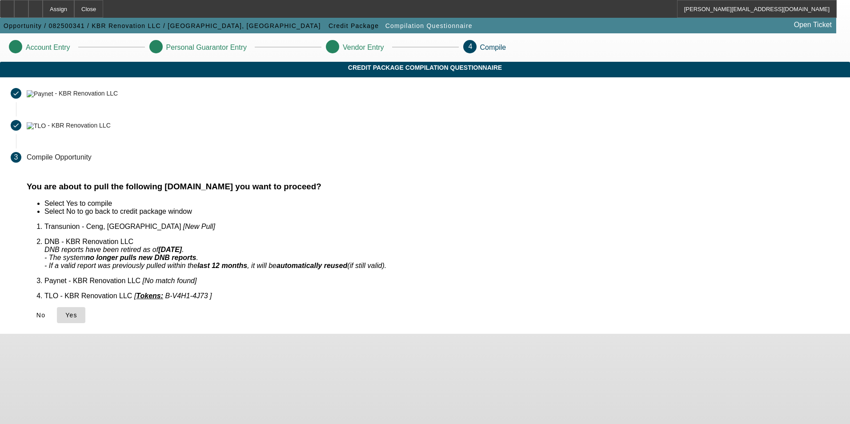
click at [65, 312] on icon at bounding box center [65, 315] width 0 height 7
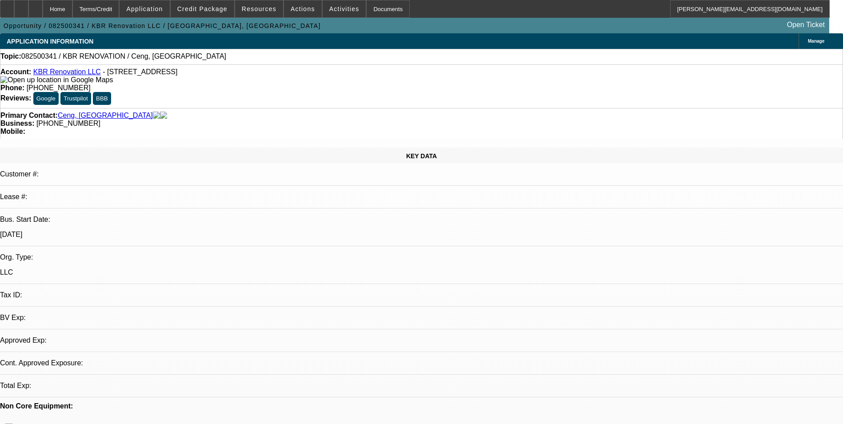
select select "0"
select select "2"
select select "0.1"
select select "4"
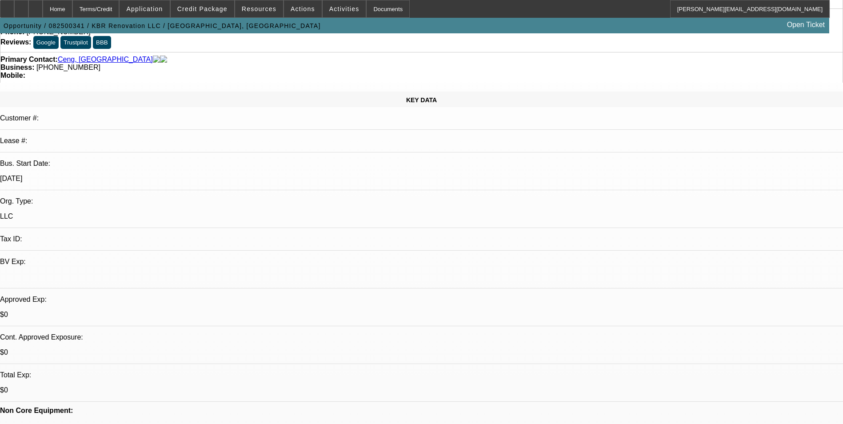
scroll to position [133, 0]
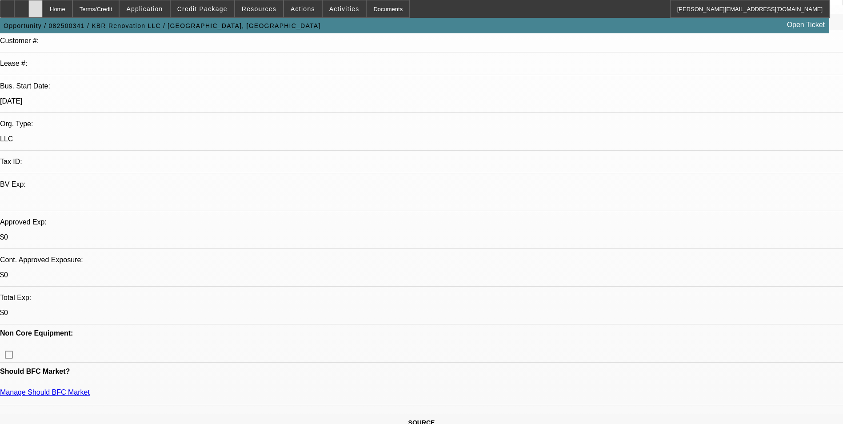
click at [36, 6] on icon at bounding box center [36, 6] width 0 height 0
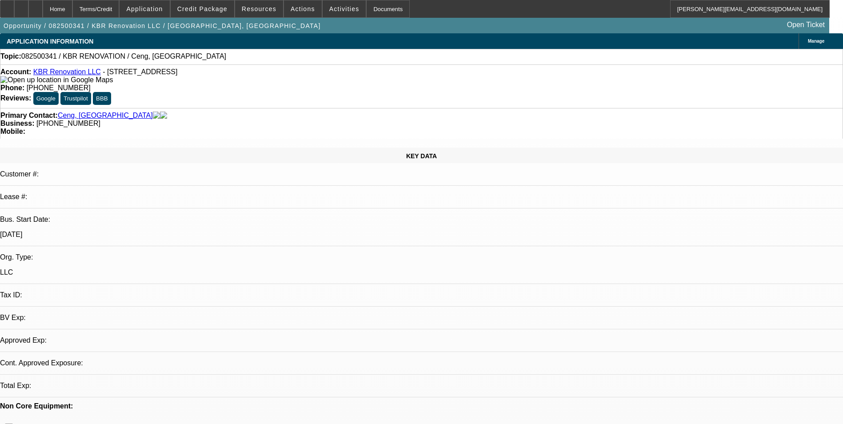
select select "0"
select select "2"
select select "0.1"
select select "1"
select select "2"
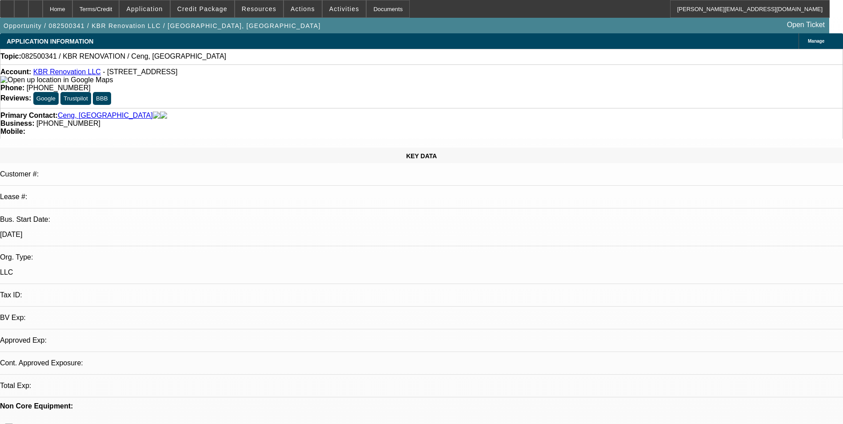
select select "4"
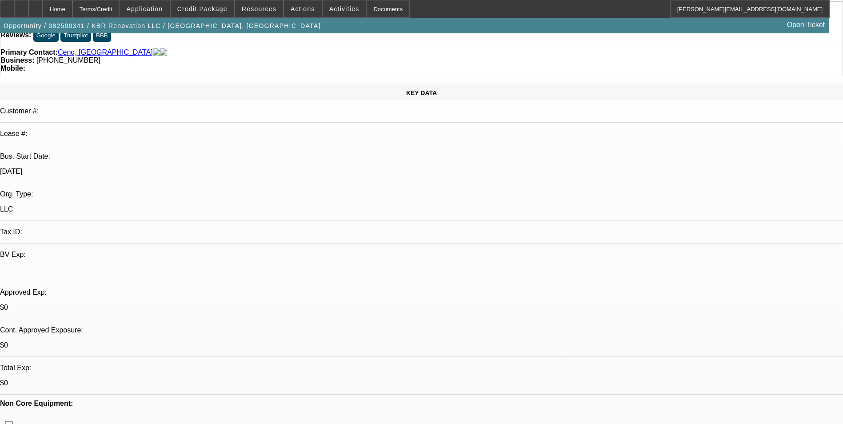
scroll to position [178, 0]
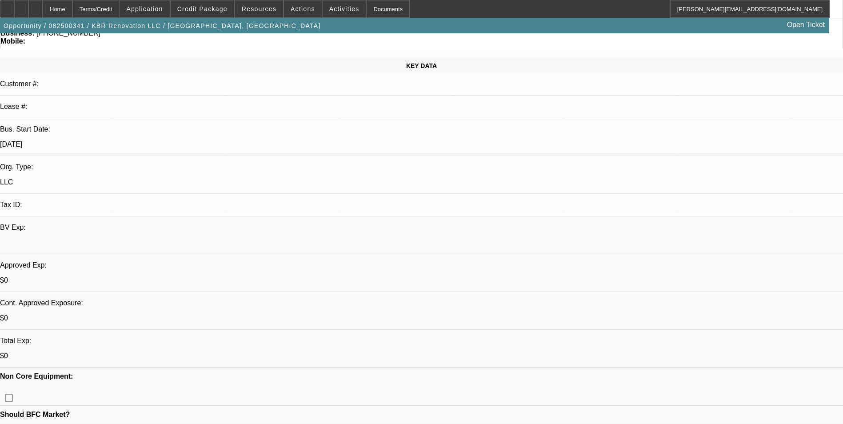
scroll to position [0, 0]
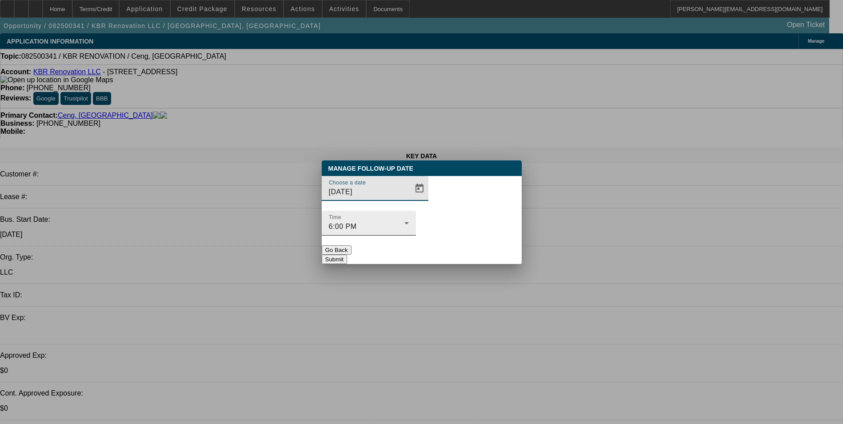
click at [404, 221] on div "6:00 PM" at bounding box center [367, 226] width 76 height 11
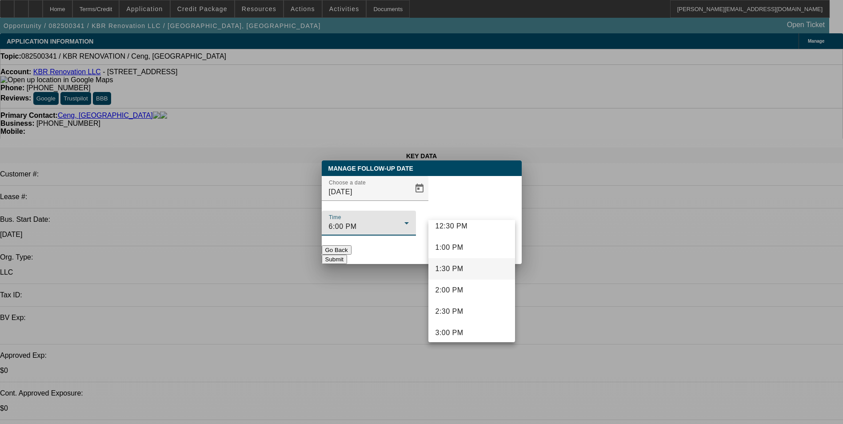
scroll to position [404, 0]
click at [470, 254] on mat-option "10:00 AM" at bounding box center [471, 256] width 87 height 21
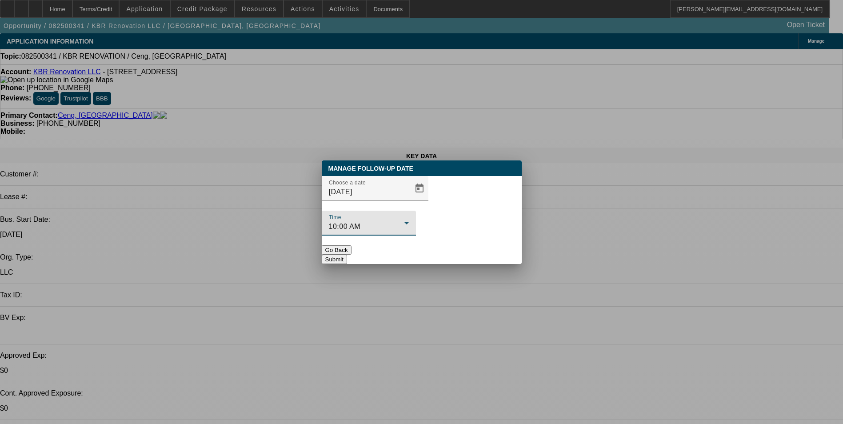
click at [347, 255] on button "Submit" at bounding box center [334, 259] width 25 height 9
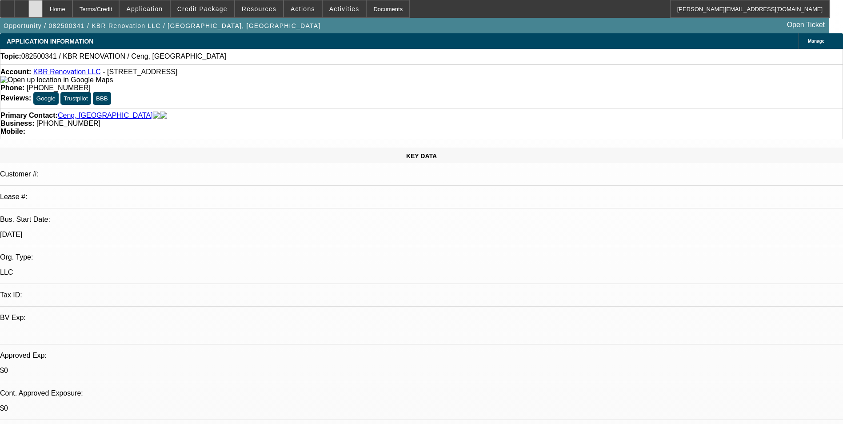
click at [43, 14] on div at bounding box center [35, 9] width 14 height 18
select select "0"
select select "2"
select select "0.1"
select select "1"
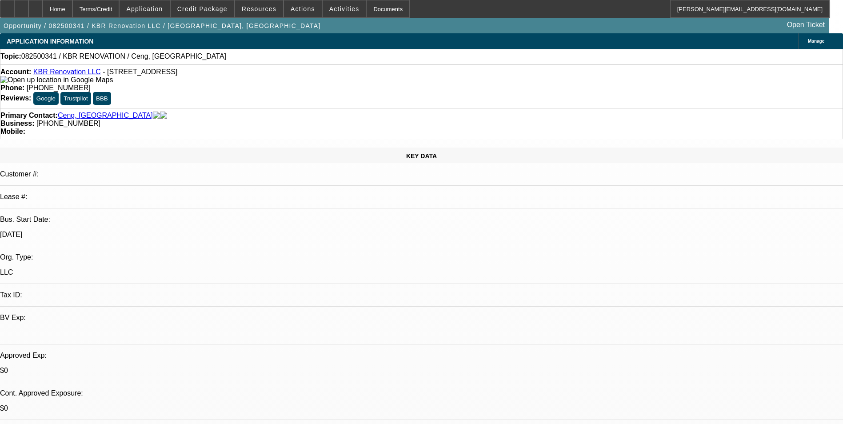
select select "2"
select select "4"
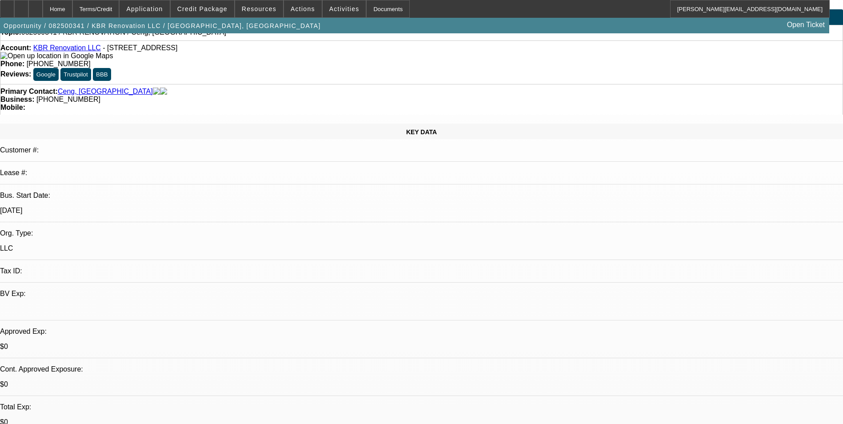
scroll to position [44, 0]
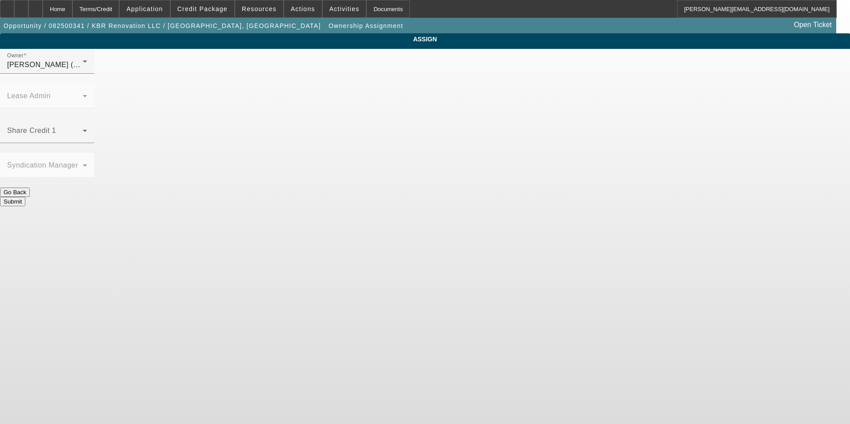
click at [90, 125] on icon at bounding box center [85, 130] width 11 height 11
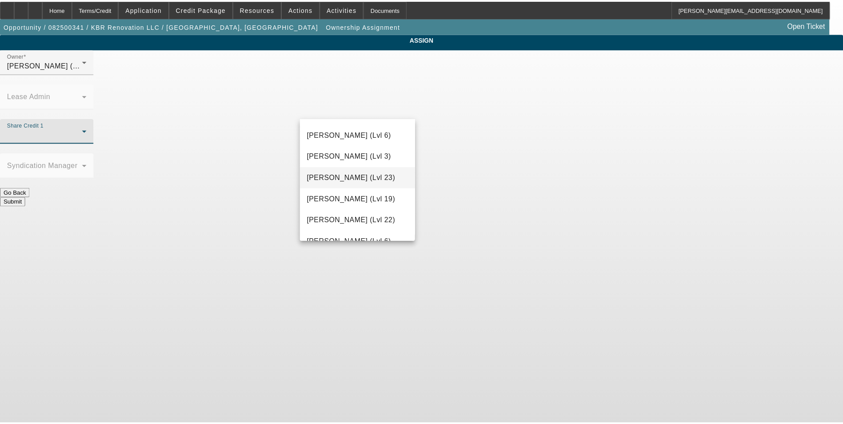
scroll to position [1183, 0]
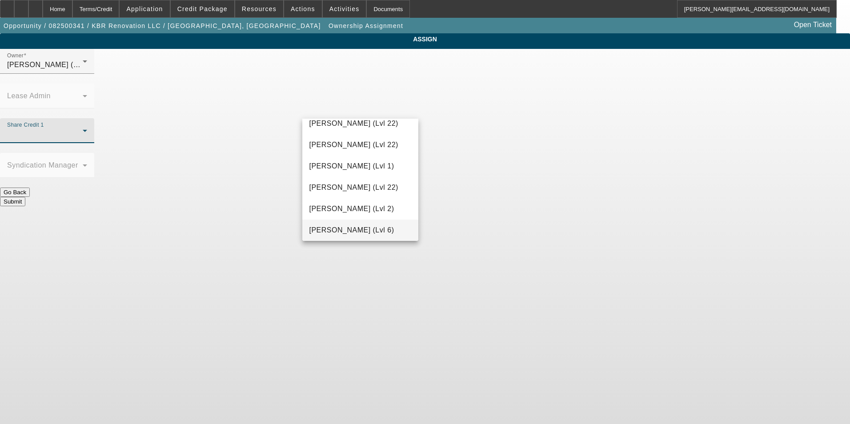
drag, startPoint x: 379, startPoint y: 226, endPoint x: 378, endPoint y: 220, distance: 6.8
click at [379, 226] on span "Wesolowski, John (Lvl 6)" at bounding box center [351, 230] width 85 height 11
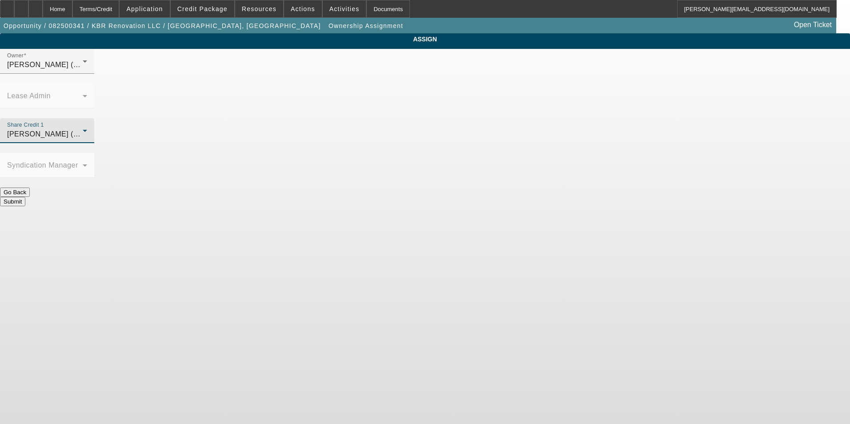
click at [25, 197] on button "Submit" at bounding box center [12, 201] width 25 height 9
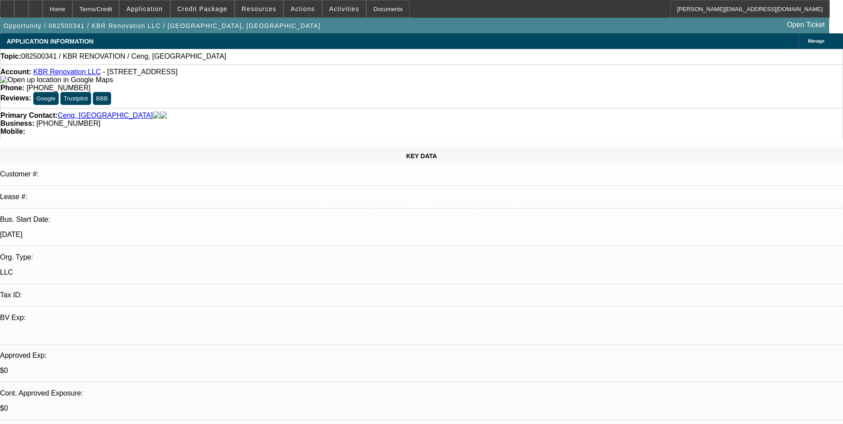
select select "0"
select select "2"
select select "0.1"
select select "4"
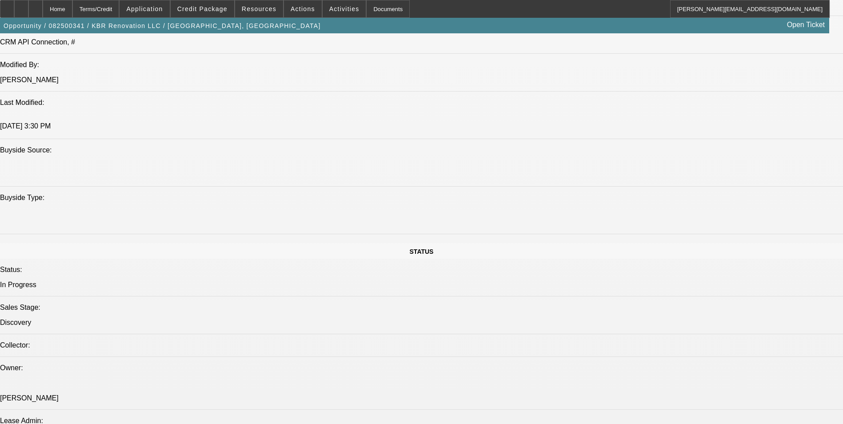
scroll to position [933, 0]
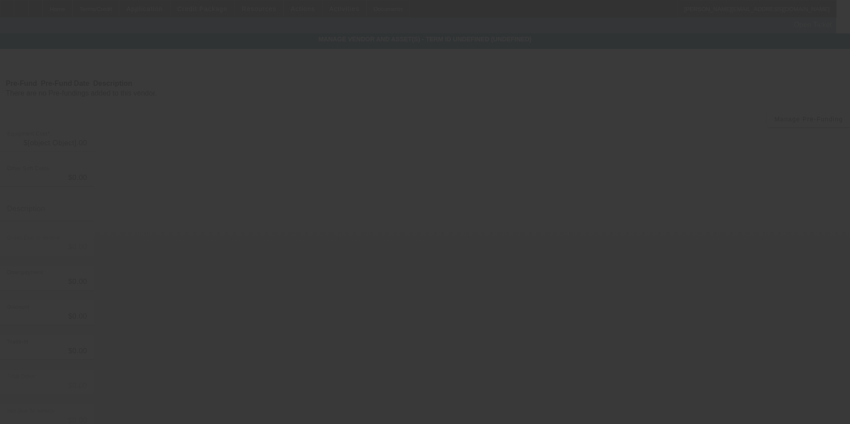
type input "$12,790.00"
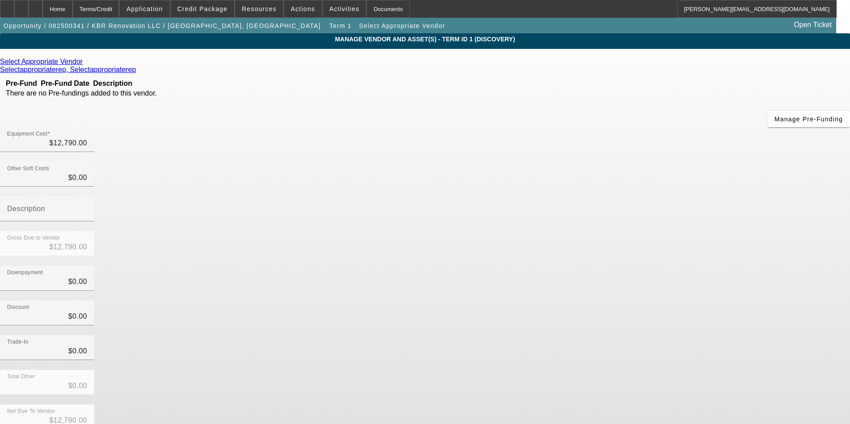
click at [85, 64] on icon at bounding box center [85, 62] width 0 height 8
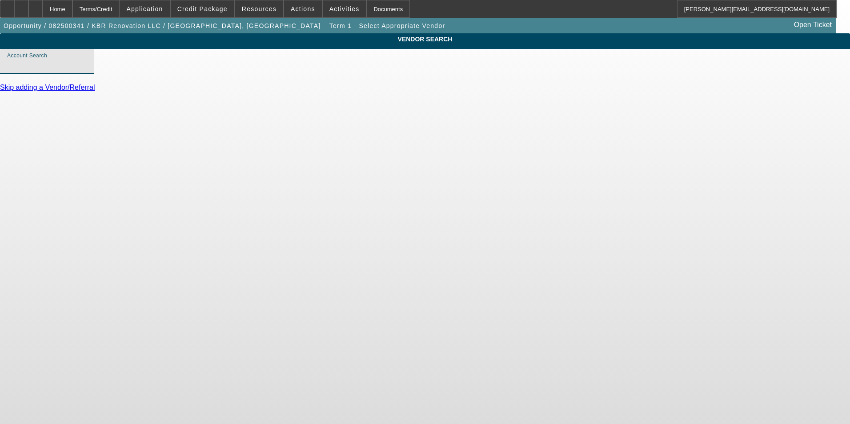
click at [87, 70] on input "Account Search" at bounding box center [47, 65] width 80 height 11
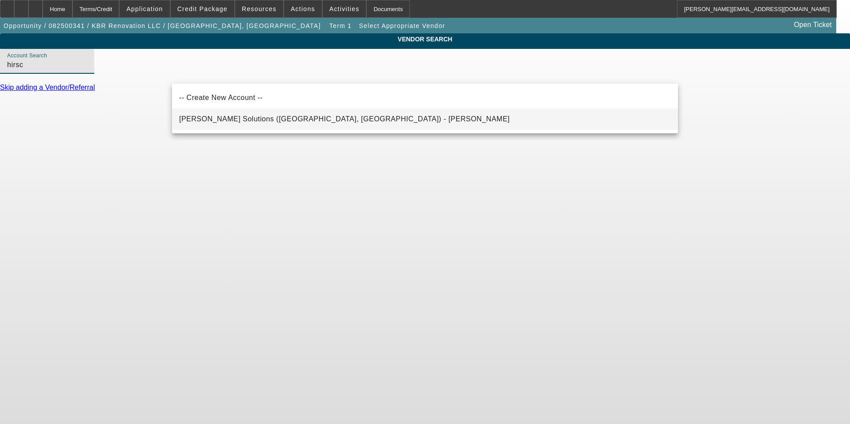
click at [215, 119] on span "Hirsch Solutions (Huntersville, NC) - Janowski, Kristof" at bounding box center [344, 119] width 331 height 8
type input "Hirsch Solutions (Huntersville, NC) - Janowski, Kristof"
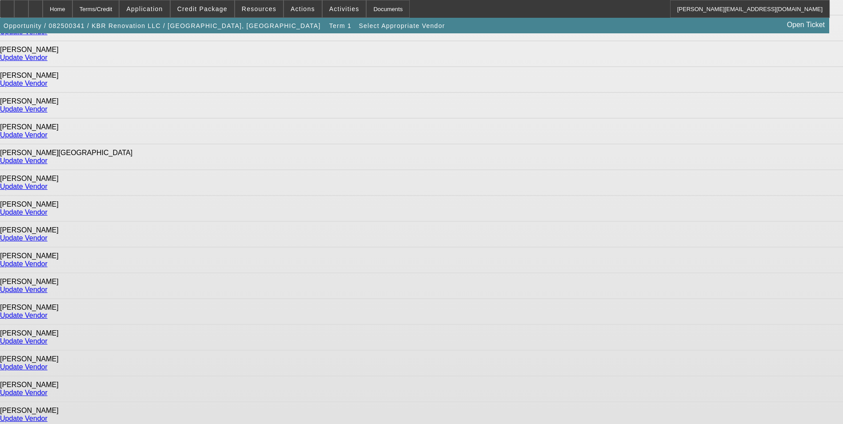
scroll to position [554, 0]
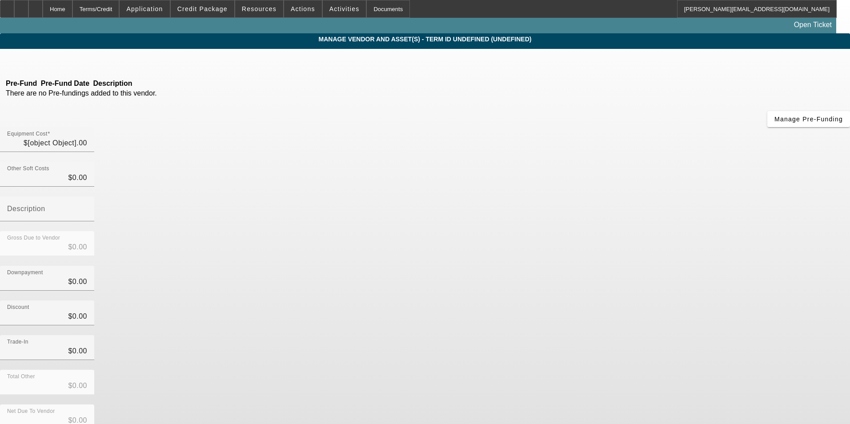
type input "$12,790.00"
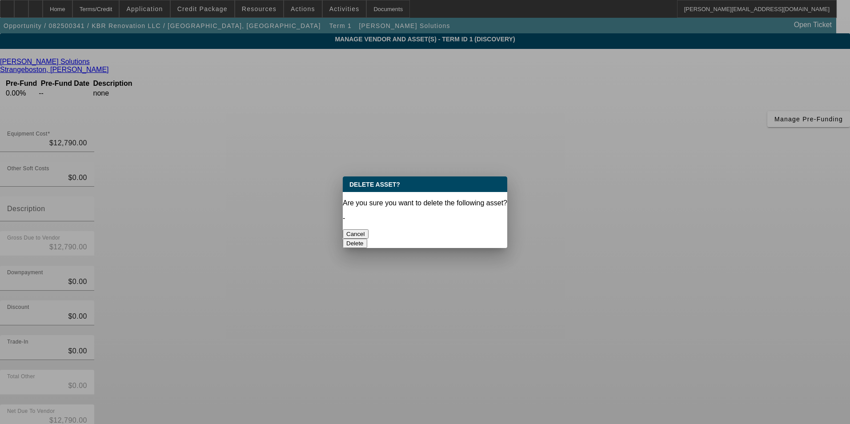
click at [367, 239] on button "Delete" at bounding box center [355, 243] width 24 height 9
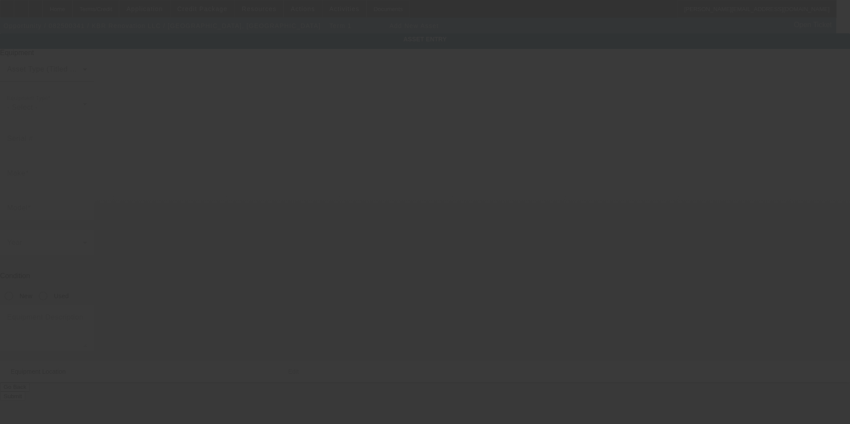
type input "2962 Paddock Wood Court"
type input "Oakton"
type input "22124"
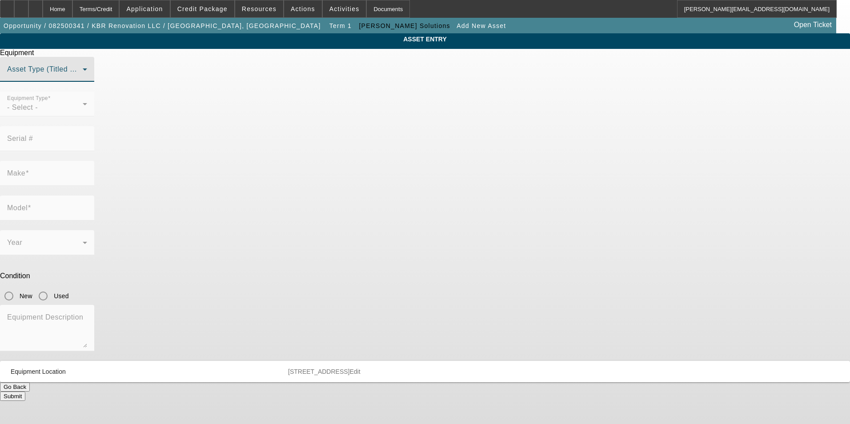
click at [83, 78] on span at bounding box center [45, 73] width 76 height 11
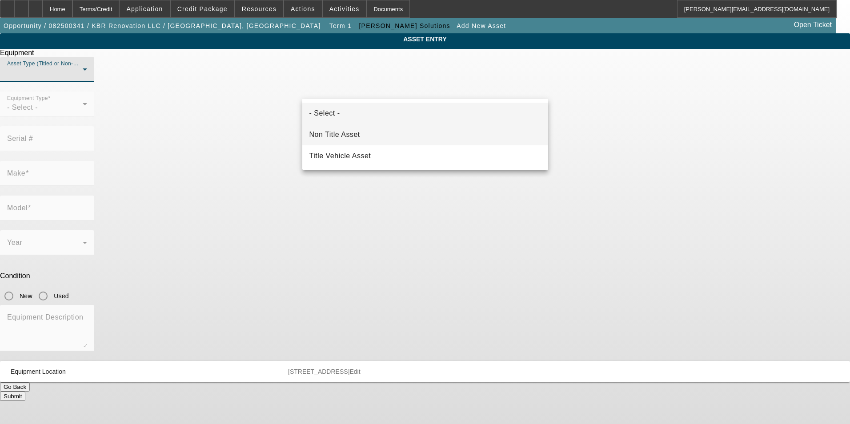
click at [364, 136] on mat-option "Non Title Asset" at bounding box center [425, 134] width 246 height 21
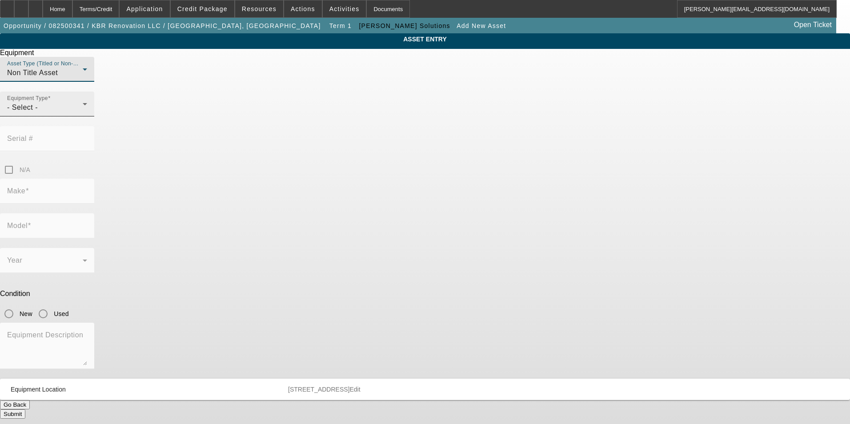
click at [87, 116] on div "Equipment Type - Select -" at bounding box center [47, 104] width 80 height 25
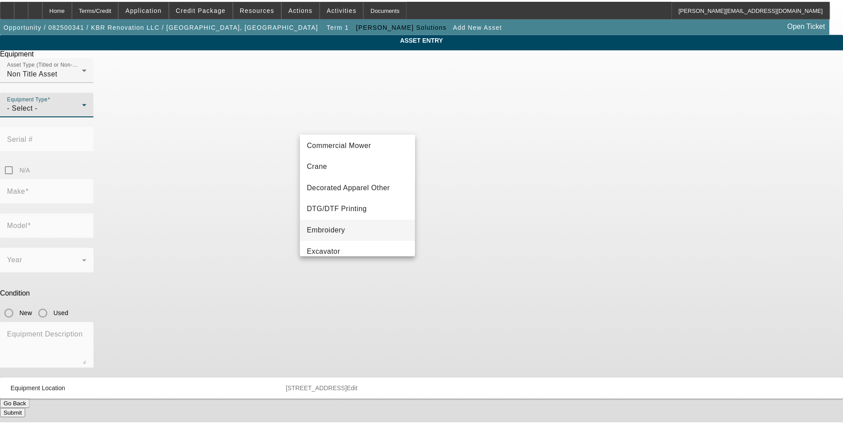
scroll to position [89, 0]
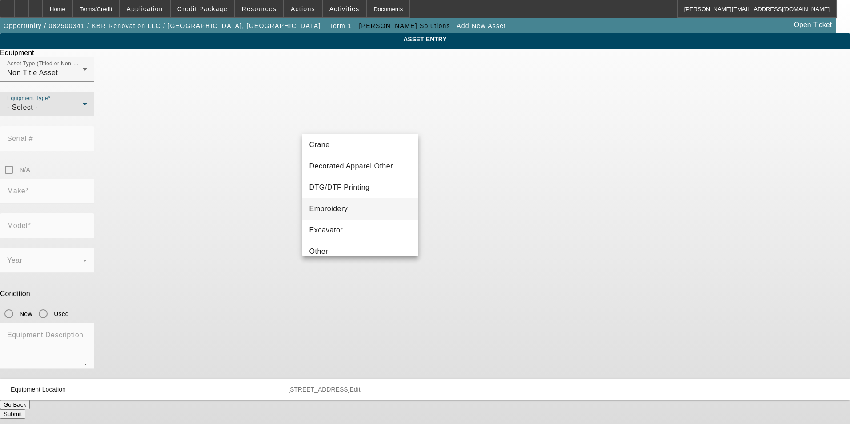
click at [363, 209] on mat-option "Embroidery" at bounding box center [360, 208] width 116 height 21
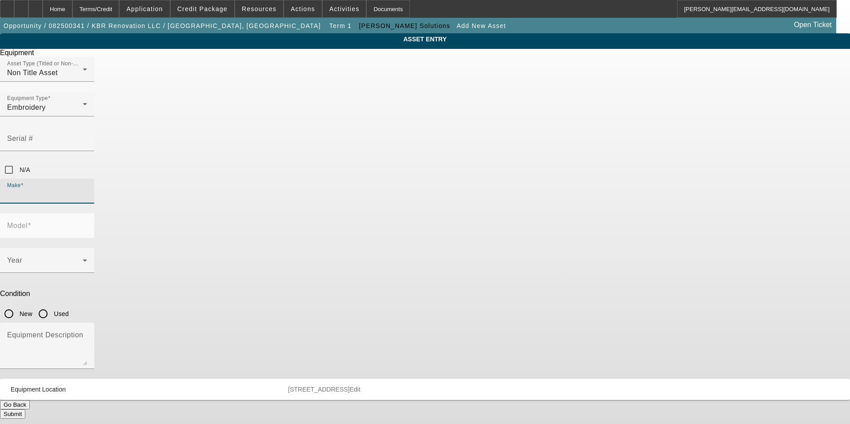
click at [87, 189] on input "Make" at bounding box center [47, 194] width 80 height 11
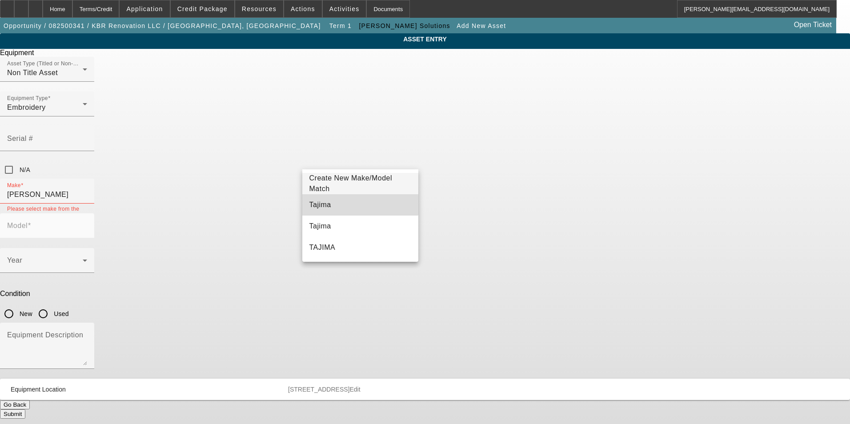
click at [321, 204] on span "Tajima" at bounding box center [320, 205] width 22 height 8
type input "Tajima"
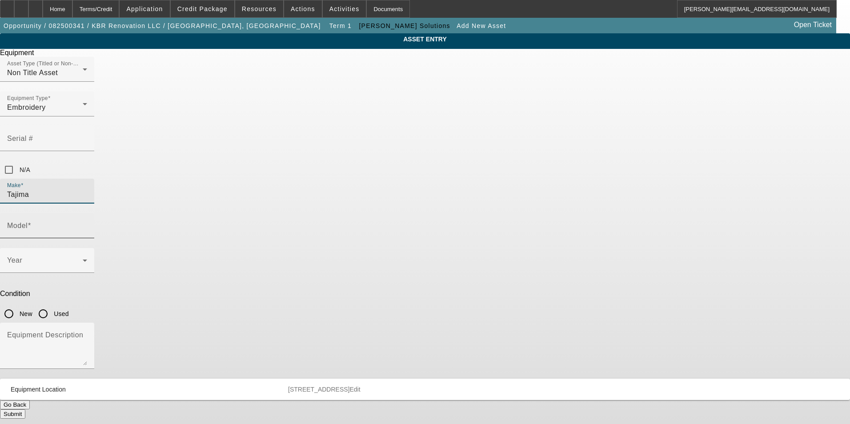
click at [87, 213] on div "Model" at bounding box center [47, 225] width 80 height 25
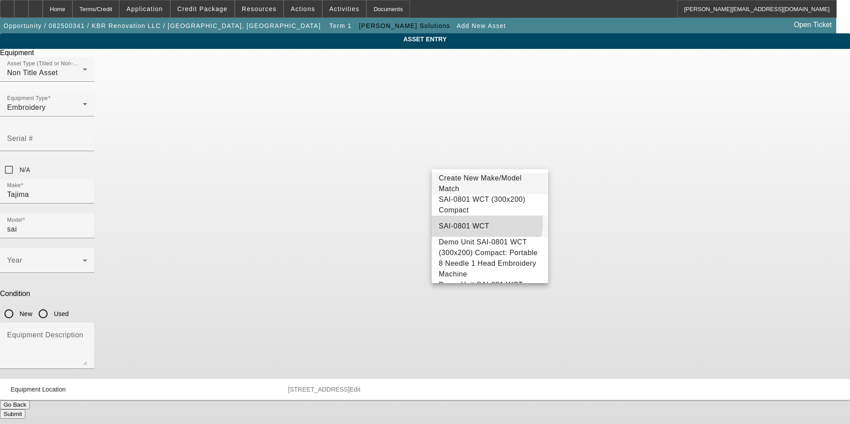
click at [474, 222] on span "SAI-0801 WCT" at bounding box center [464, 226] width 51 height 11
type input "SAI-0801 WCT"
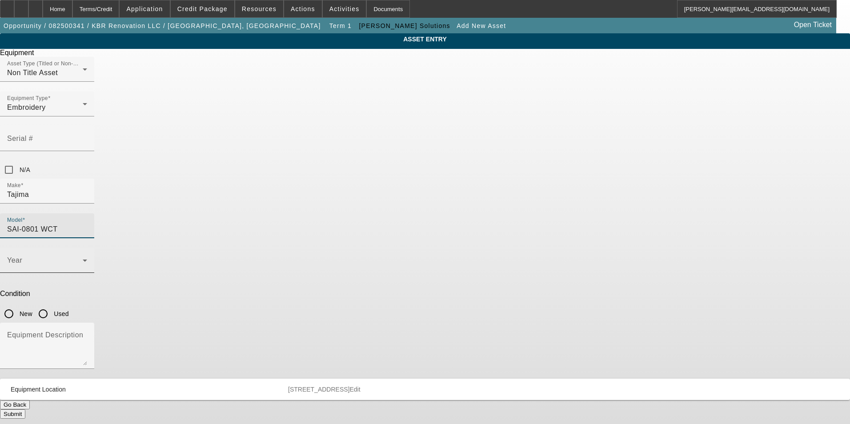
click at [90, 255] on icon at bounding box center [85, 260] width 11 height 11
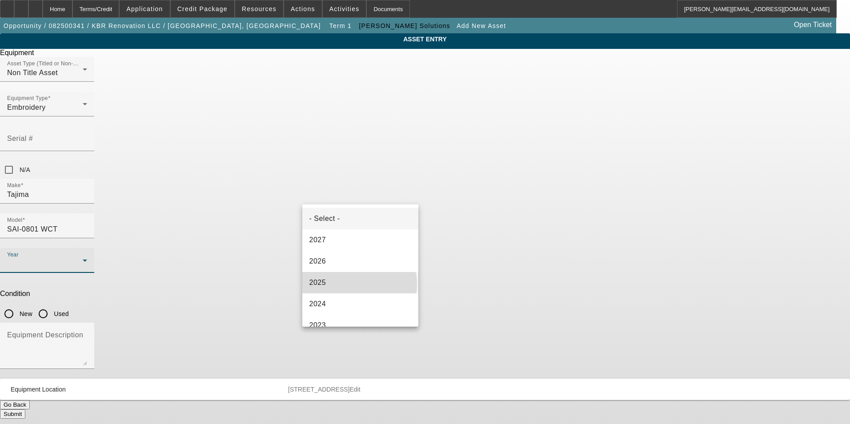
drag, startPoint x: 359, startPoint y: 284, endPoint x: 371, endPoint y: 275, distance: 15.2
click at [359, 284] on mat-option "2025" at bounding box center [360, 282] width 116 height 21
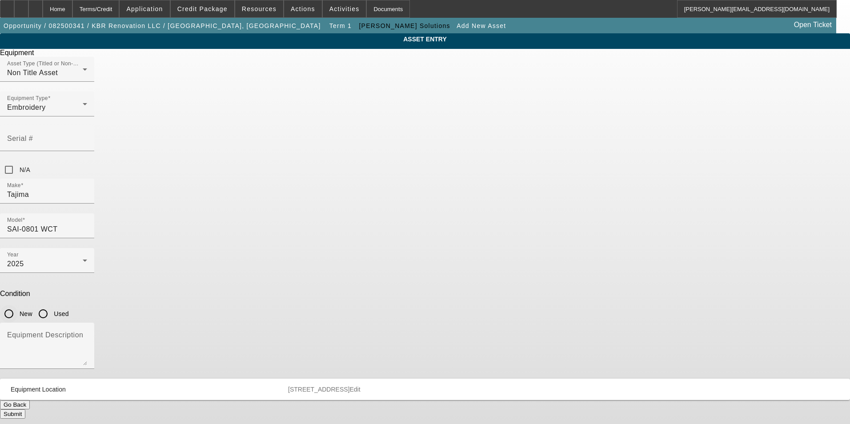
click at [18, 305] on input "New" at bounding box center [9, 314] width 18 height 18
radio input "true"
click at [87, 333] on textarea "Equipment Description" at bounding box center [47, 349] width 80 height 32
type textarea "new compact single head embroidery machine"
click at [25, 409] on button "Submit" at bounding box center [12, 413] width 25 height 9
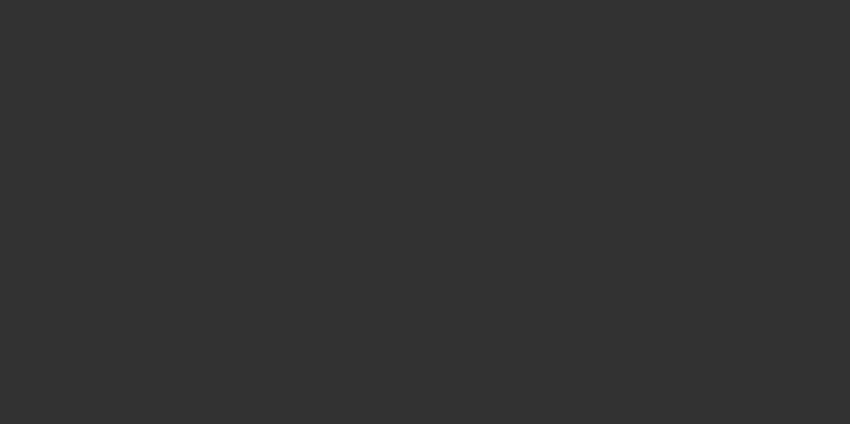
type input "$12,790.00"
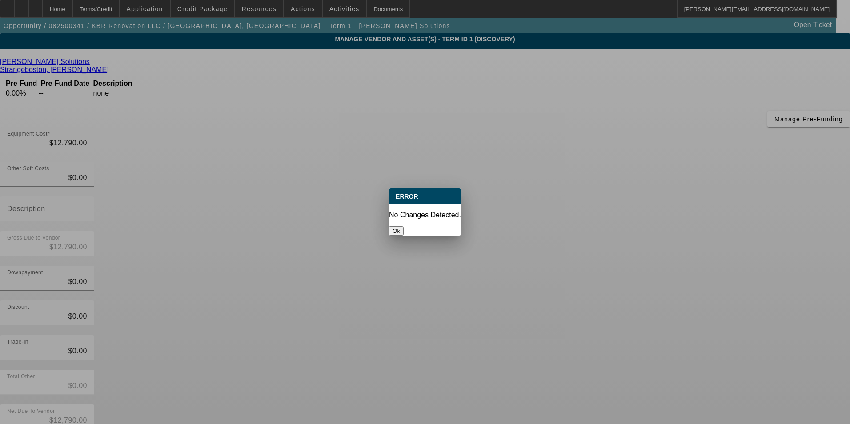
drag, startPoint x: 418, startPoint y: 218, endPoint x: 495, endPoint y: 125, distance: 120.6
click at [404, 226] on button "Ok" at bounding box center [396, 230] width 15 height 9
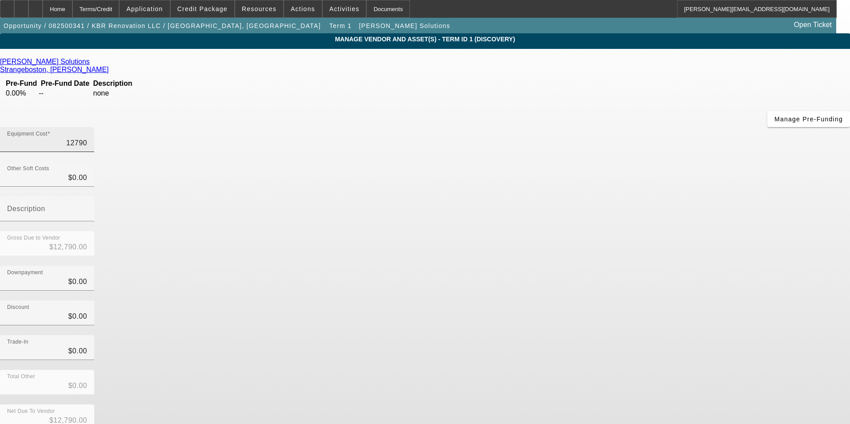
click at [87, 138] on input "12790" at bounding box center [47, 143] width 80 height 11
type input "$12,790.00"
click at [703, 215] on app-vendor-asset-manage "MANAGE VENDOR AND ASSET(S) - Term ID 1 (Discovery) Remove Vendor Hirsch Solutio…" at bounding box center [425, 271] width 850 height 477
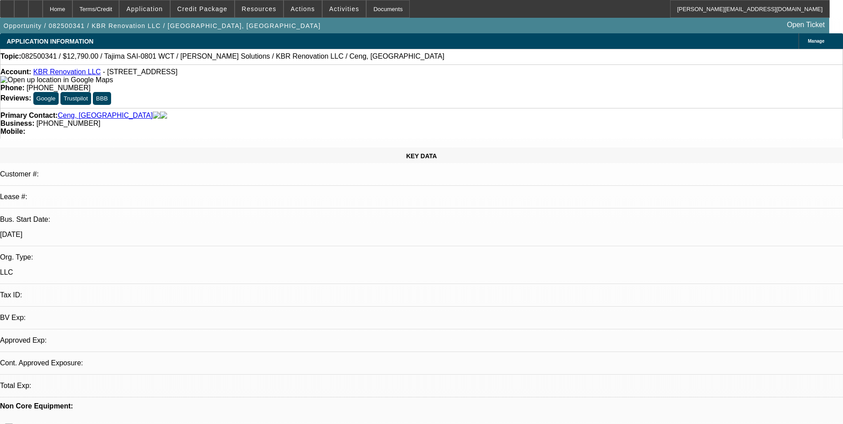
select select "0"
select select "2"
select select "0.1"
select select "4"
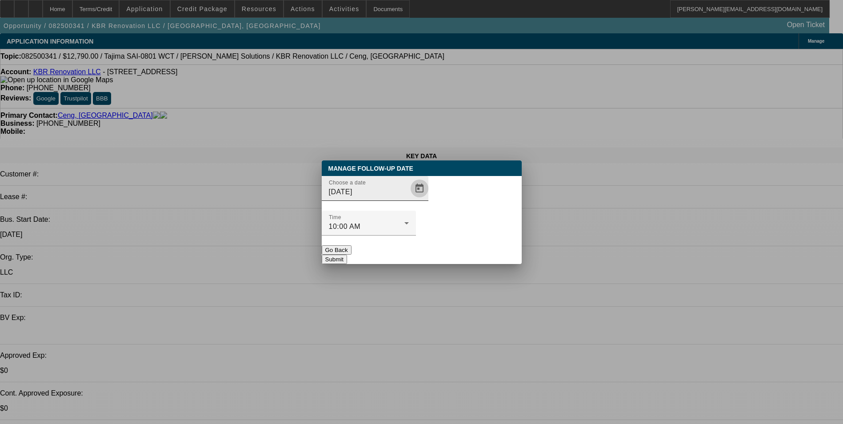
click at [409, 199] on span "Open calendar" at bounding box center [419, 188] width 21 height 21
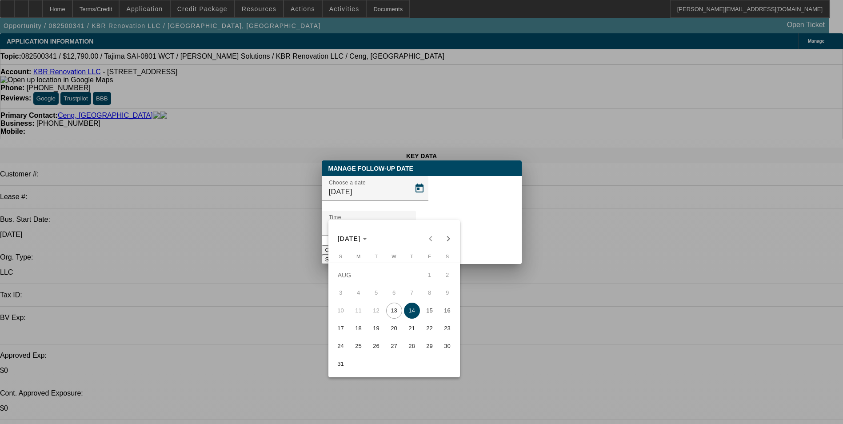
click at [491, 262] on div at bounding box center [421, 212] width 843 height 424
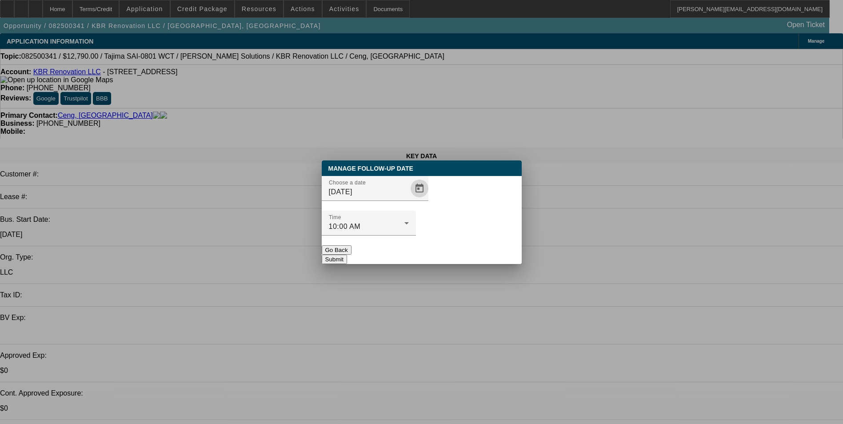
click at [347, 255] on button "Submit" at bounding box center [334, 259] width 25 height 9
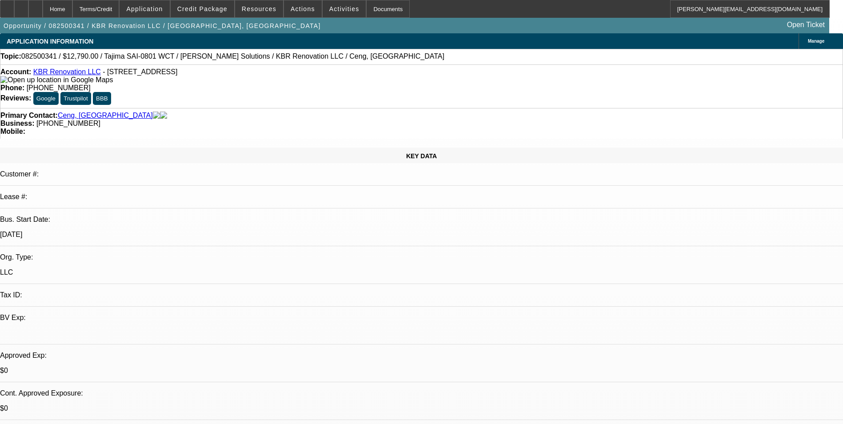
click at [340, 14] on span at bounding box center [345, 8] width 44 height 21
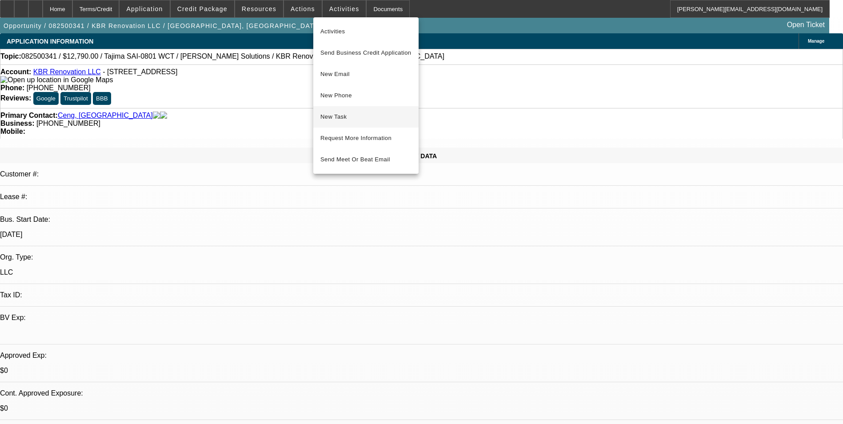
click at [351, 116] on span "New Task" at bounding box center [365, 117] width 91 height 11
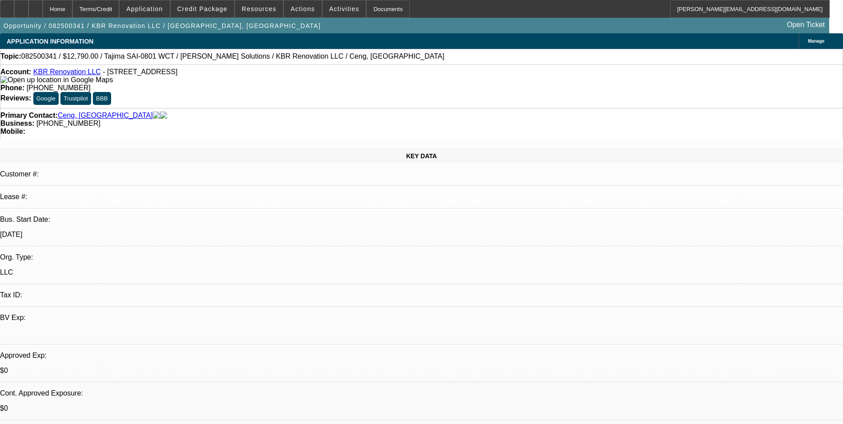
click at [36, 6] on icon at bounding box center [36, 6] width 0 height 0
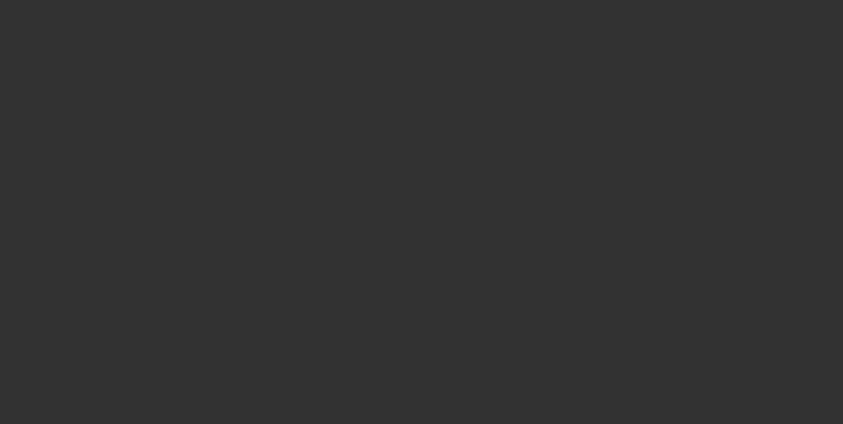
select select "0"
select select "2"
select select "0.1"
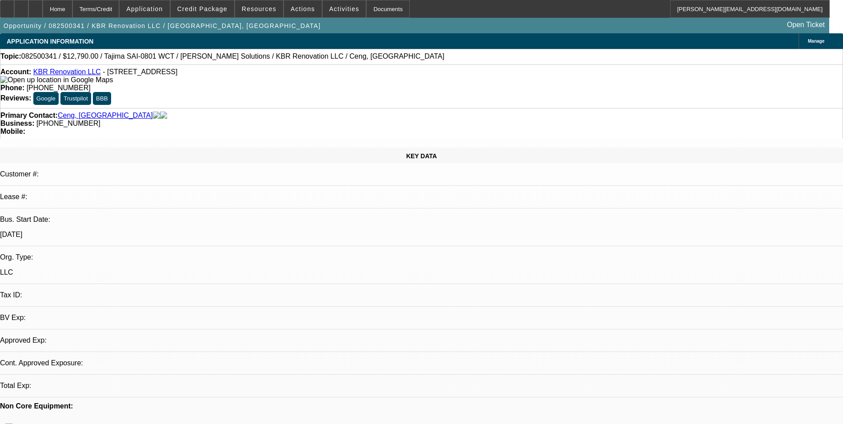
select select "1"
select select "2"
select select "4"
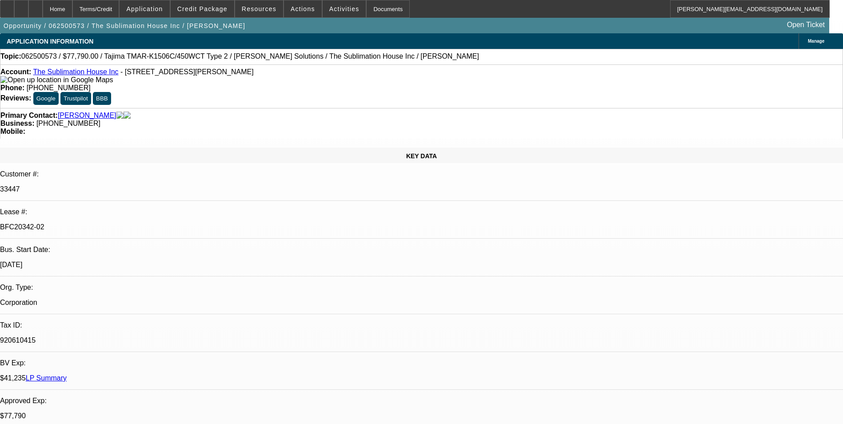
select select "0"
select select "2"
select select "0"
select select "2"
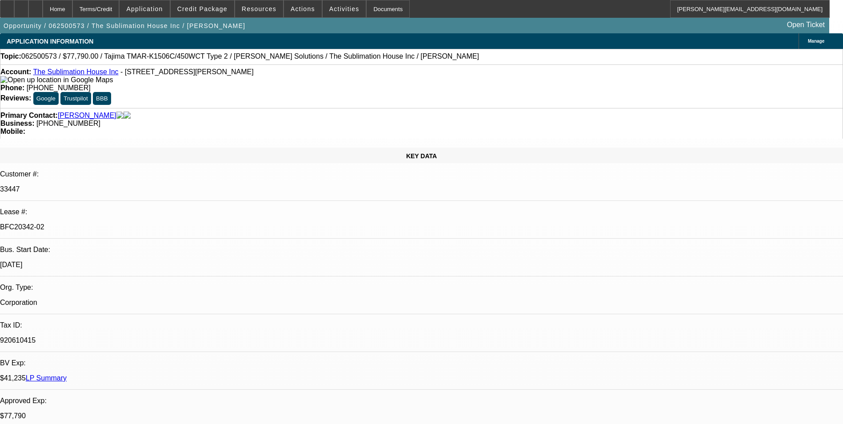
select select "0"
select select "3"
select select "0"
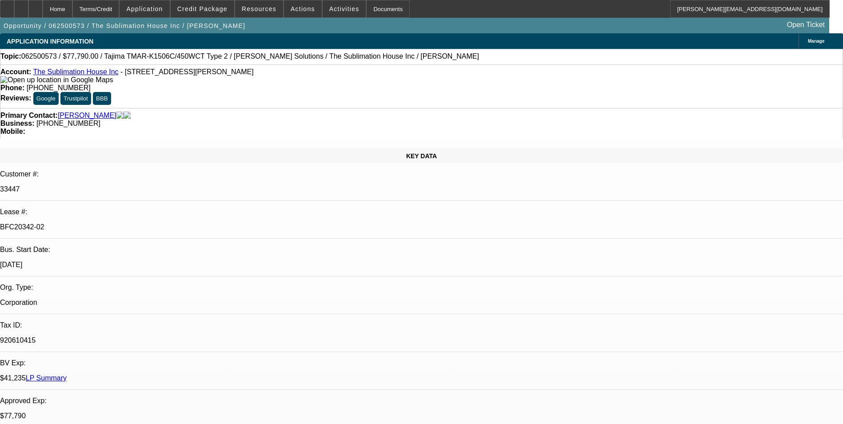
select select "0"
select select "1"
select select "2"
select select "6"
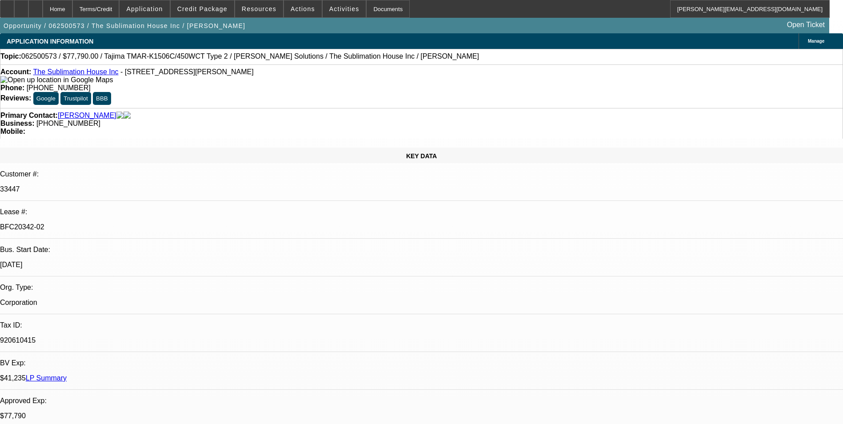
select select "1"
select select "2"
select select "6"
select select "1"
select select "2"
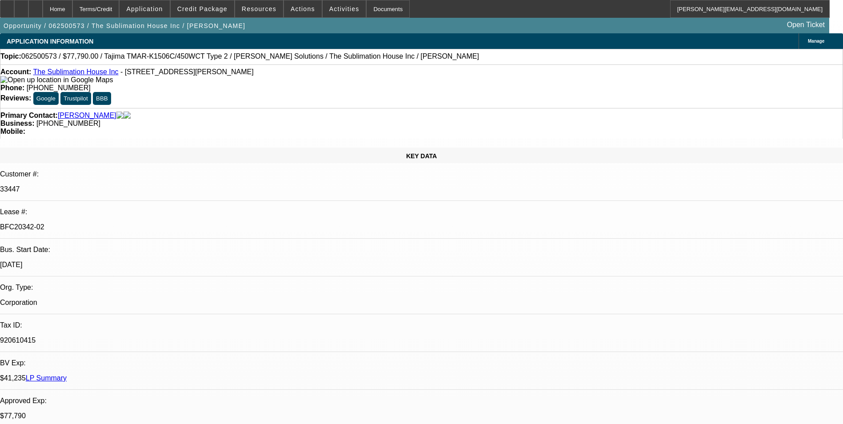
select select "6"
select select "1"
select select "6"
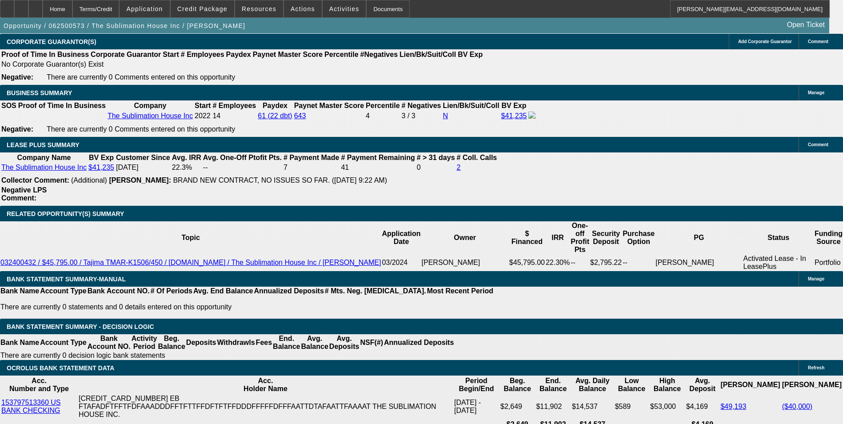
scroll to position [1452, 0]
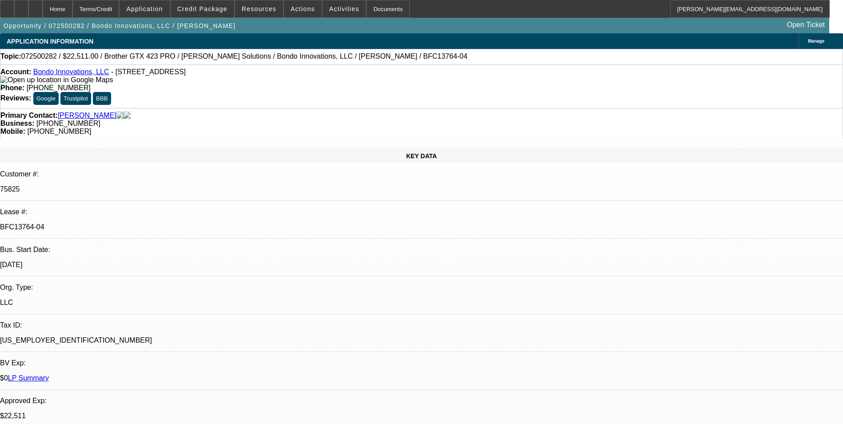
select select "0"
select select "0.1"
select select "0"
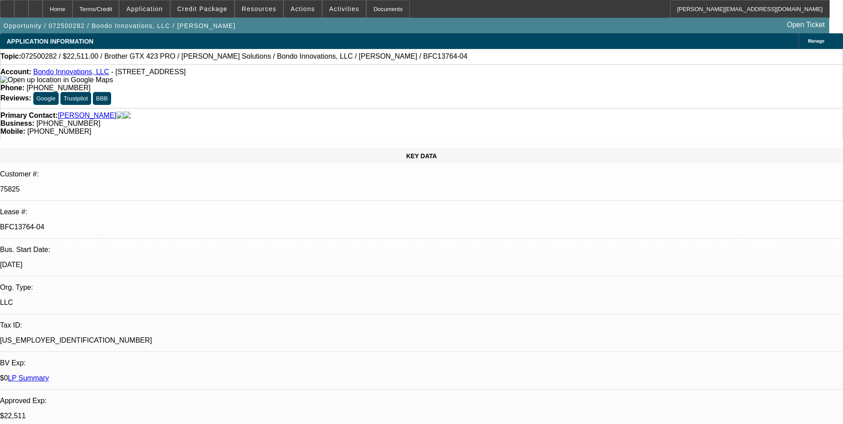
select select "0.1"
select select "0"
select select "0.1"
select select "1"
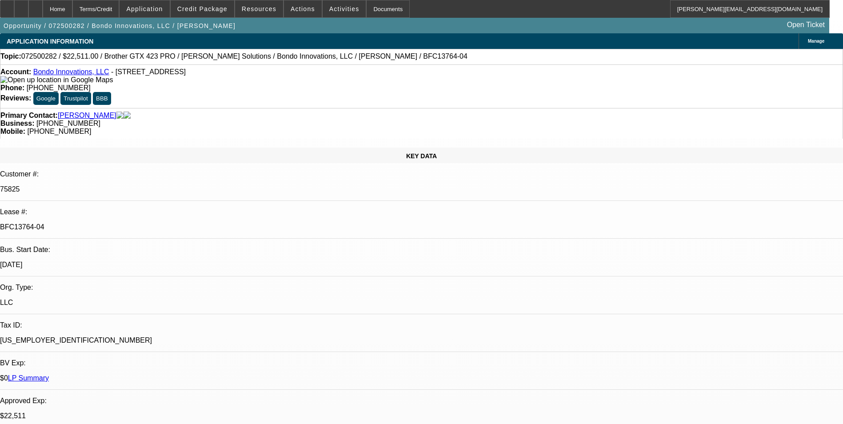
select select "1"
select select "4"
select select "1"
select select "4"
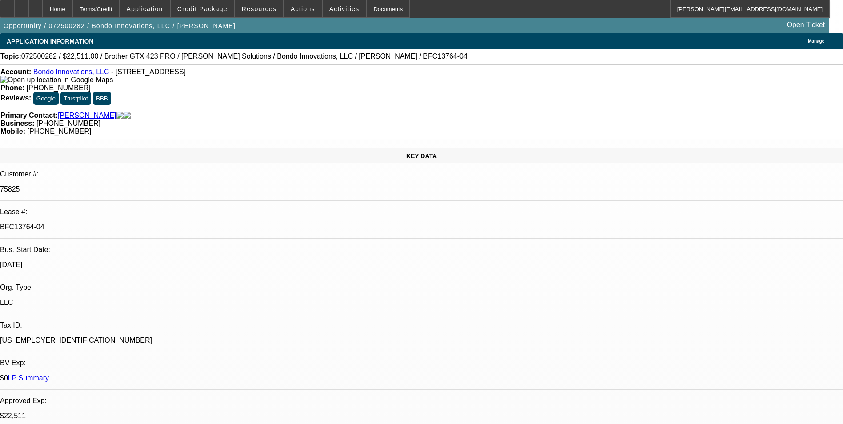
select select "1"
select select "4"
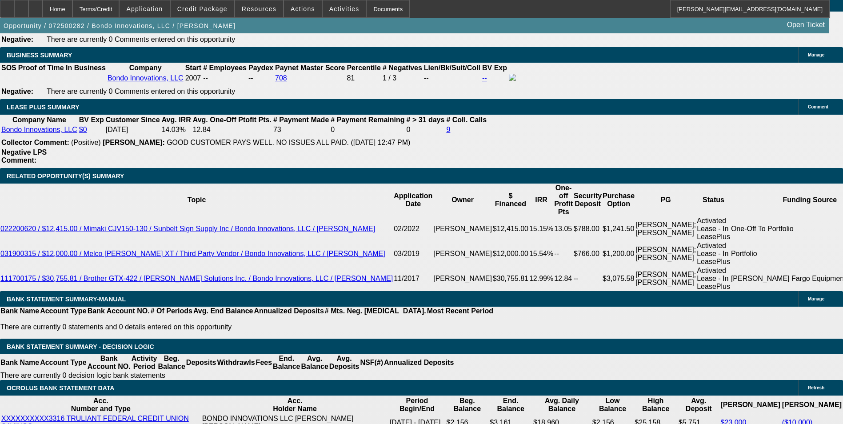
scroll to position [1645, 0]
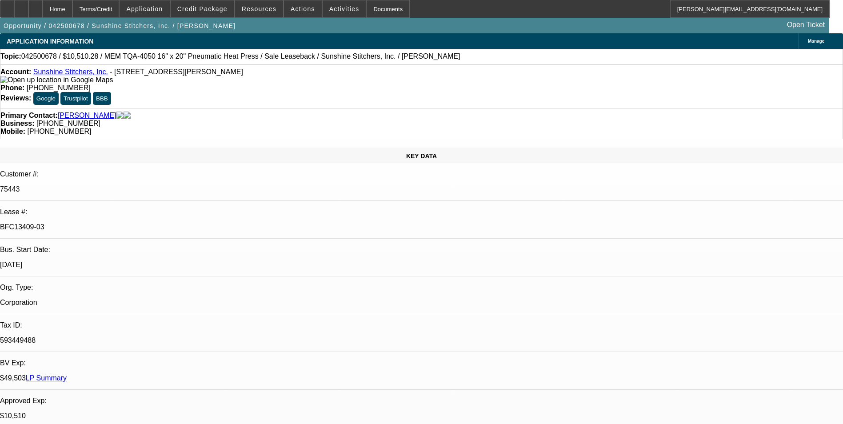
select select "0"
select select "6"
select select "0"
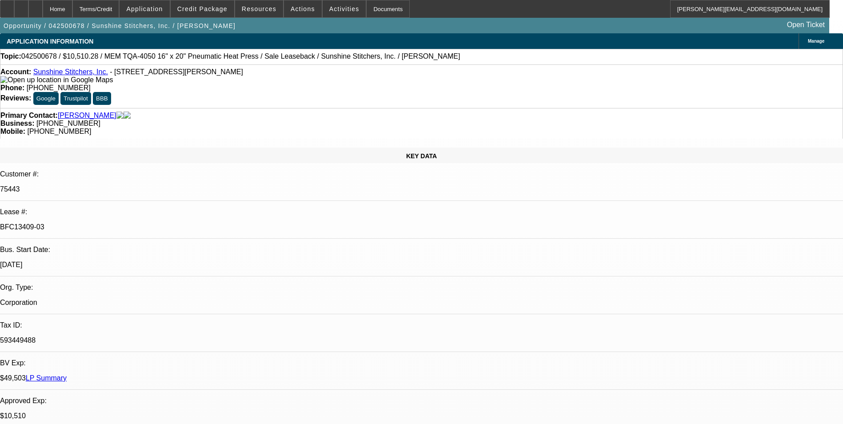
select select "0"
select select "6"
select select "0"
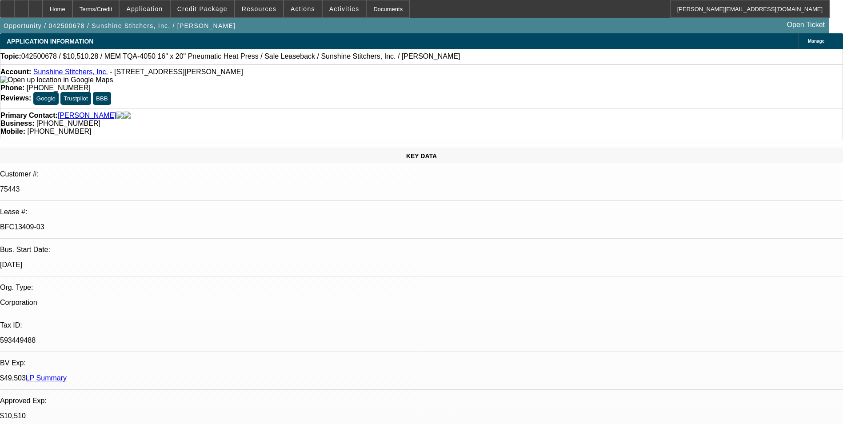
select select "0"
select select "6"
select select "0"
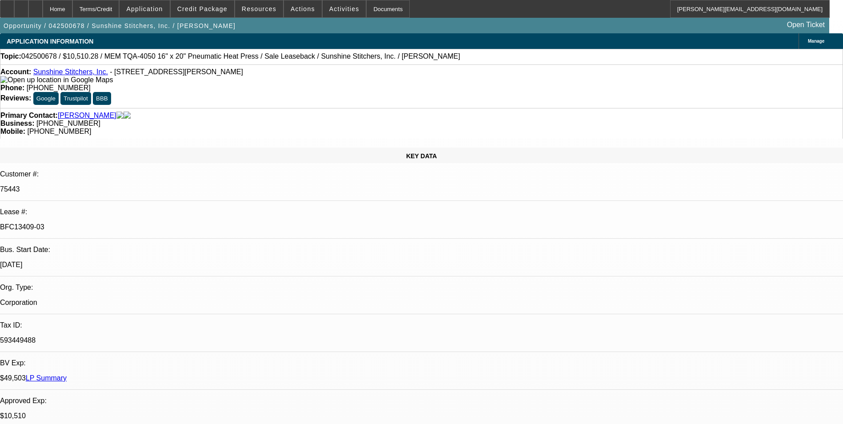
select select "6"
